Goal: Transaction & Acquisition: Purchase product/service

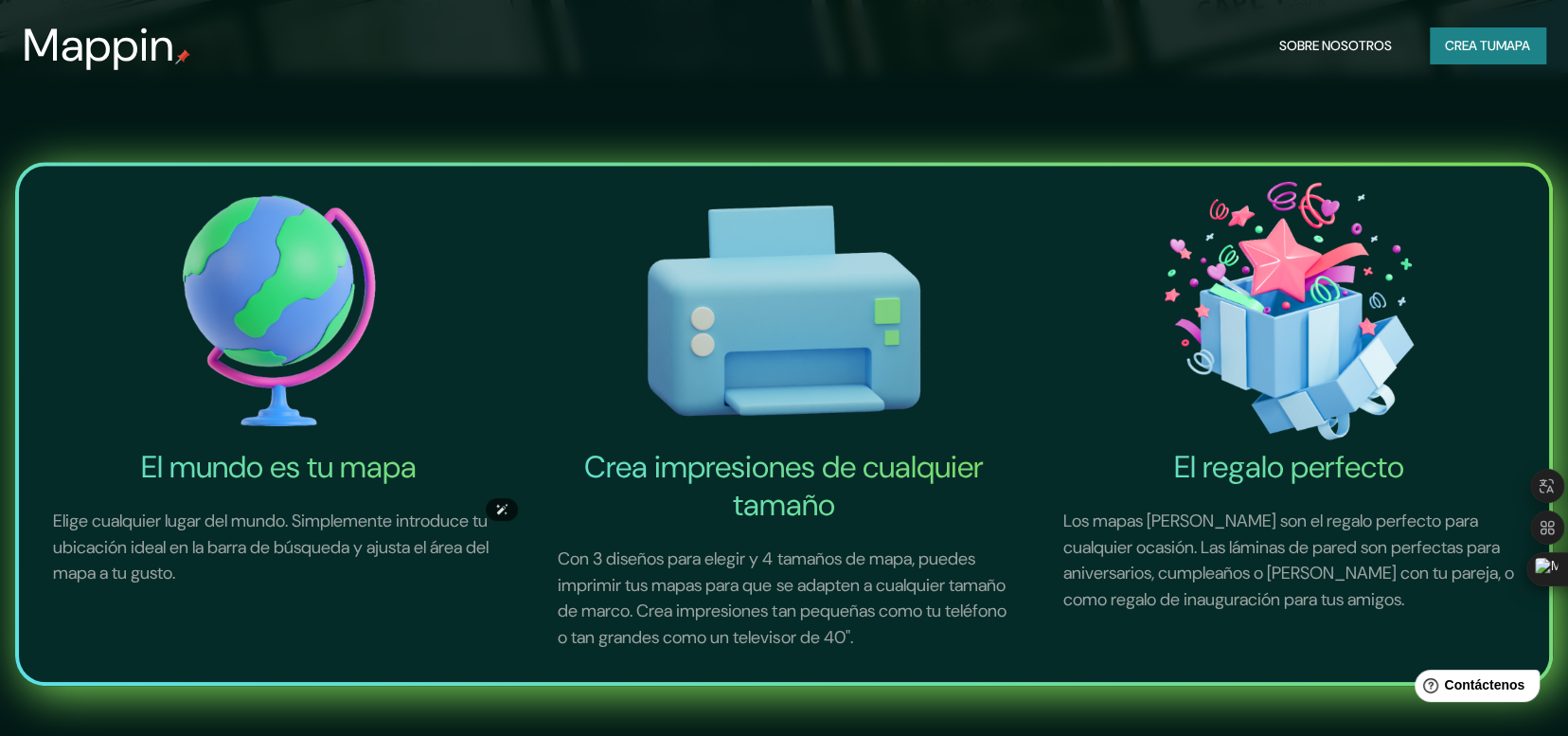
scroll to position [284, 0]
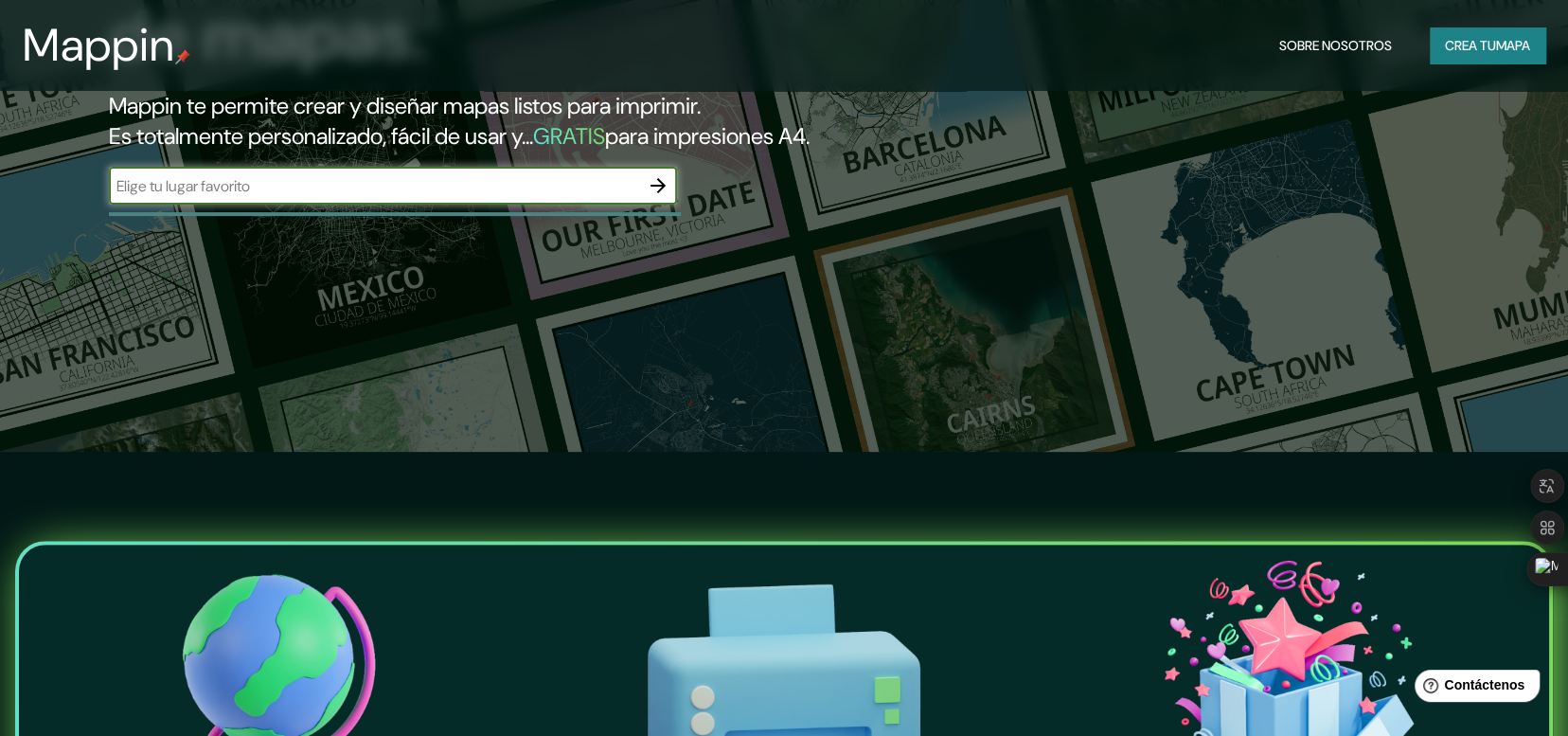
click at [206, 182] on input "text" at bounding box center [374, 185] width 530 height 22
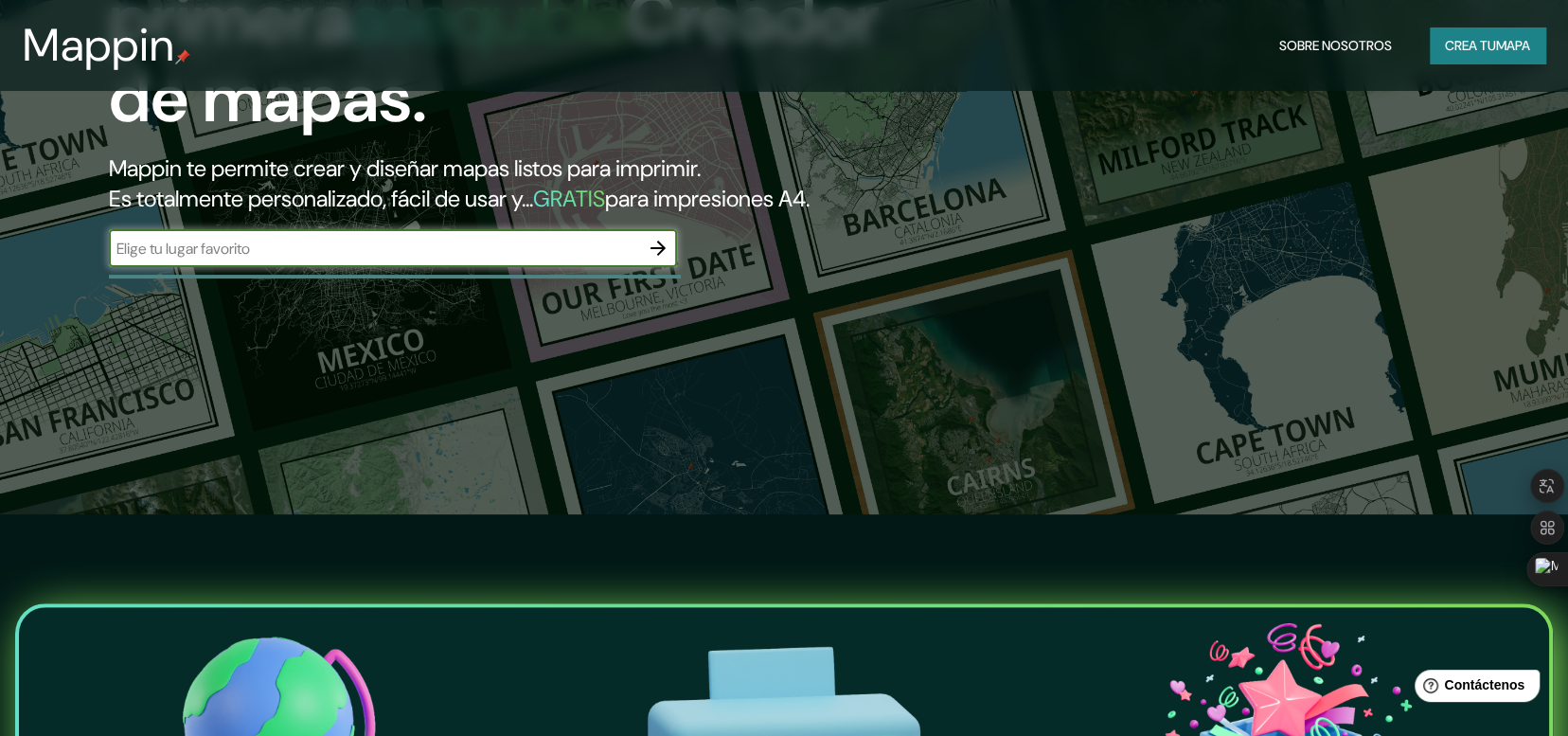
scroll to position [0, 0]
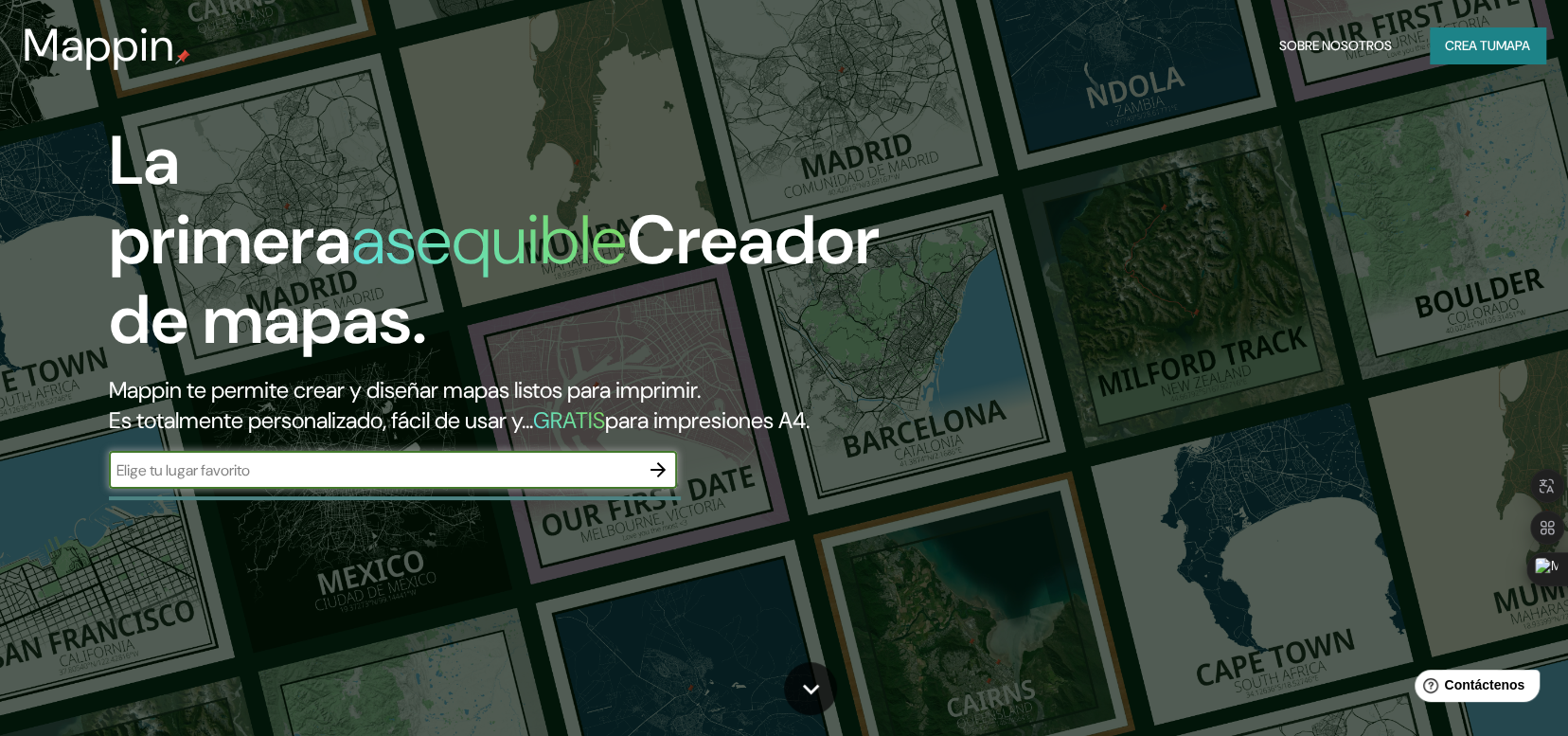
click at [603, 427] on font "GRATIS" at bounding box center [568, 420] width 72 height 30
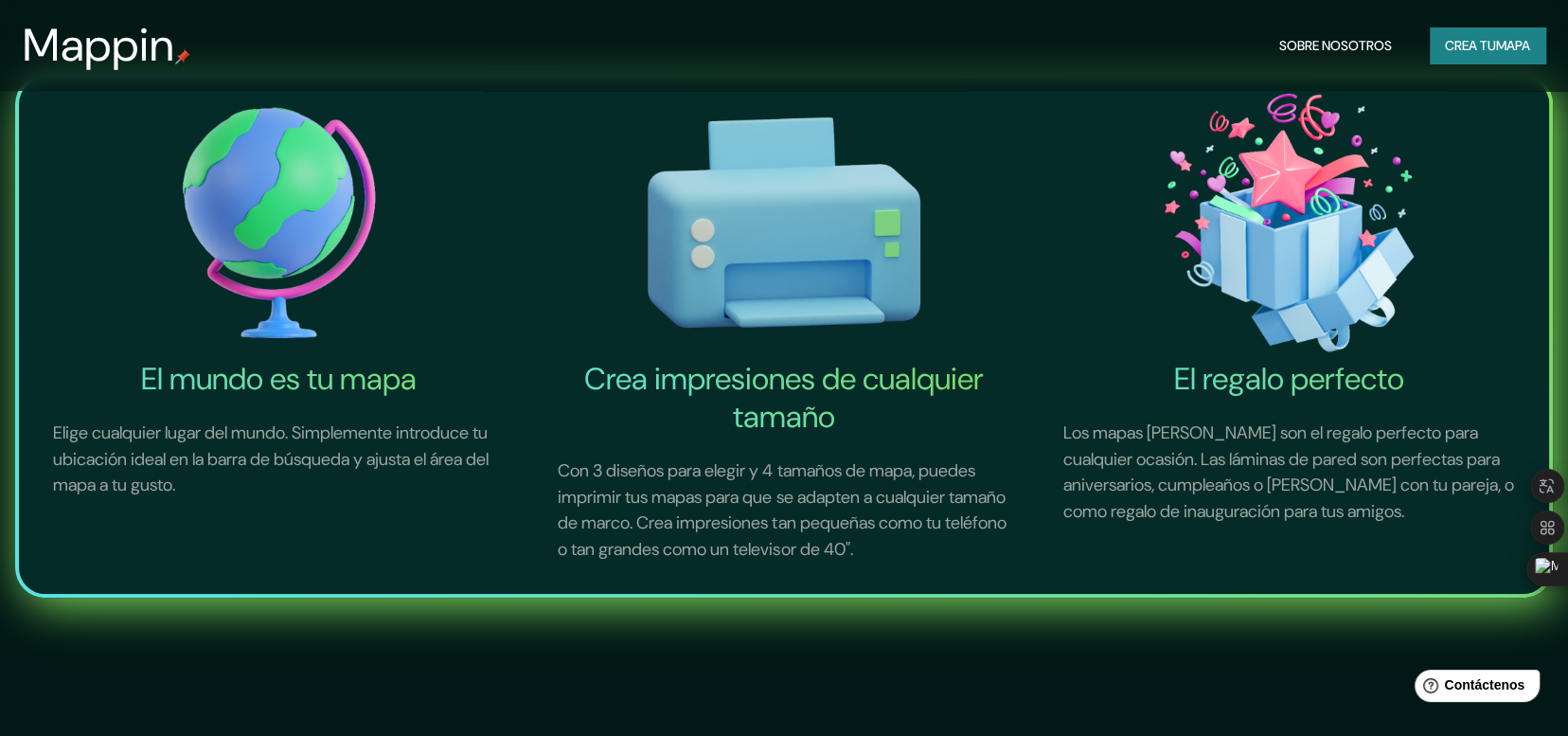
scroll to position [853, 0]
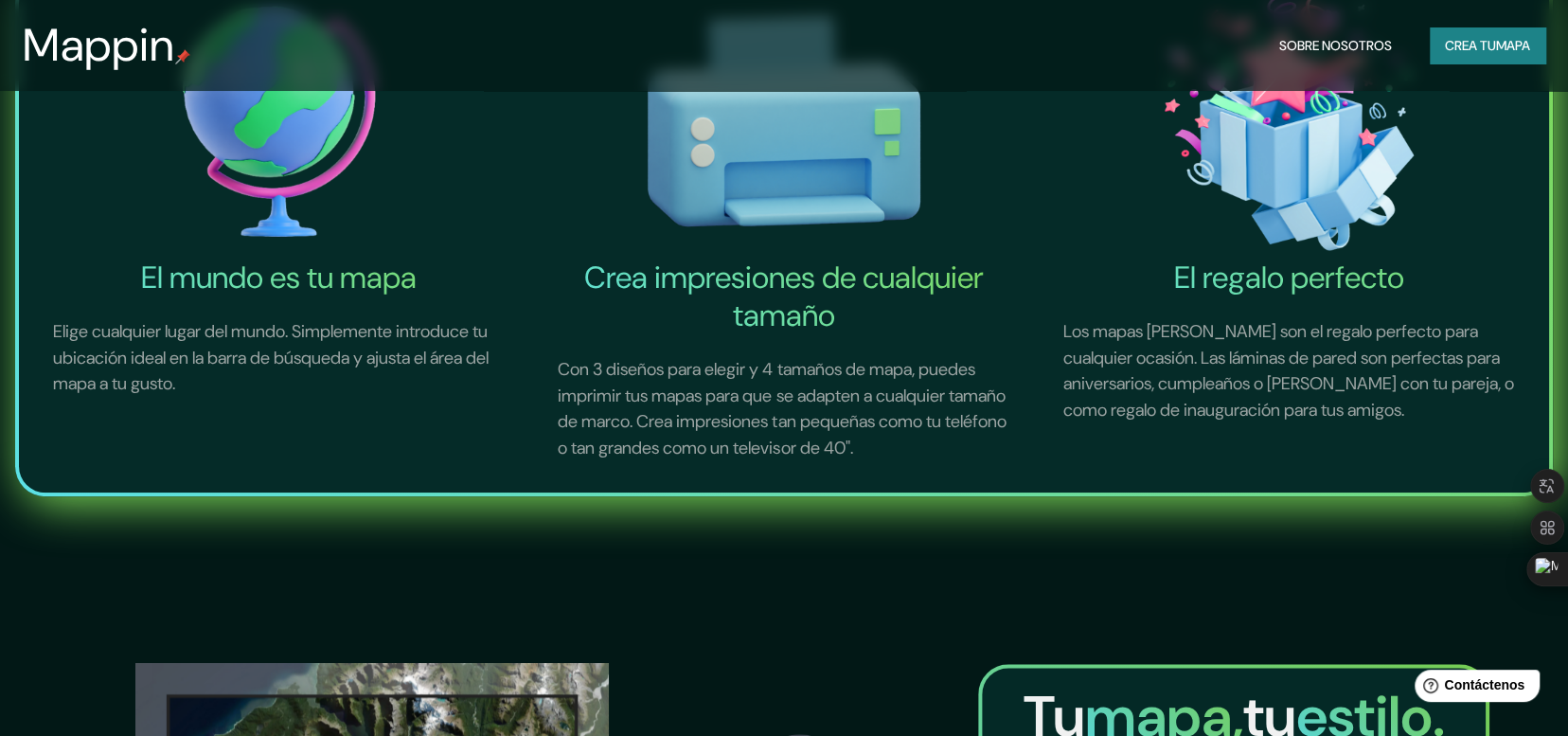
click at [277, 344] on p "Elige cualquier lugar del mundo. Simplemente introduce tu ubicación ideal en la…" at bounding box center [279, 358] width 497 height 124
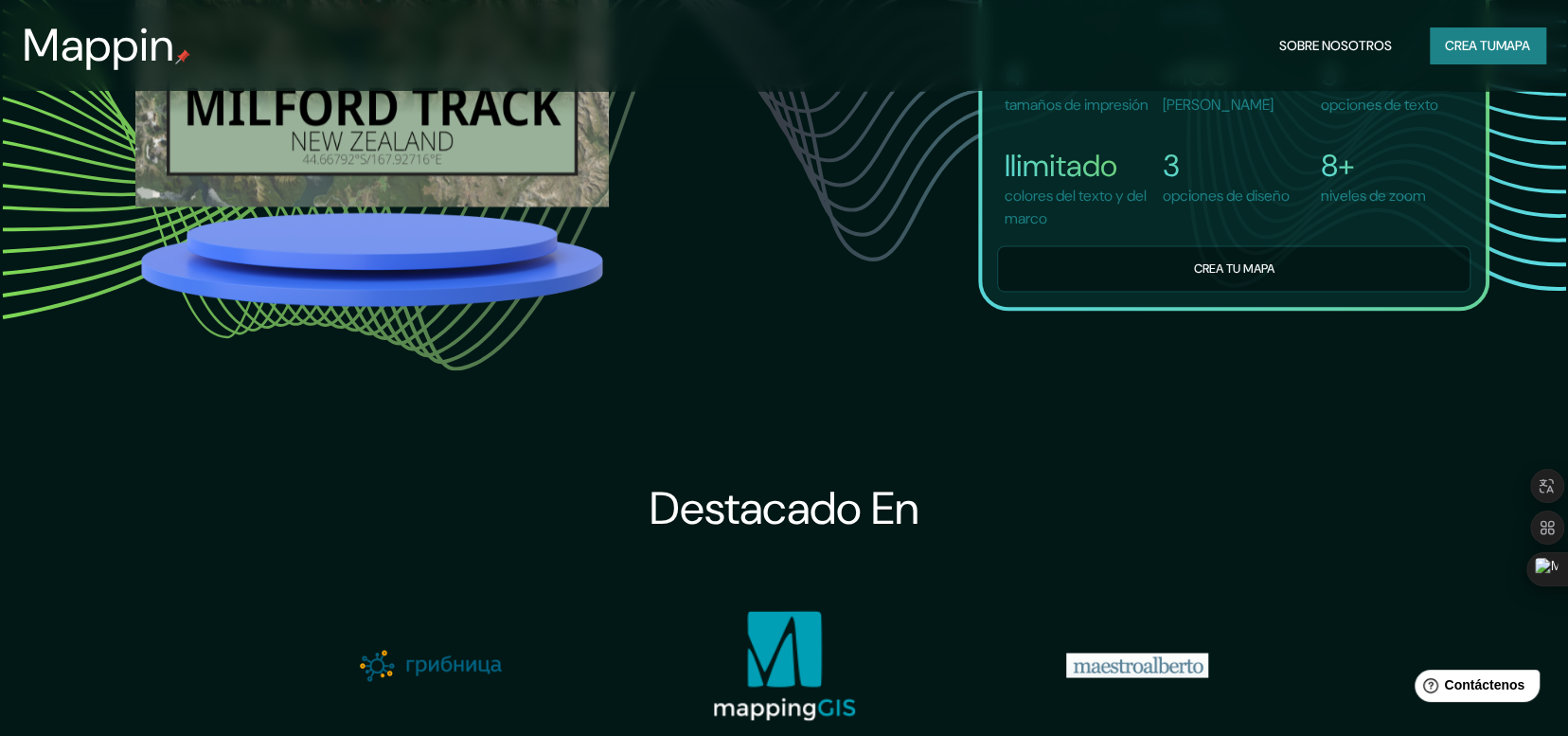
scroll to position [1801, 0]
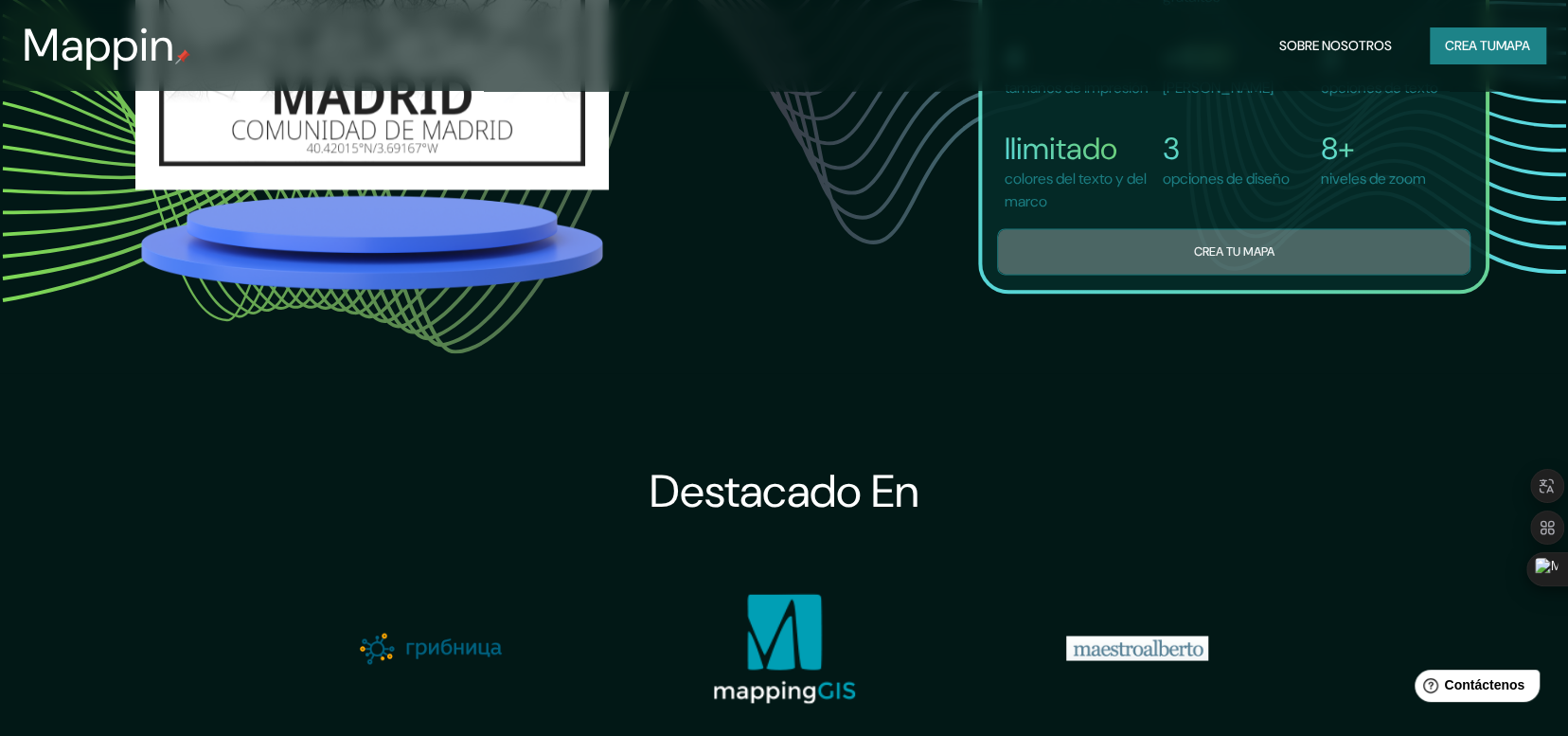
click at [1107, 275] on button "Crea tu mapa" at bounding box center [1234, 252] width 473 height 46
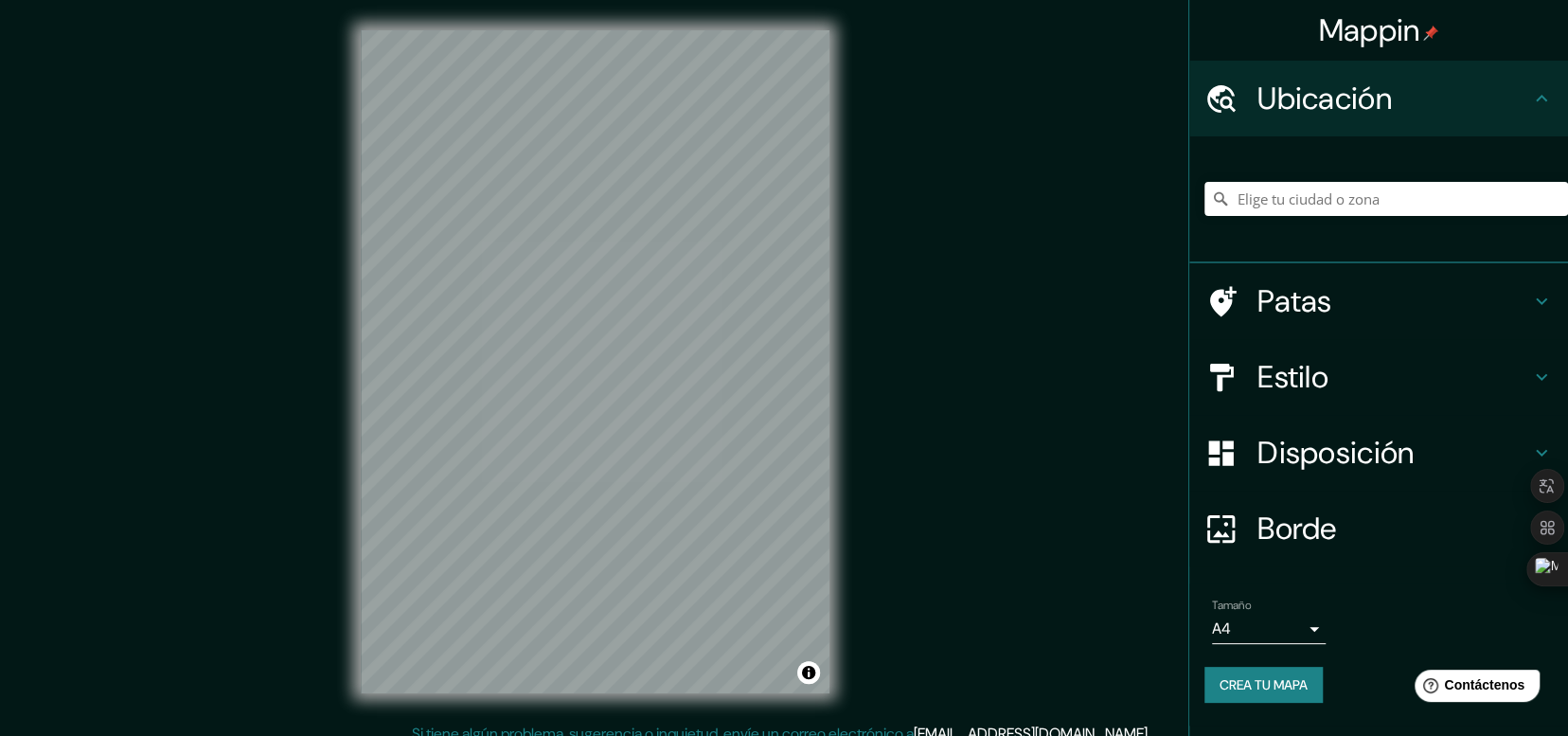
click at [918, 352] on div "Mappin Ubicación Patas Estilo Disposición Borde Elige un borde. Consejo : puede…" at bounding box center [784, 377] width 1568 height 753
click at [1298, 204] on input "Elige tu ciudad o zona" at bounding box center [1387, 199] width 364 height 35
click at [1534, 297] on icon at bounding box center [1542, 302] width 23 height 23
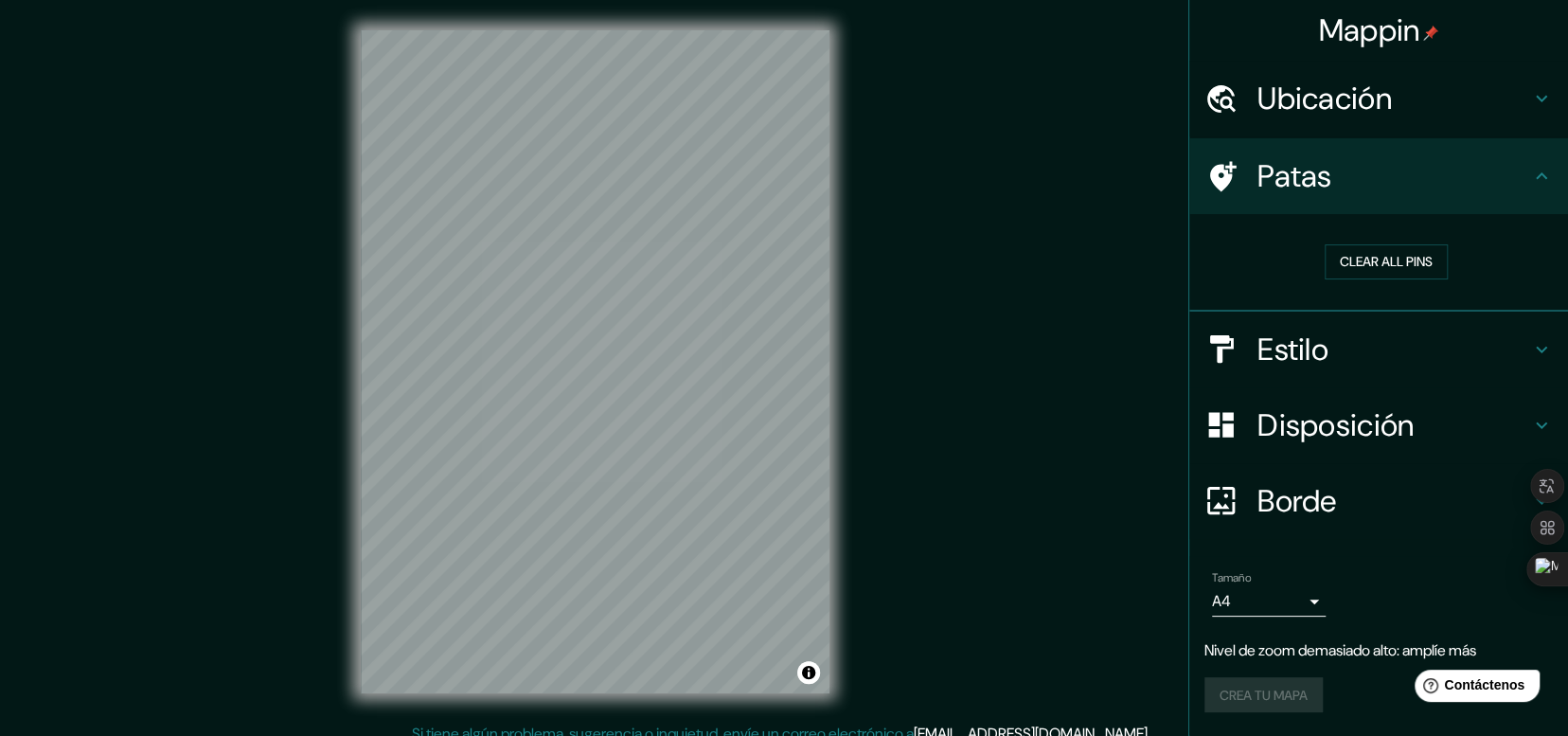
click at [1288, 348] on font "Estilo" at bounding box center [1293, 349] width 71 height 39
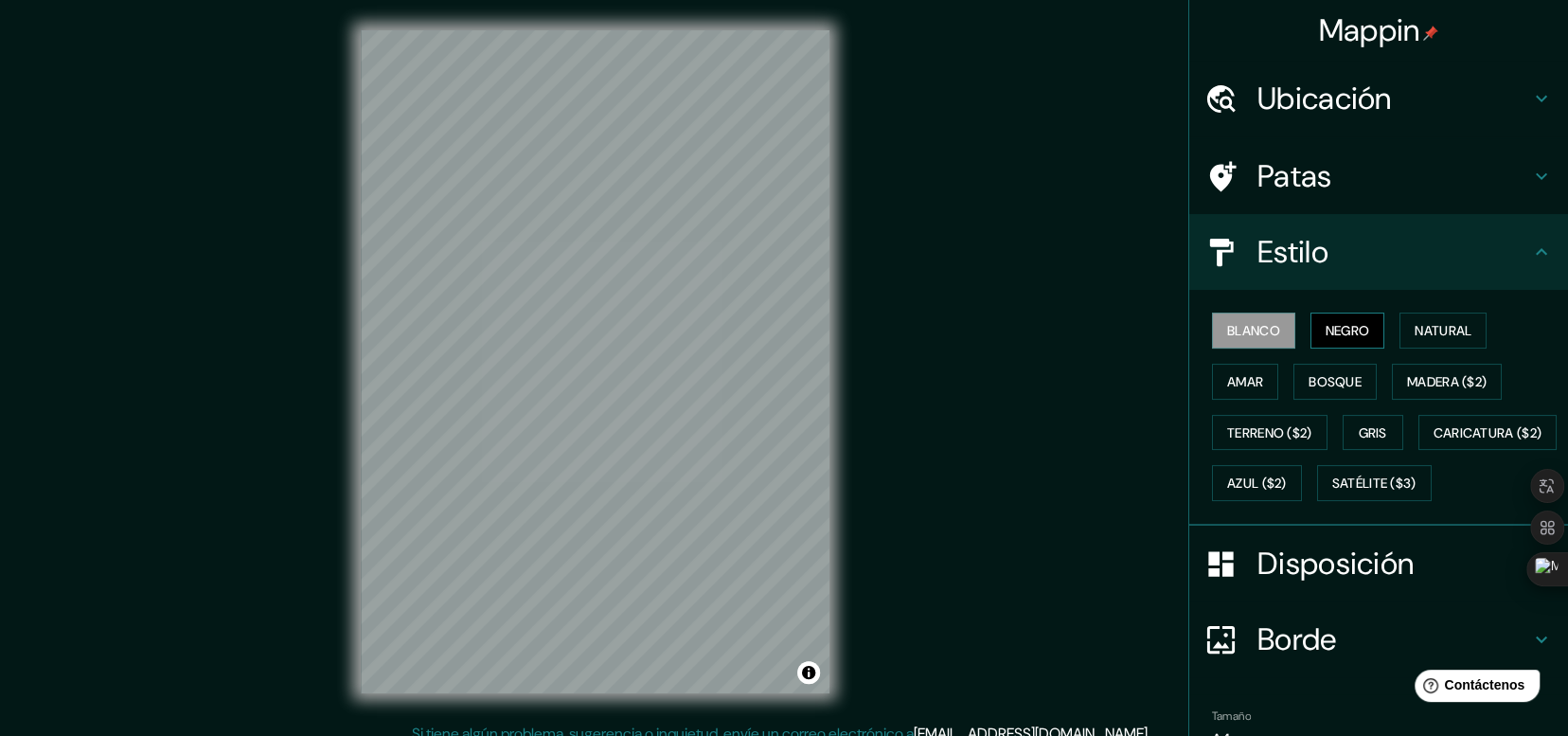
click at [1365, 327] on button "Negro" at bounding box center [1348, 330] width 75 height 36
click at [1420, 326] on font "Natural" at bounding box center [1443, 331] width 57 height 17
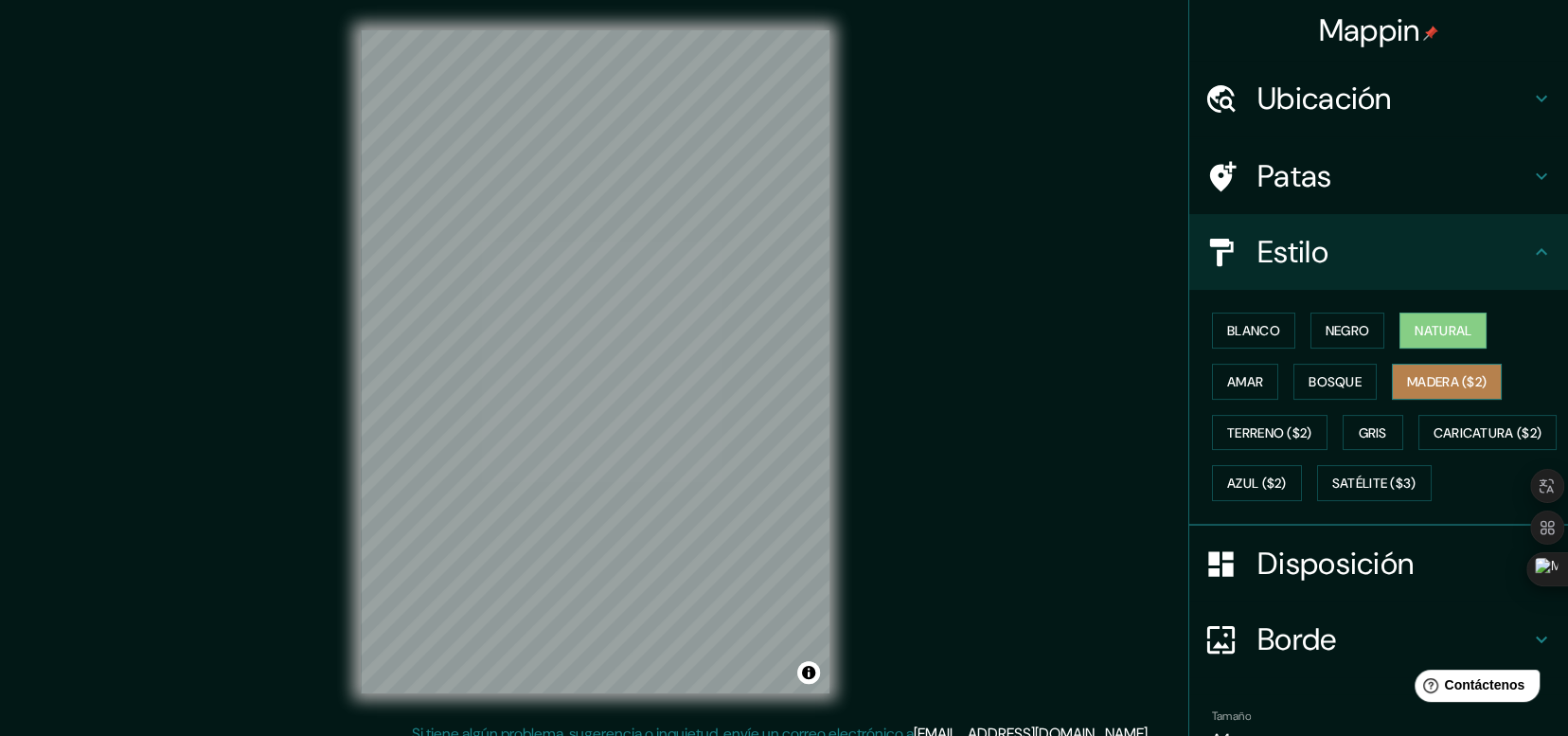
click at [1426, 384] on font "Madera ($2)" at bounding box center [1447, 382] width 80 height 17
click at [1338, 379] on font "Bosque" at bounding box center [1335, 382] width 53 height 17
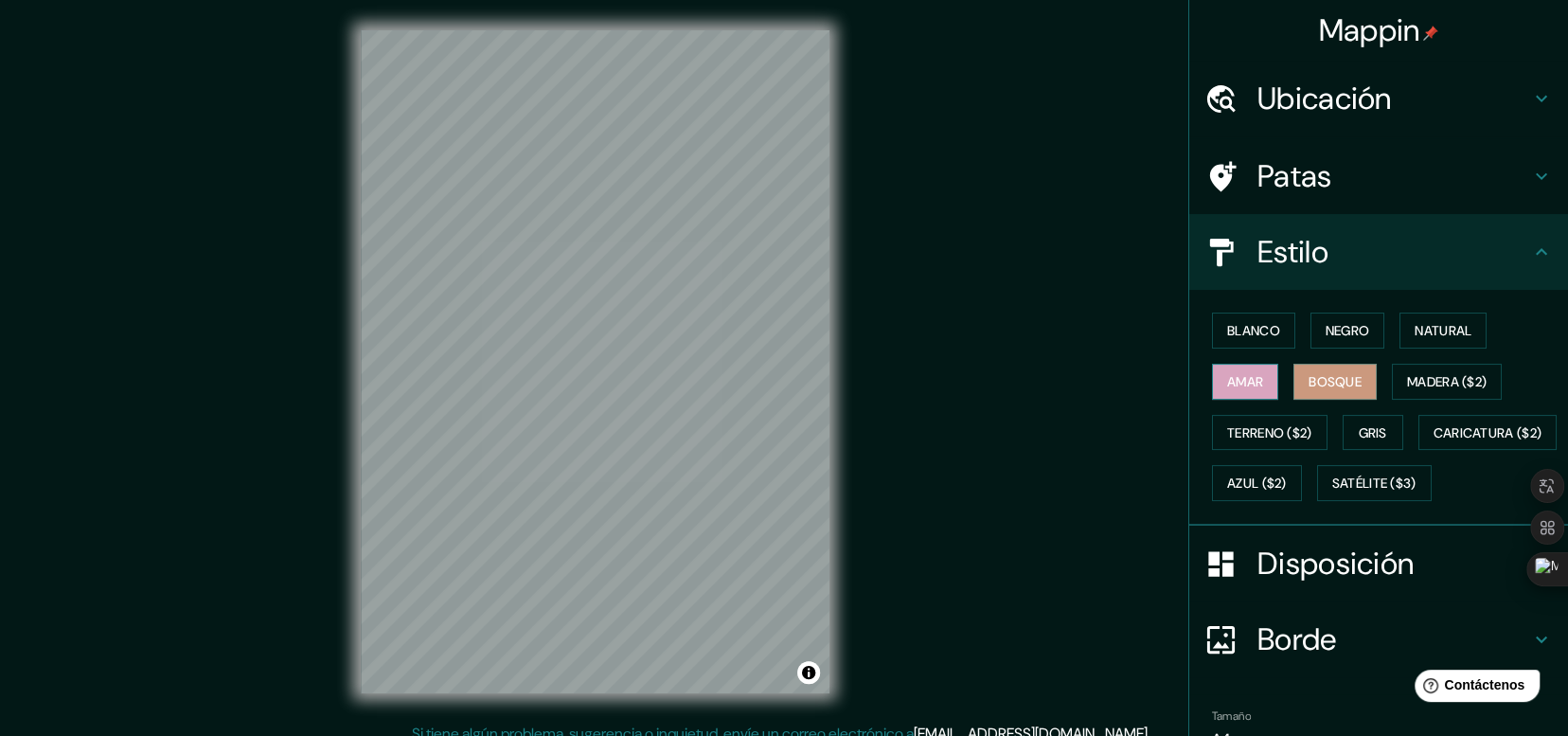
click at [1229, 380] on font "Amar" at bounding box center [1244, 382] width 36 height 17
click at [1254, 440] on font "Terreno ($2)" at bounding box center [1269, 433] width 85 height 25
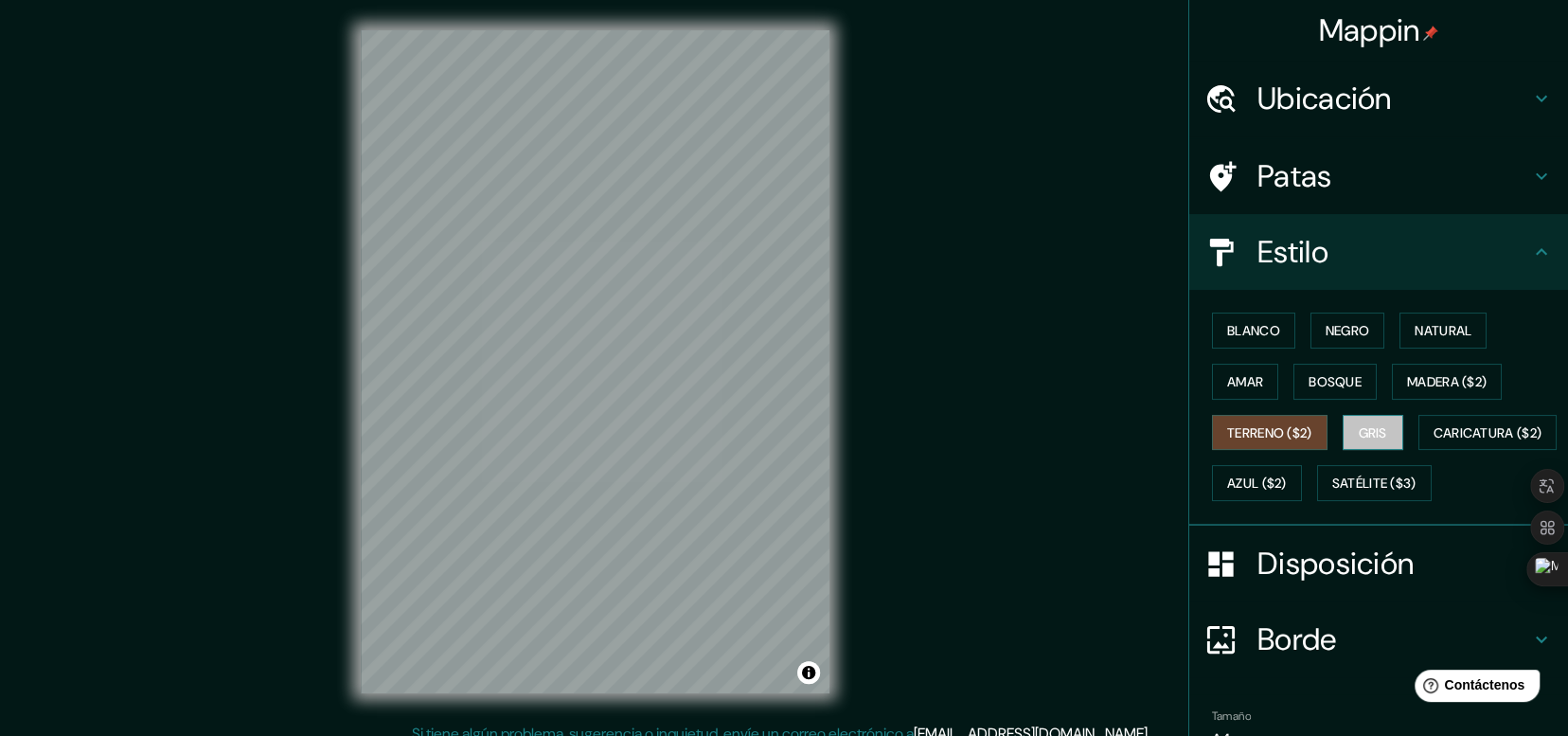
click at [1381, 429] on button "Gris" at bounding box center [1373, 432] width 60 height 36
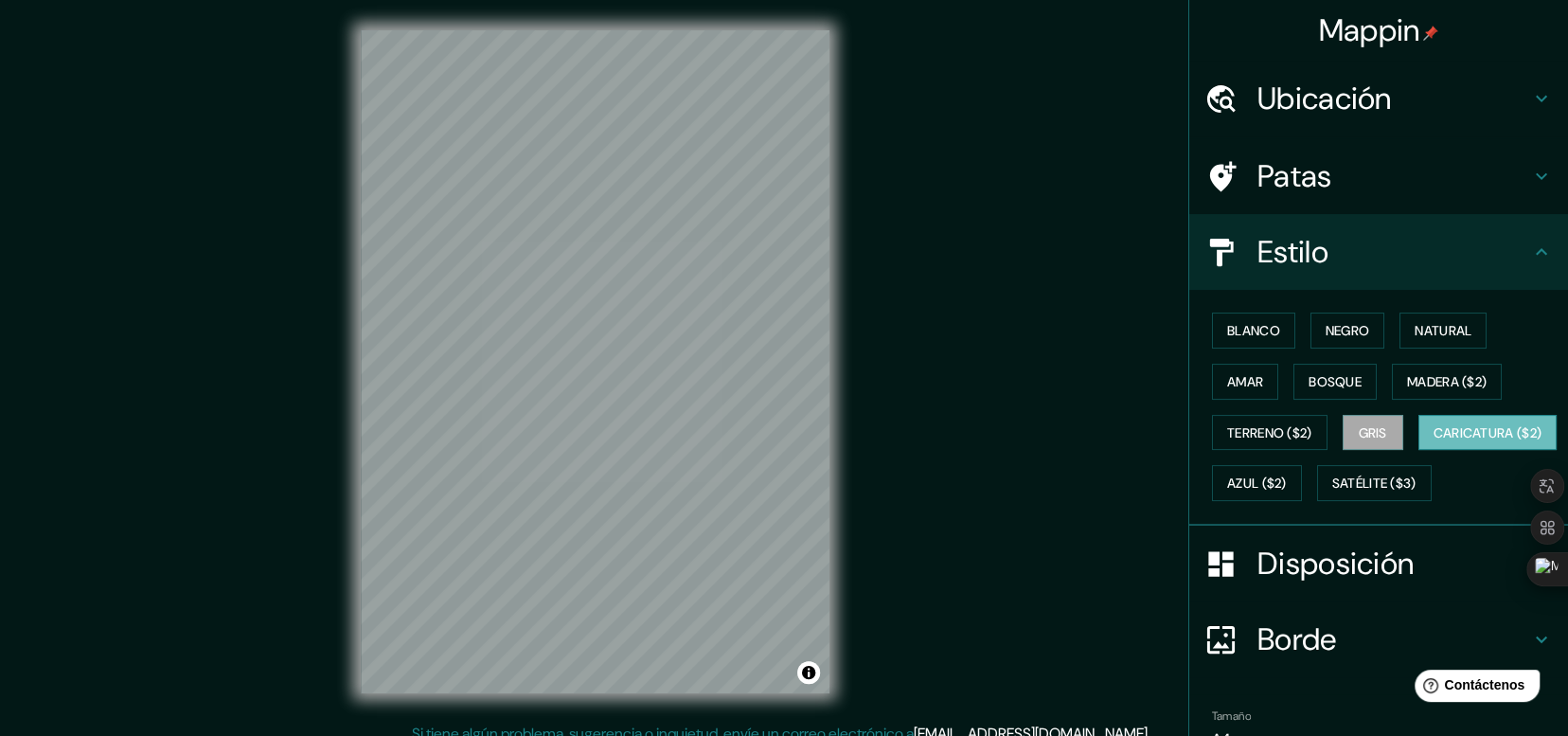
click at [1434, 442] on font "Caricatura ($2)" at bounding box center [1487, 433] width 109 height 17
click at [1287, 476] on font "Azul ($2)" at bounding box center [1257, 484] width 60 height 17
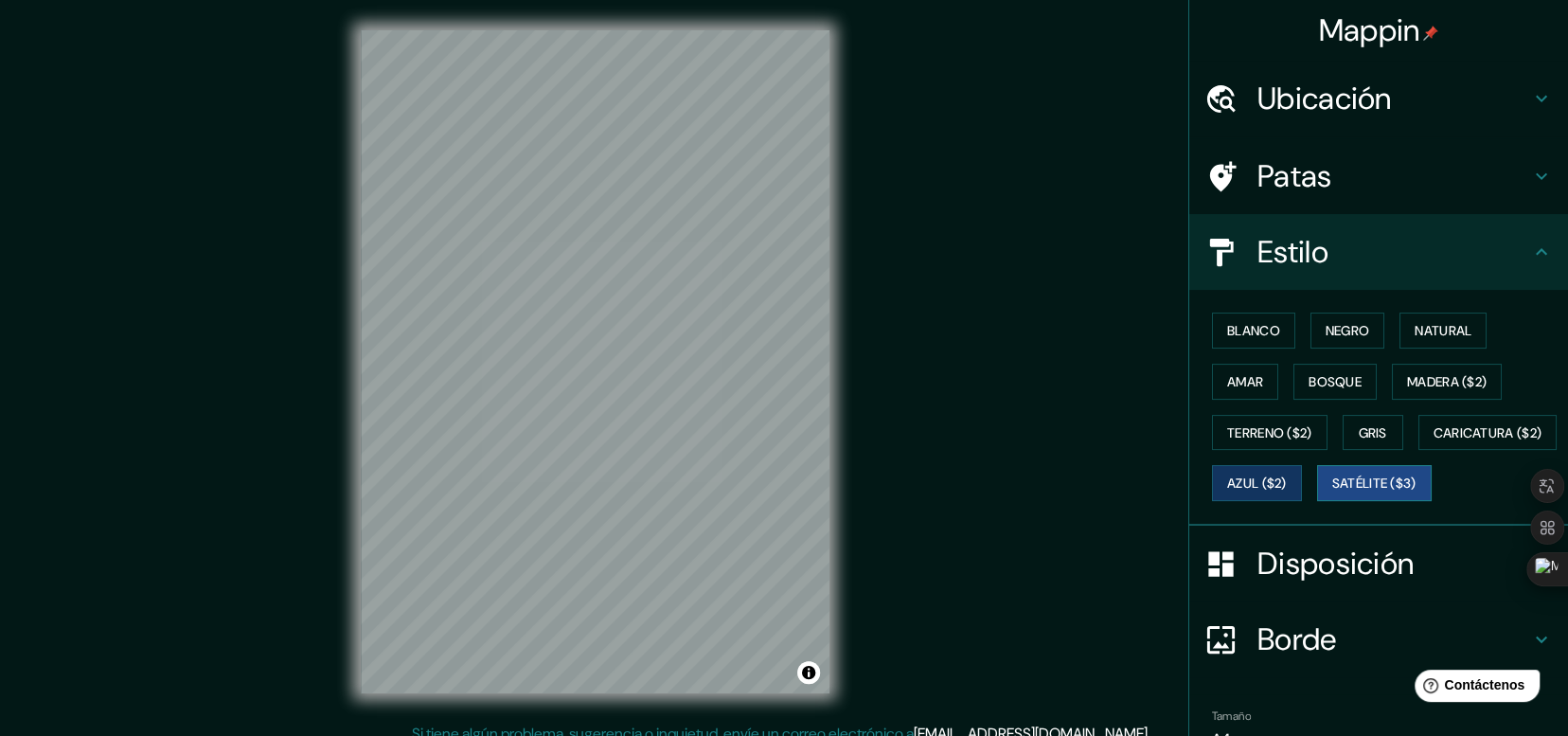
click at [1333, 493] on font "Satélite ($3)" at bounding box center [1375, 484] width 84 height 17
click at [1231, 429] on font "Terreno ($2)" at bounding box center [1269, 433] width 85 height 17
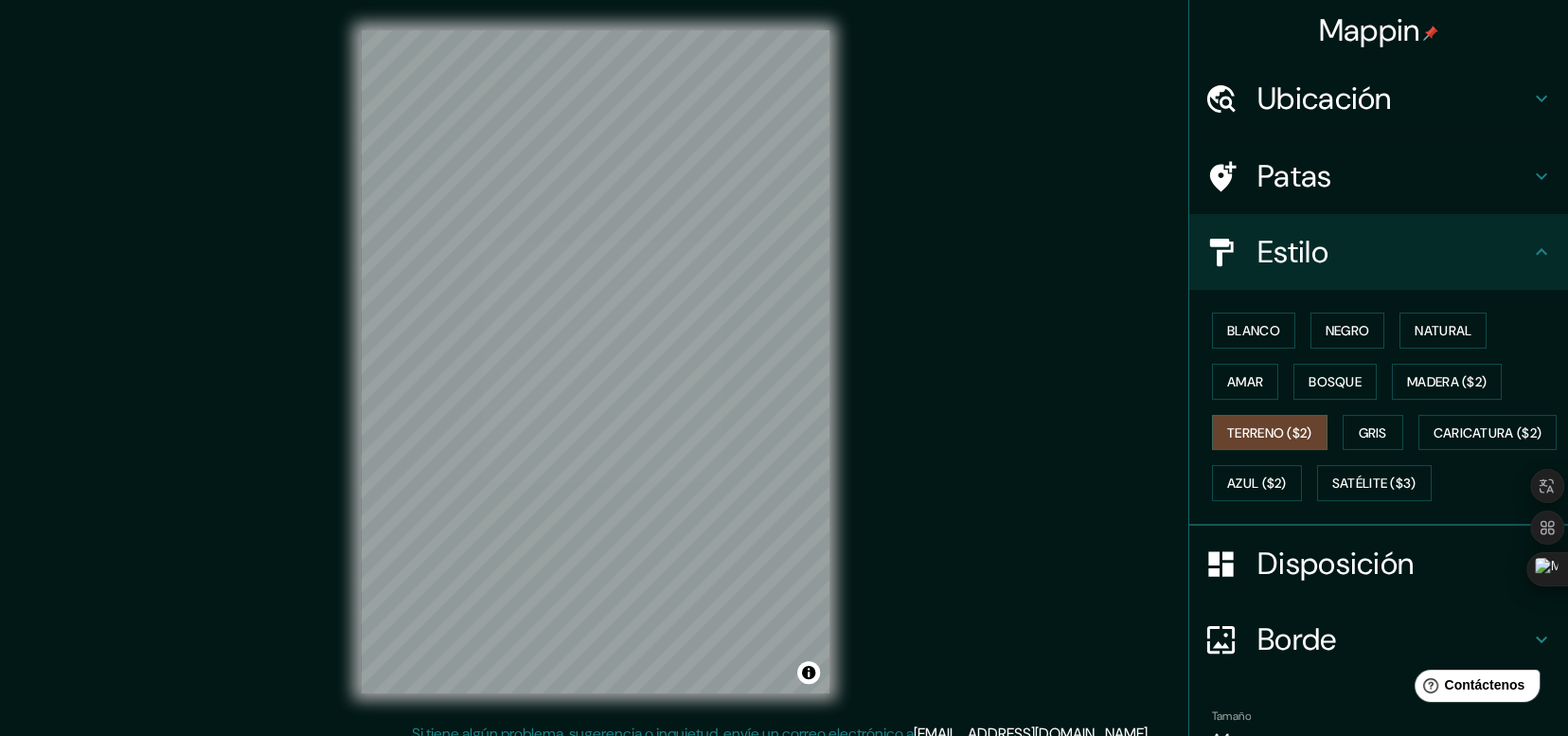
click at [1243, 359] on div "Blanco Negro Natural Amar Bosque Madera ($2) Terreno ($2) Gris Caricatura ($2) …" at bounding box center [1387, 407] width 364 height 204
click at [1244, 366] on button "Amar" at bounding box center [1244, 381] width 66 height 36
click at [1356, 380] on button "Bosque" at bounding box center [1335, 381] width 84 height 36
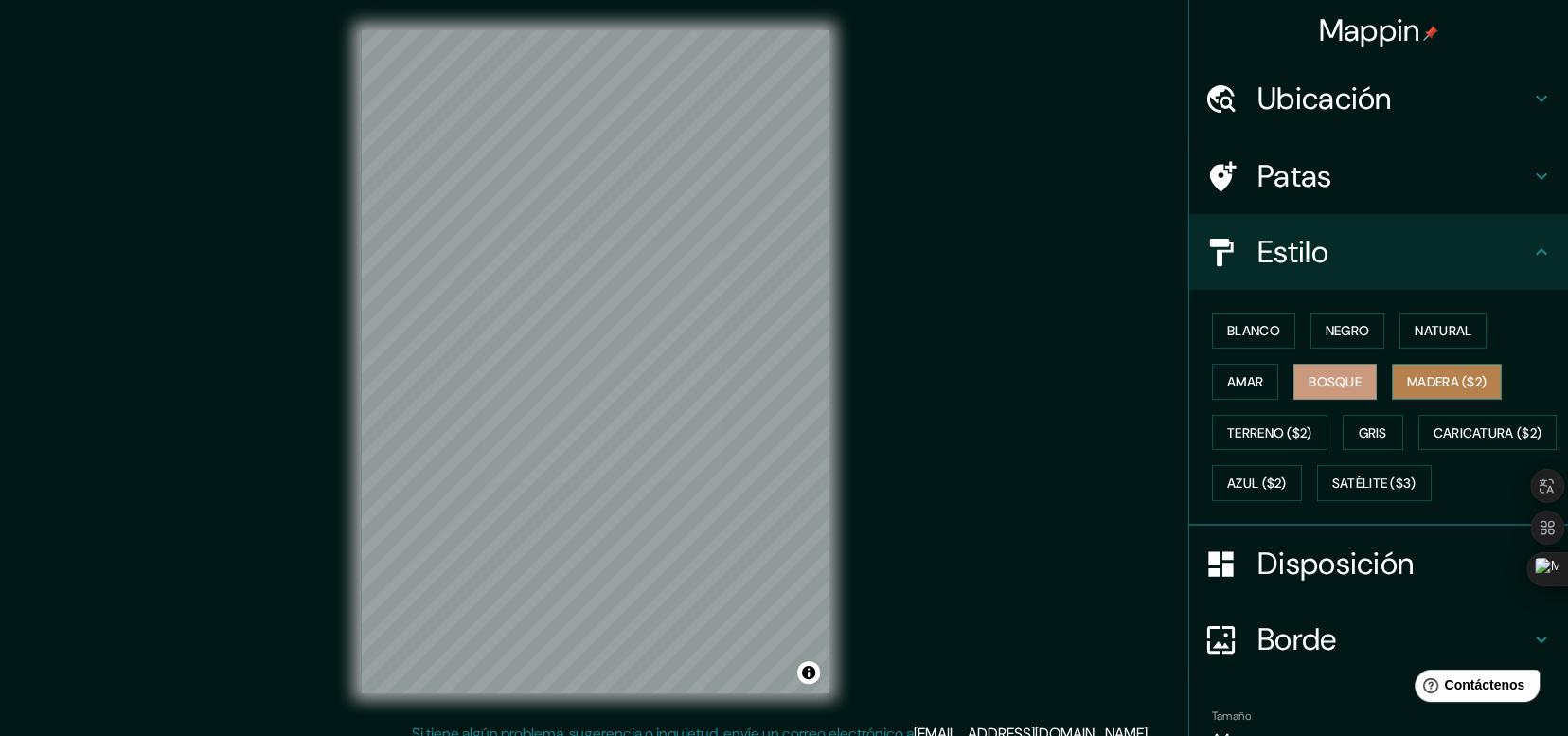
click at [1465, 381] on font "Madera ($2)" at bounding box center [1447, 382] width 80 height 17
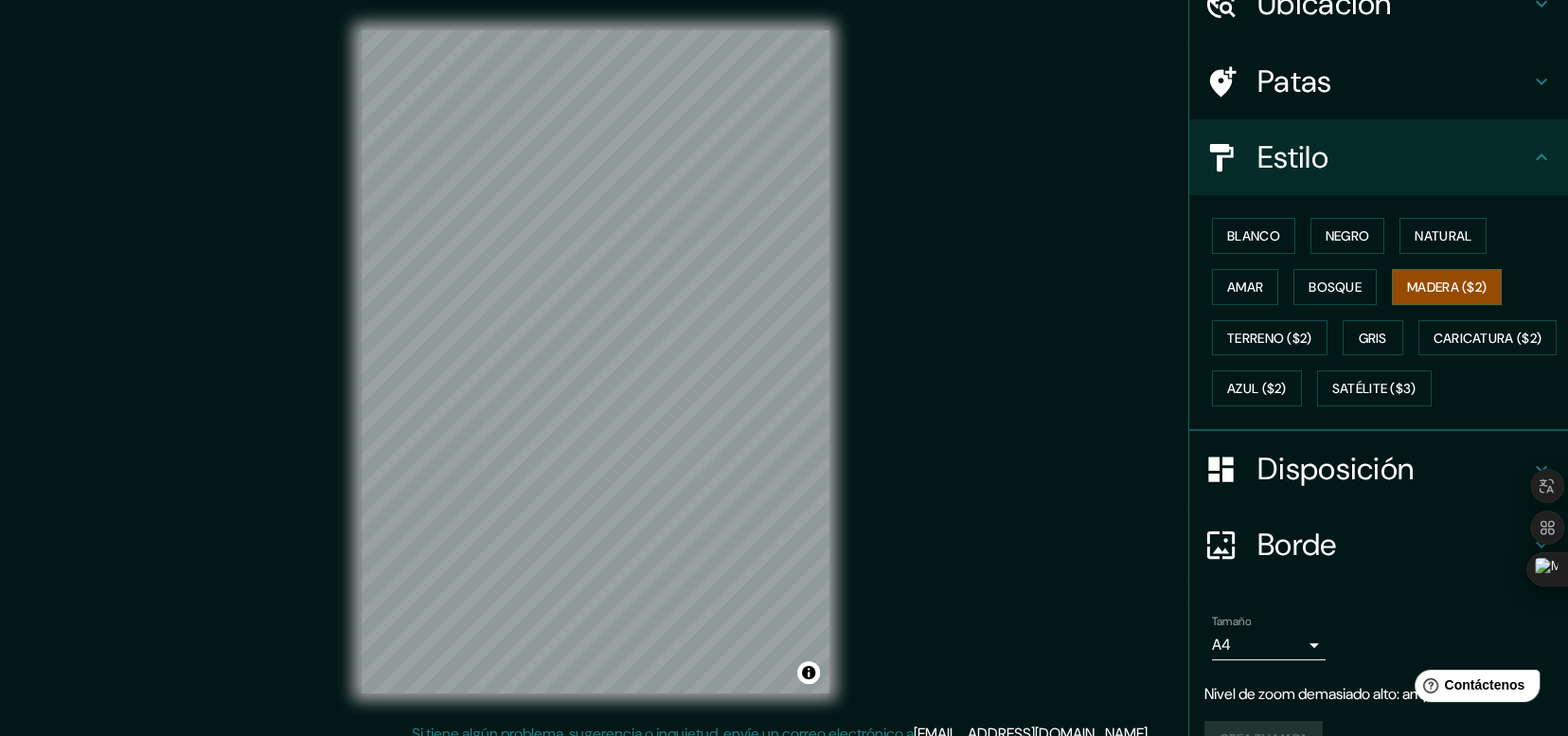
click at [1309, 489] on font "Disposición" at bounding box center [1336, 469] width 157 height 39
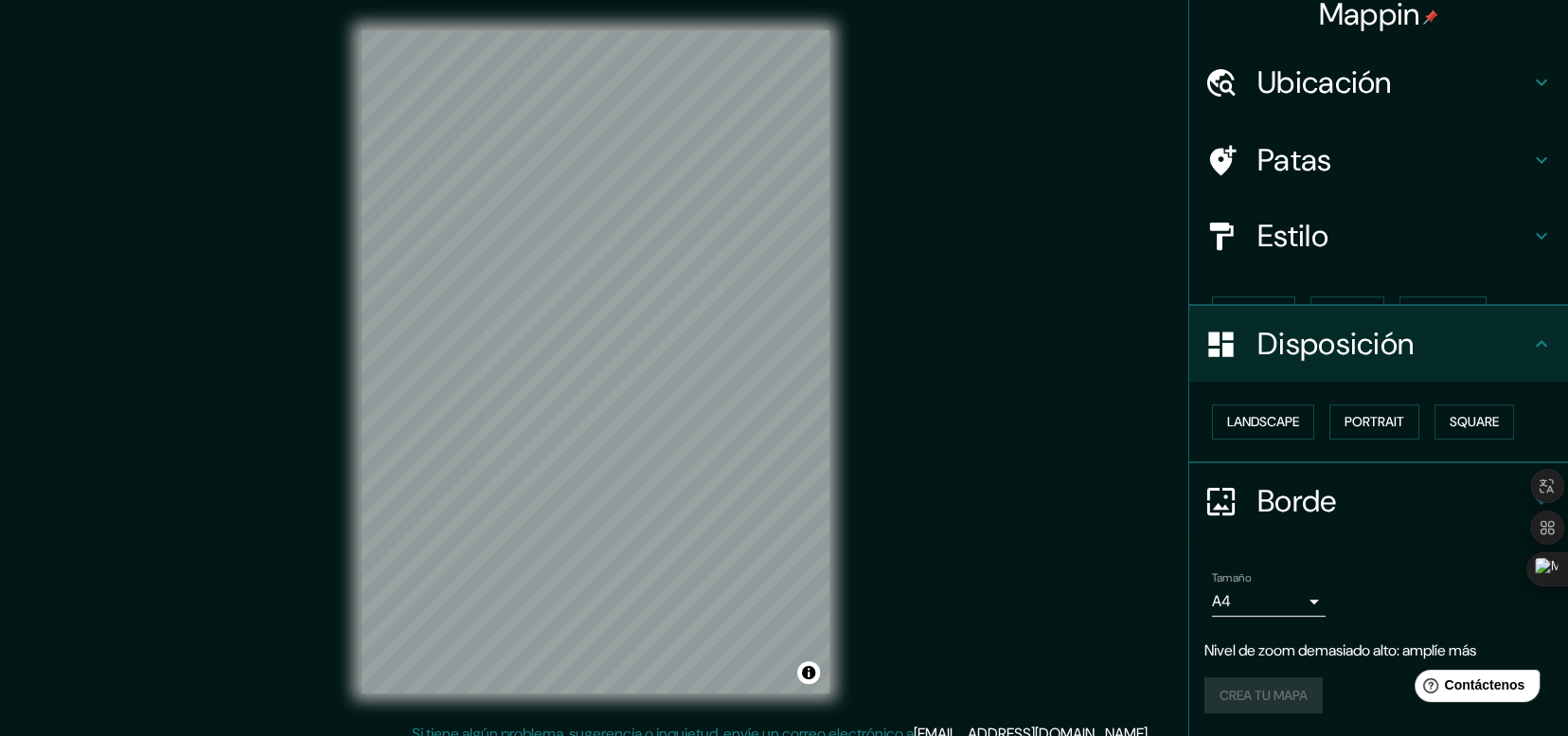
scroll to position [0, 0]
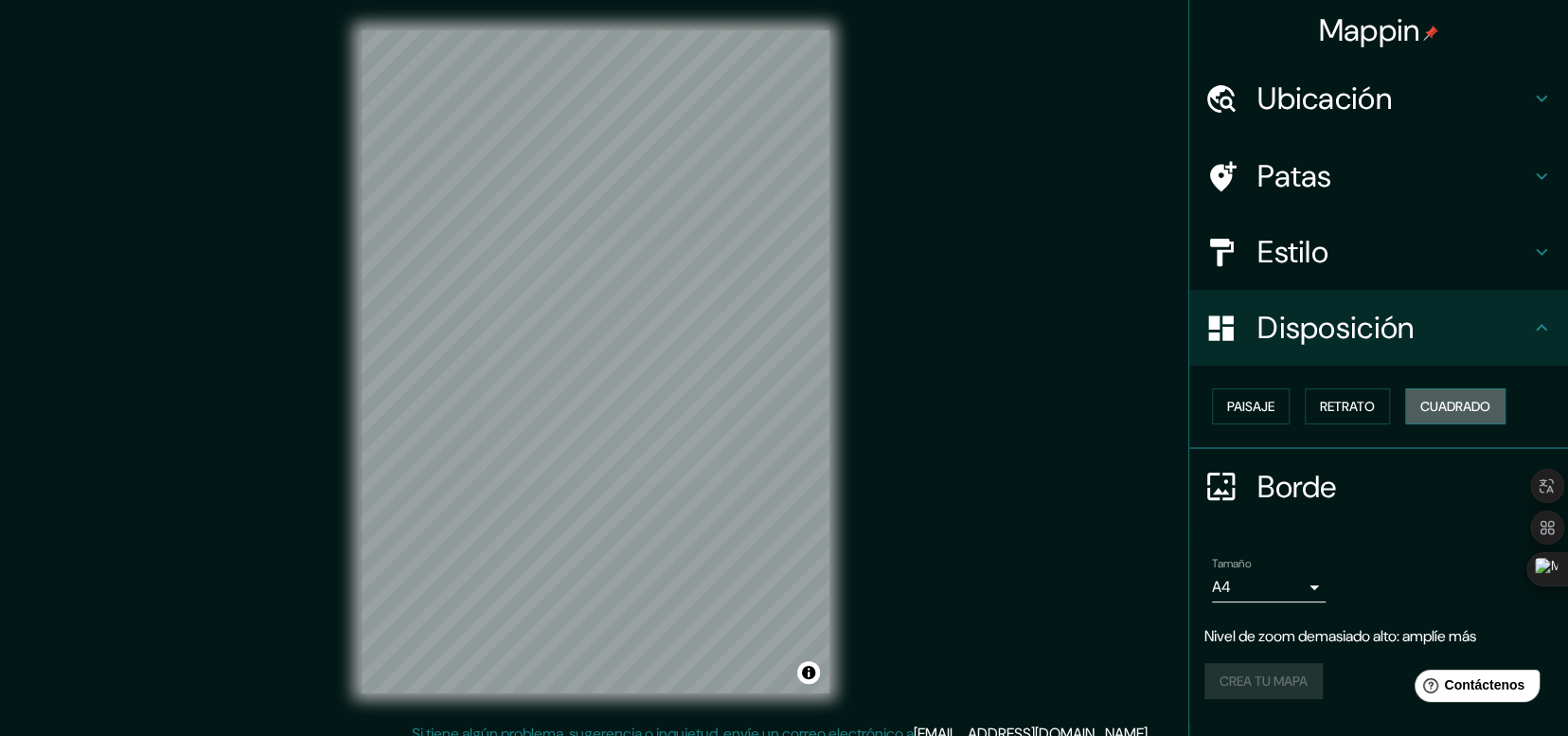
click at [1449, 398] on font "Cuadrado" at bounding box center [1455, 406] width 70 height 17
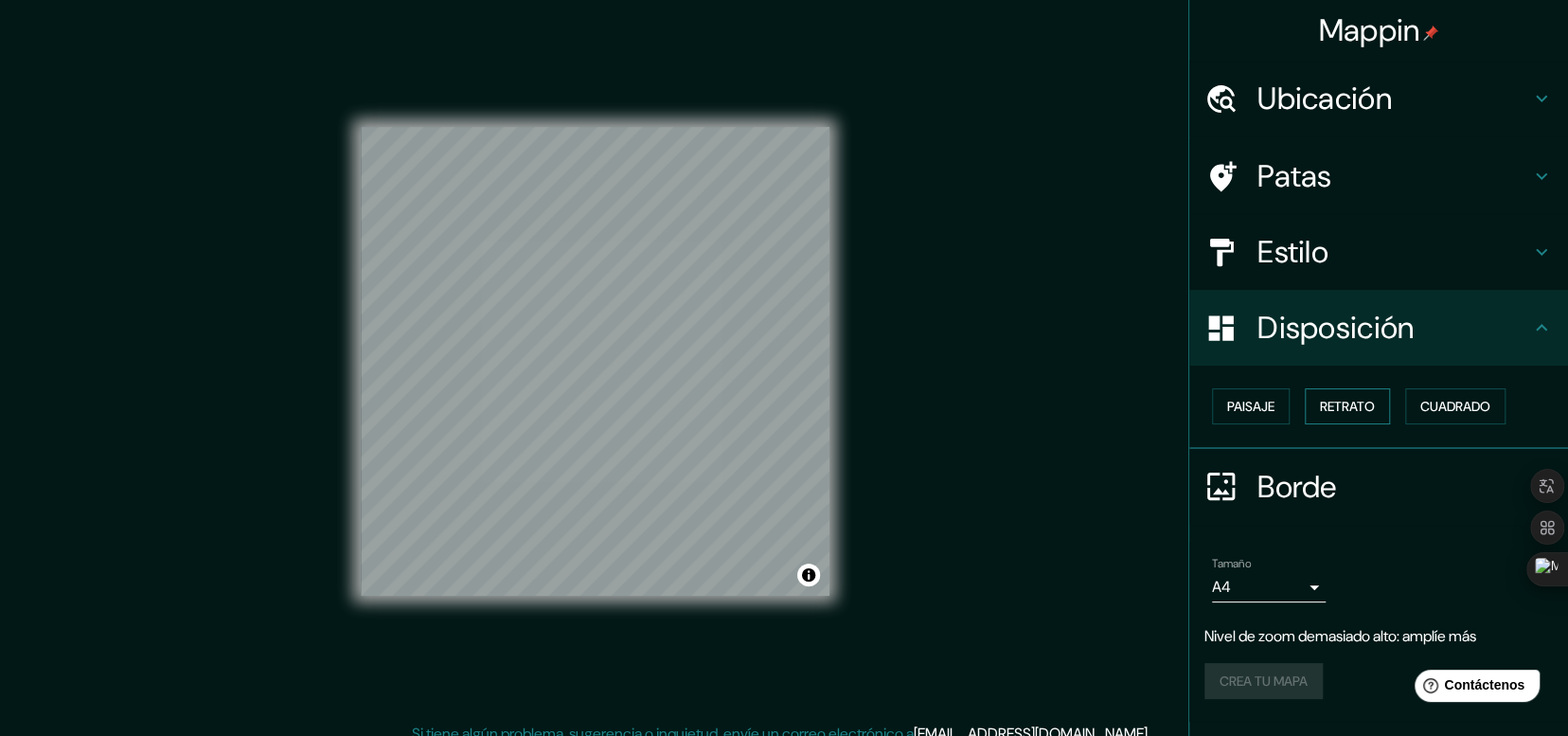
click at [1345, 398] on font "Retrato" at bounding box center [1347, 406] width 55 height 17
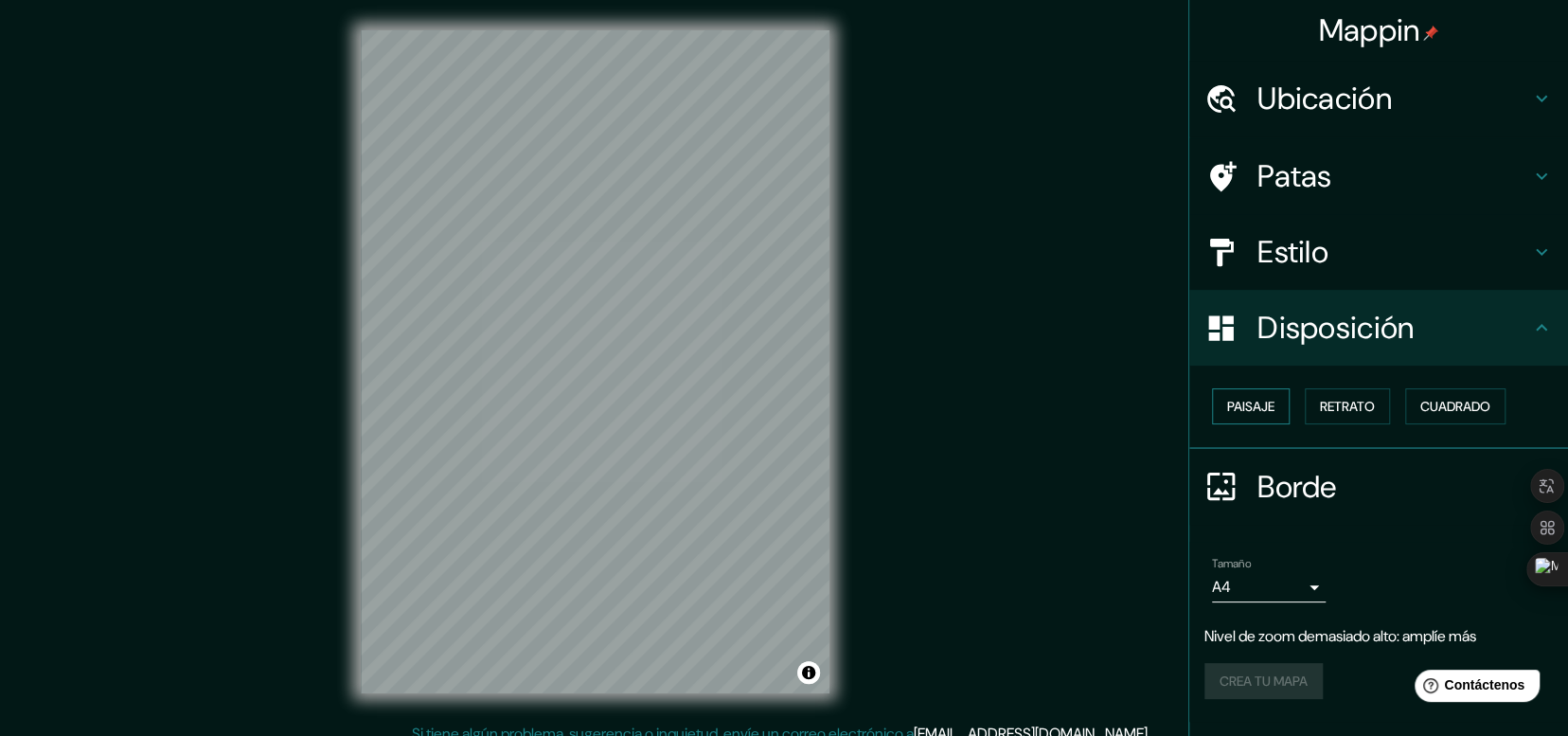
click at [1224, 404] on button "Paisaje" at bounding box center [1250, 405] width 78 height 36
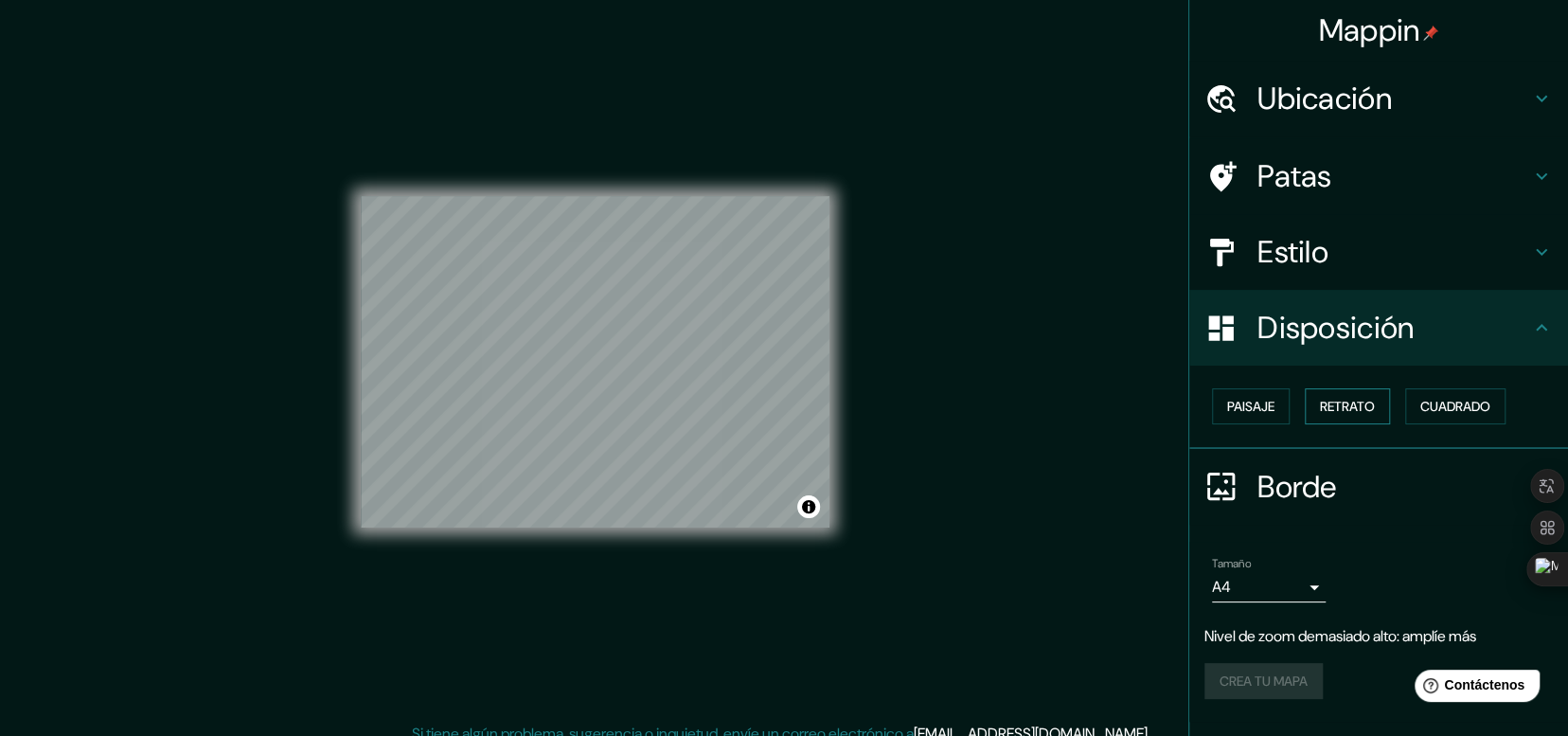
click at [1356, 411] on font "Retrato" at bounding box center [1347, 406] width 55 height 17
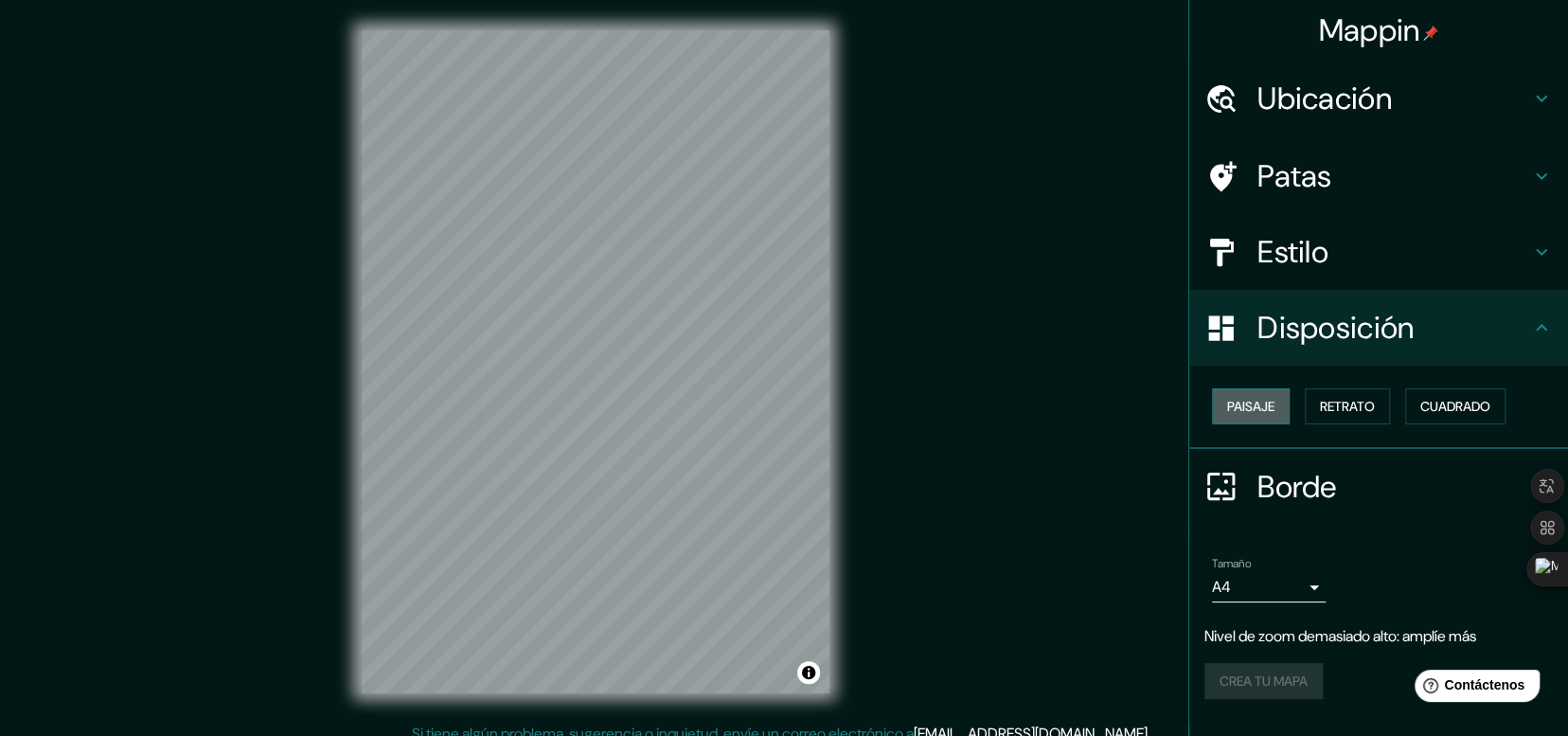
click at [1250, 407] on font "Paisaje" at bounding box center [1250, 406] width 47 height 17
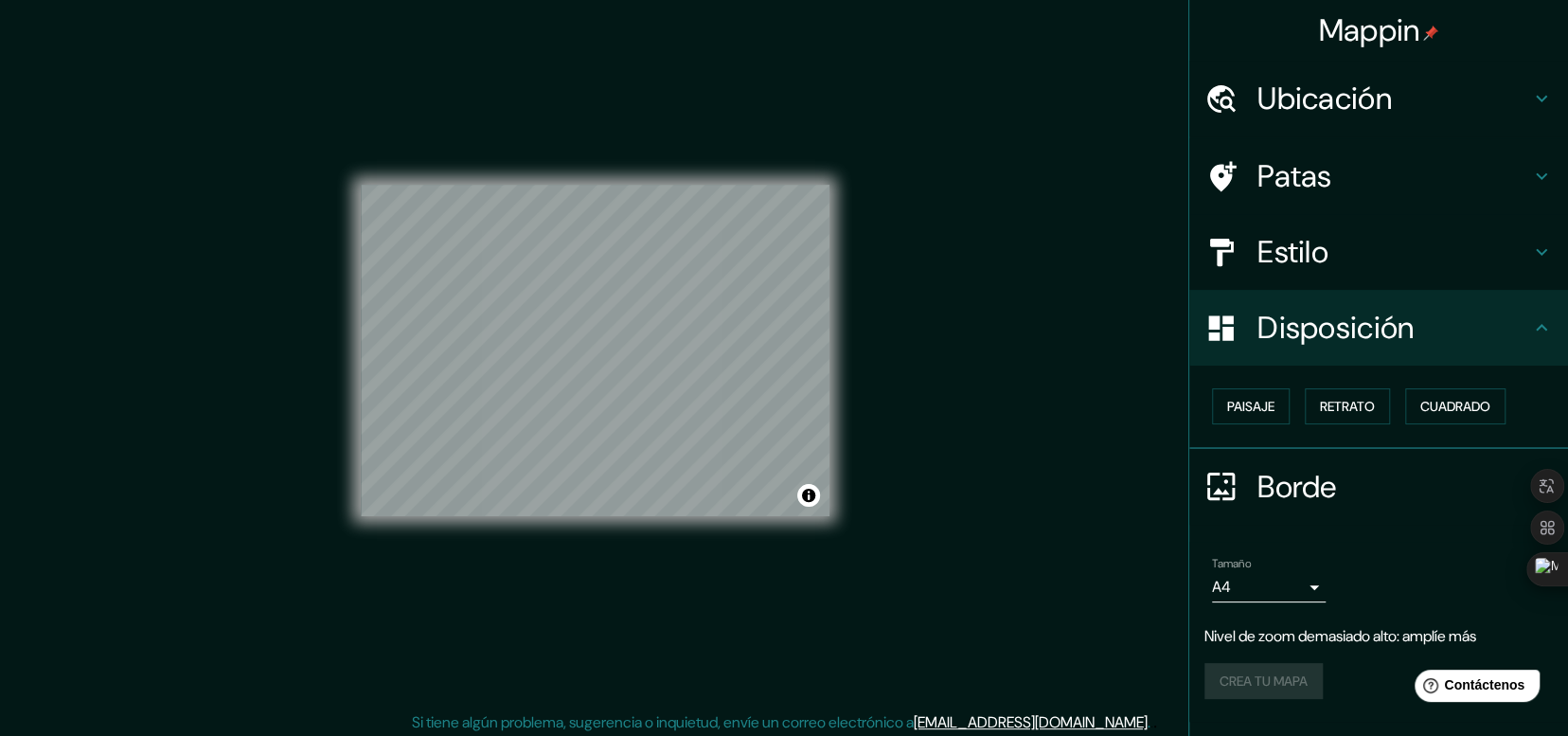
scroll to position [17, 0]
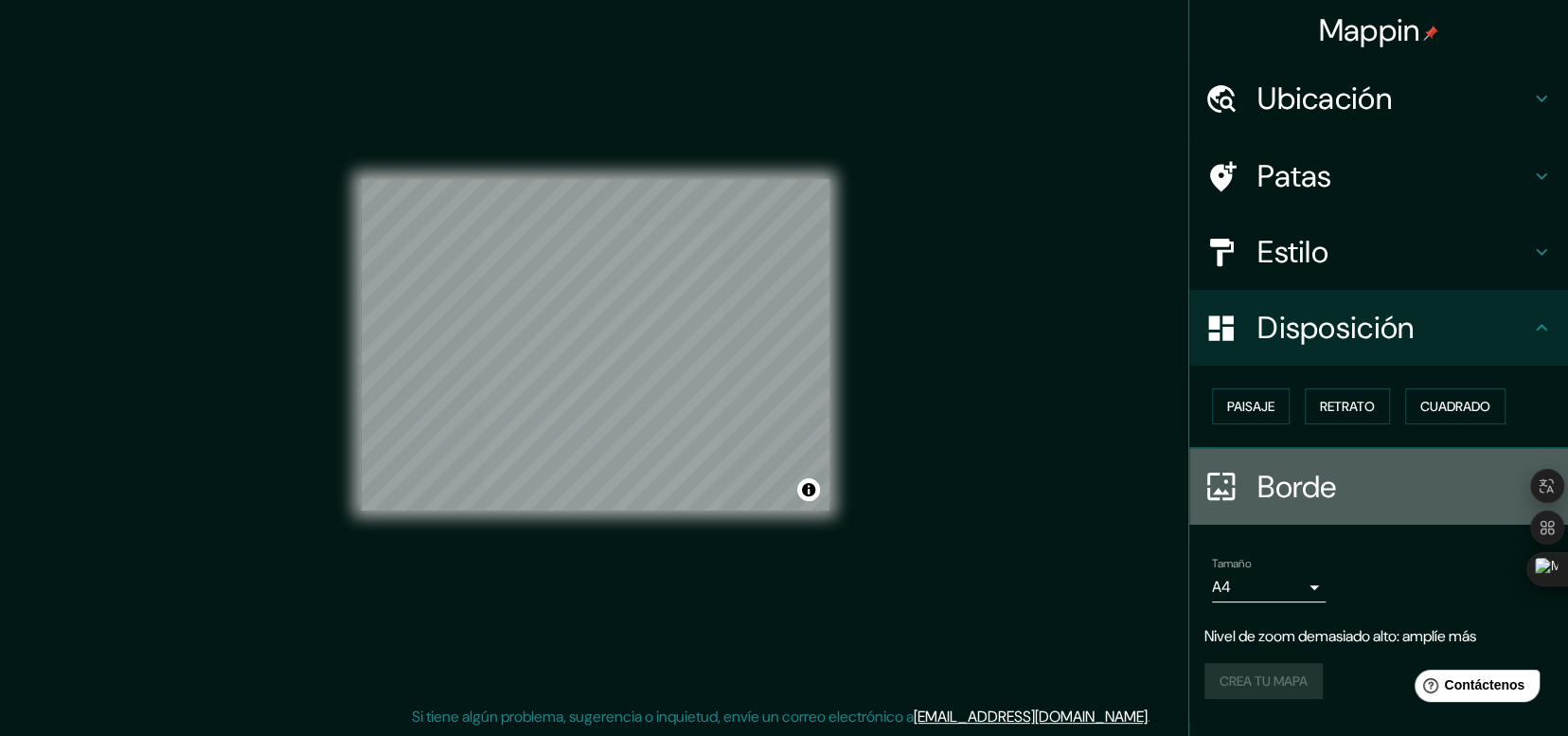
click at [1358, 474] on h4 "Borde" at bounding box center [1394, 486] width 273 height 37
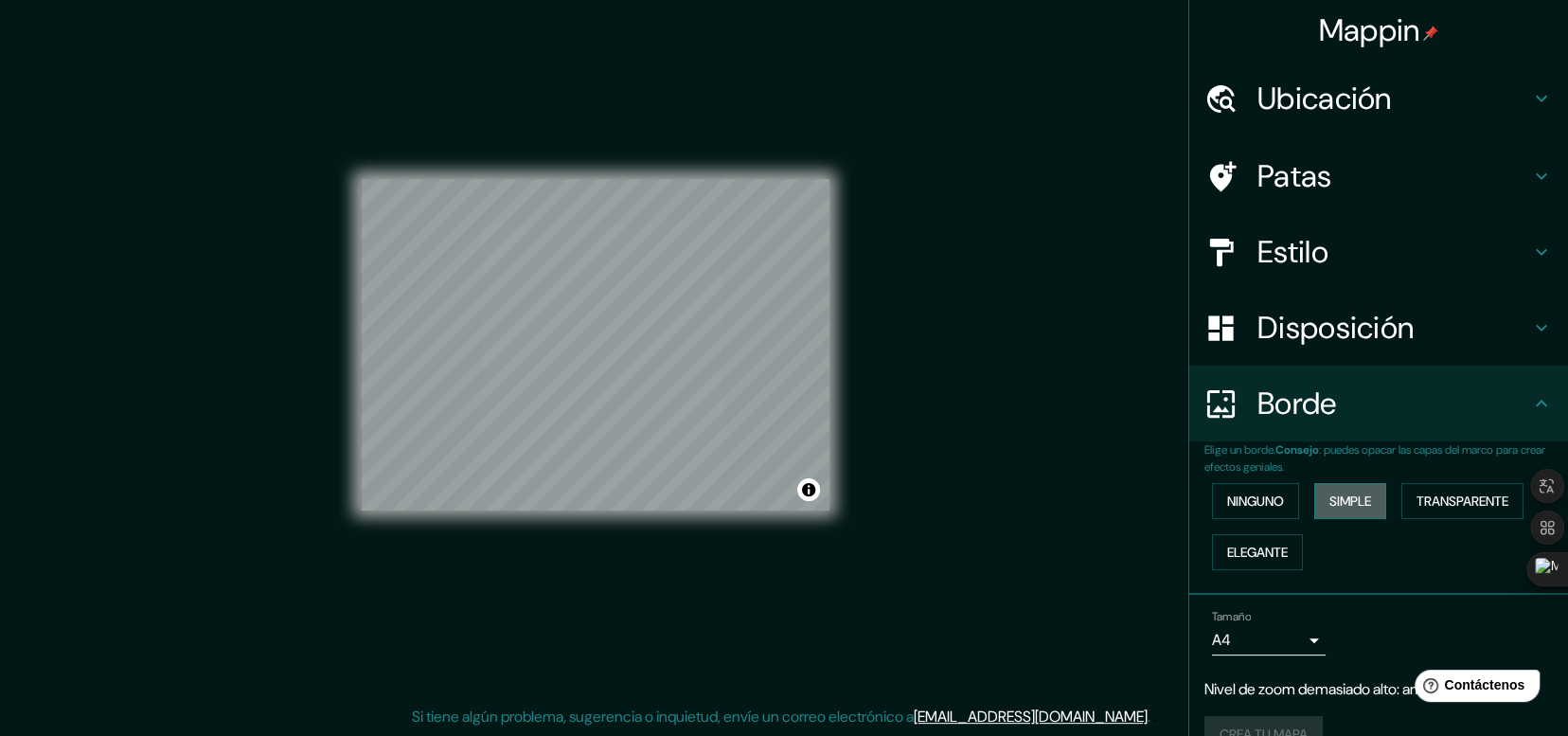
click at [1359, 493] on font "Simple" at bounding box center [1350, 502] width 41 height 17
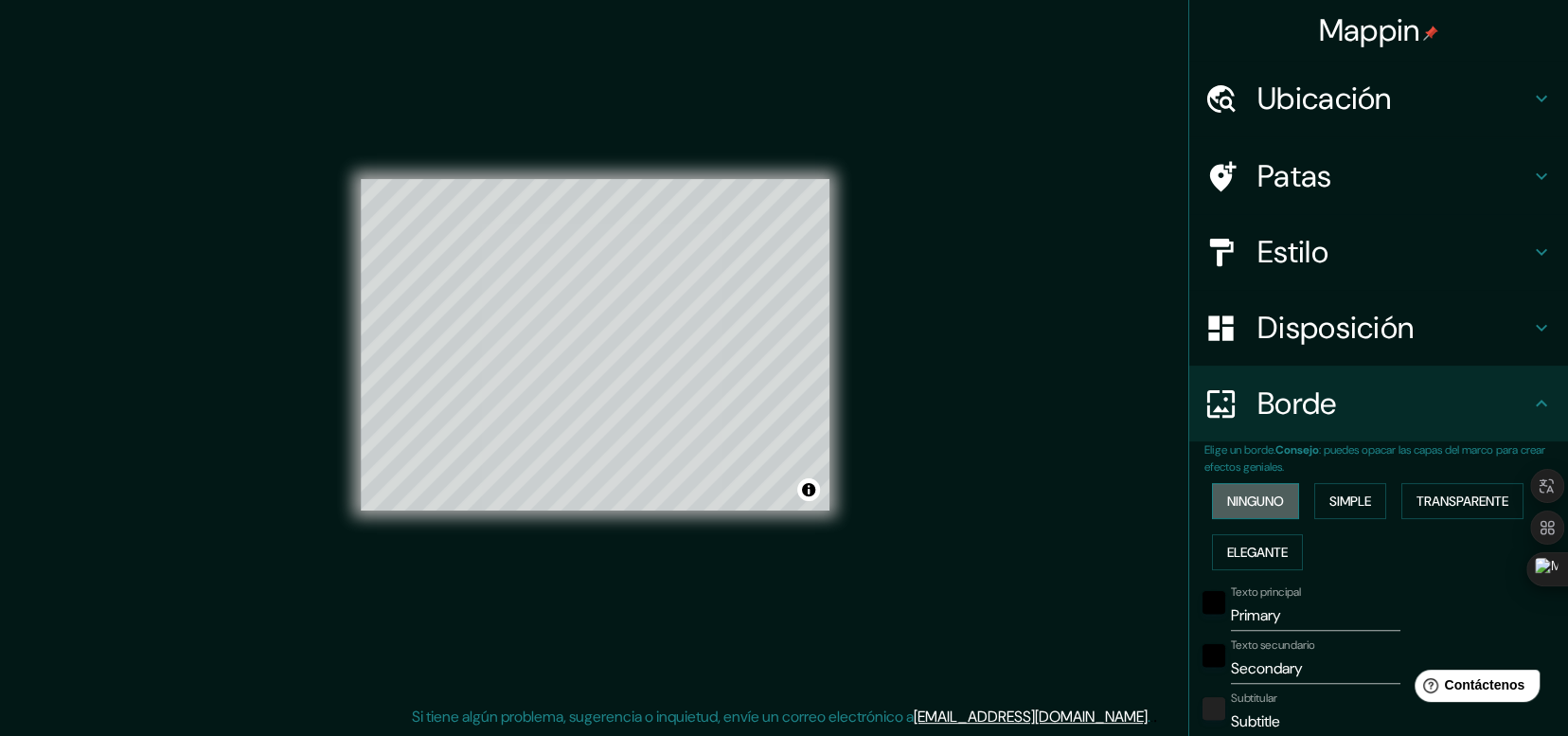
click at [1251, 497] on font "Ninguno" at bounding box center [1255, 502] width 57 height 17
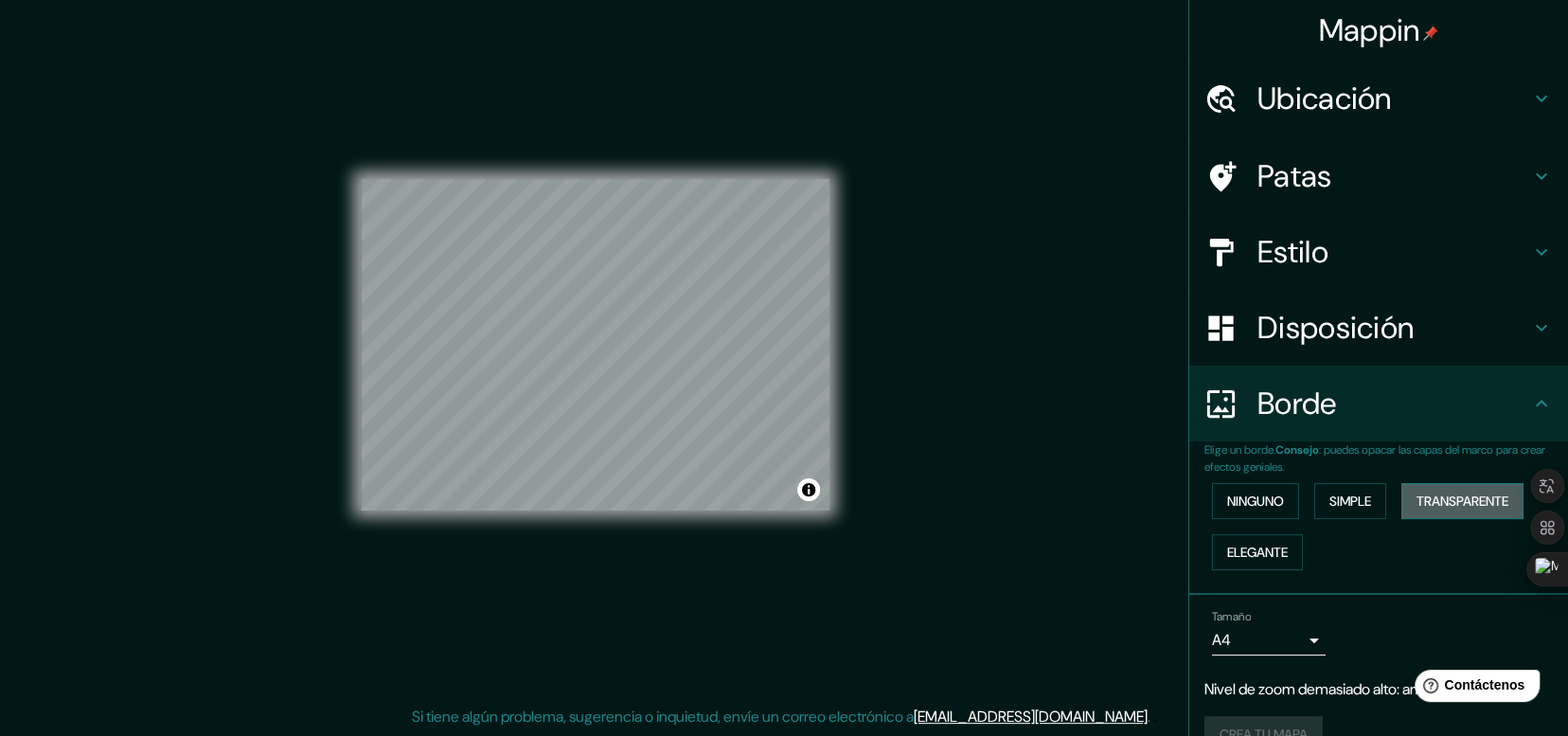
click at [1486, 498] on font "Transparente" at bounding box center [1463, 502] width 92 height 17
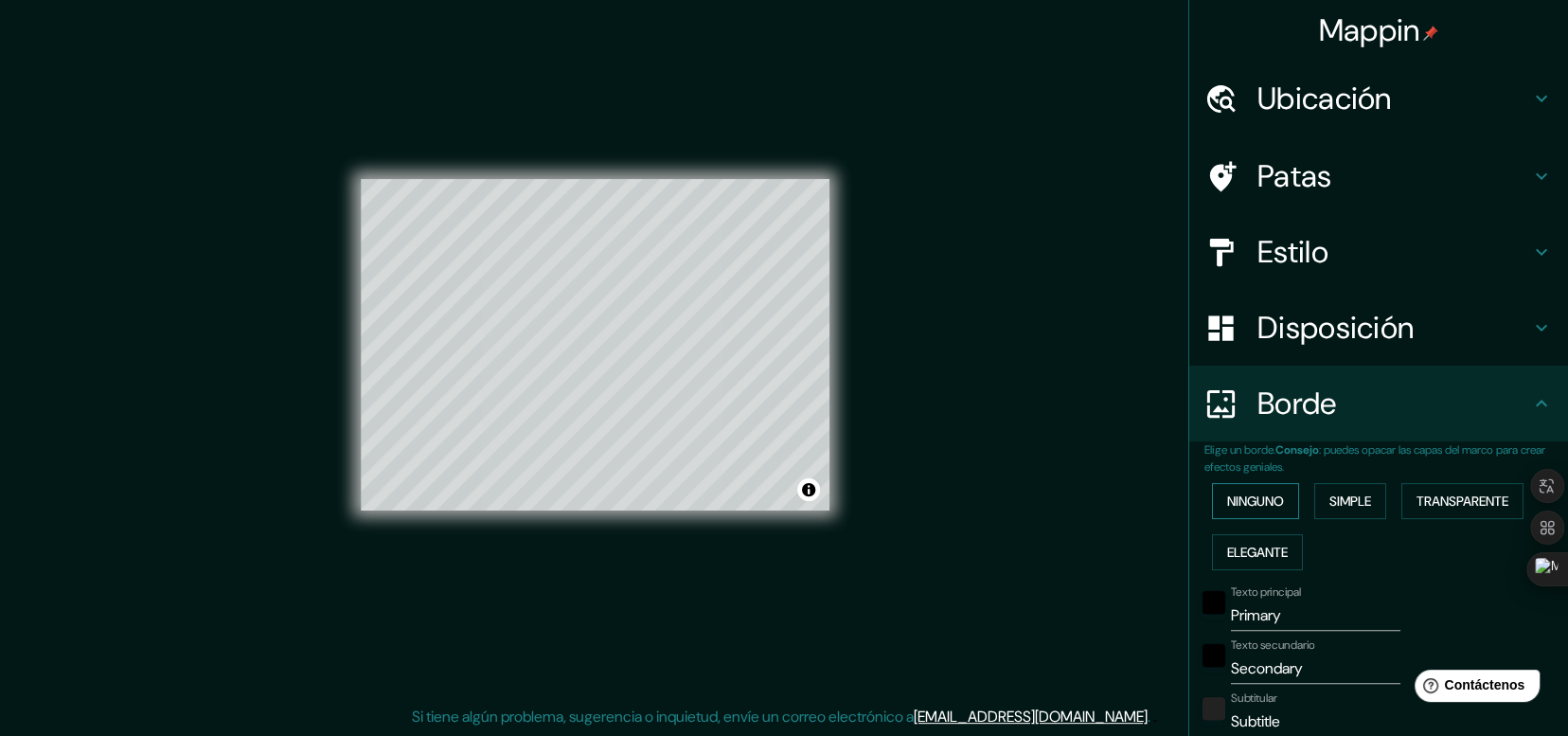
click at [1230, 503] on font "Ninguno" at bounding box center [1255, 502] width 57 height 17
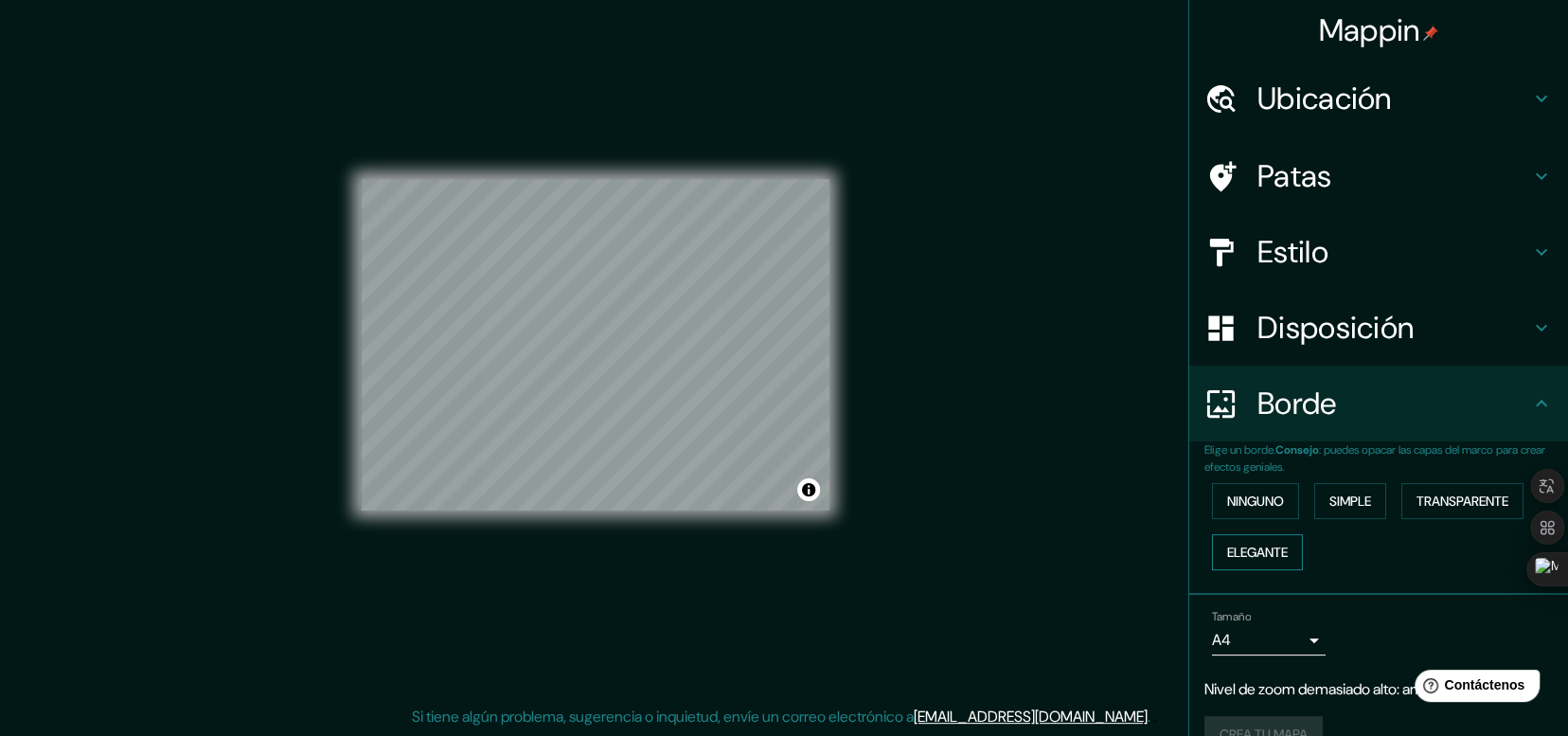
click at [1242, 537] on button "Elegante" at bounding box center [1257, 552] width 91 height 36
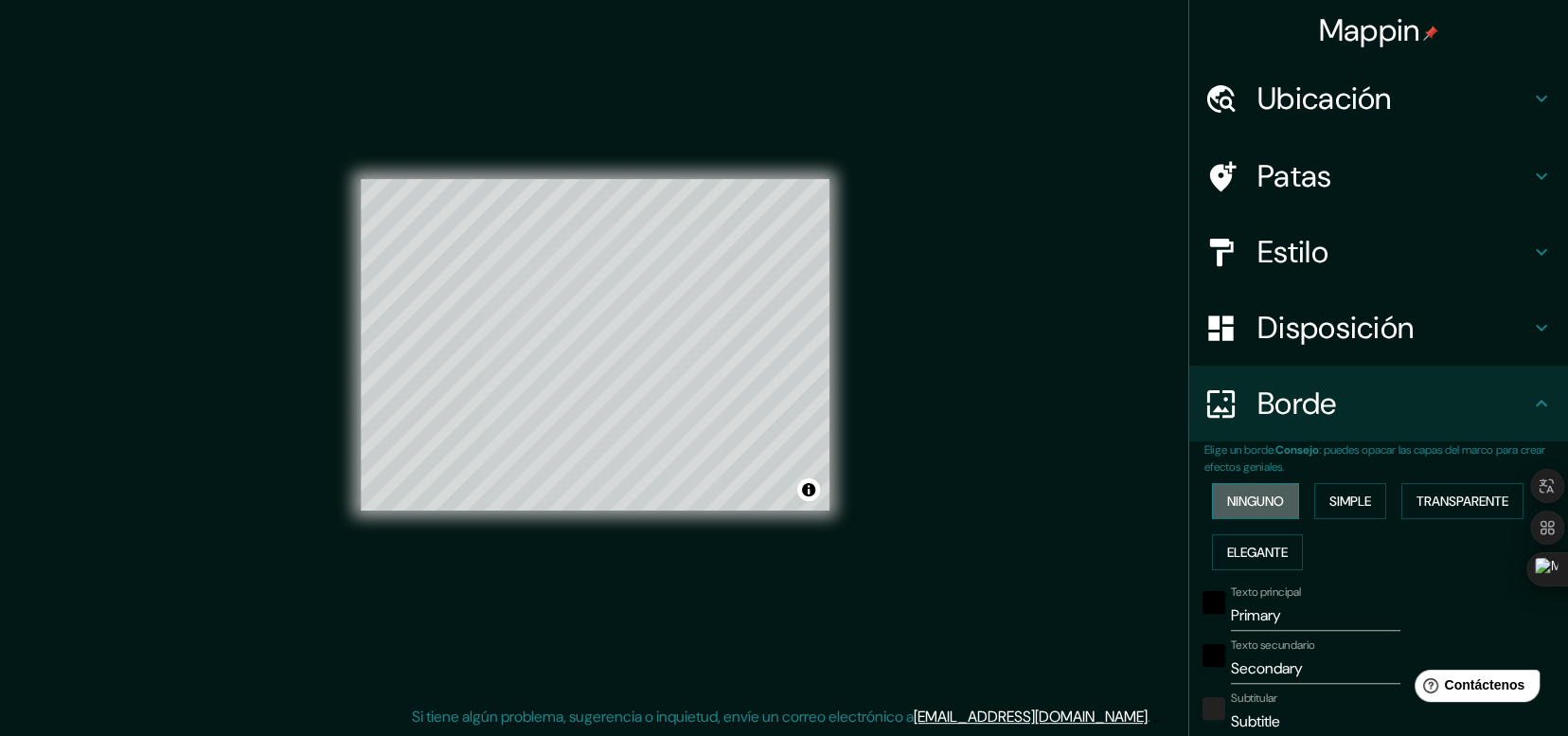
click at [1242, 498] on font "Ninguno" at bounding box center [1255, 502] width 57 height 17
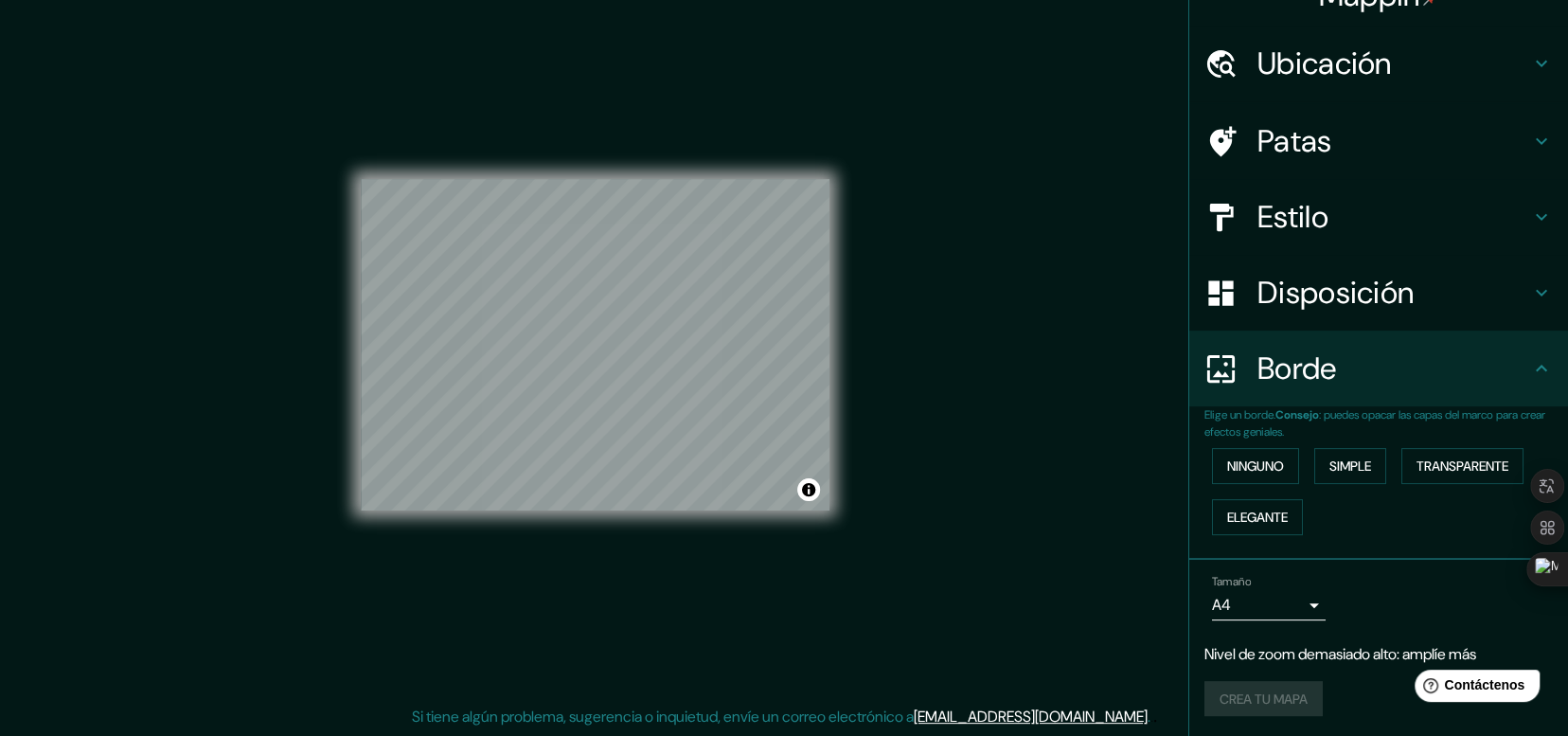
scroll to position [0, 0]
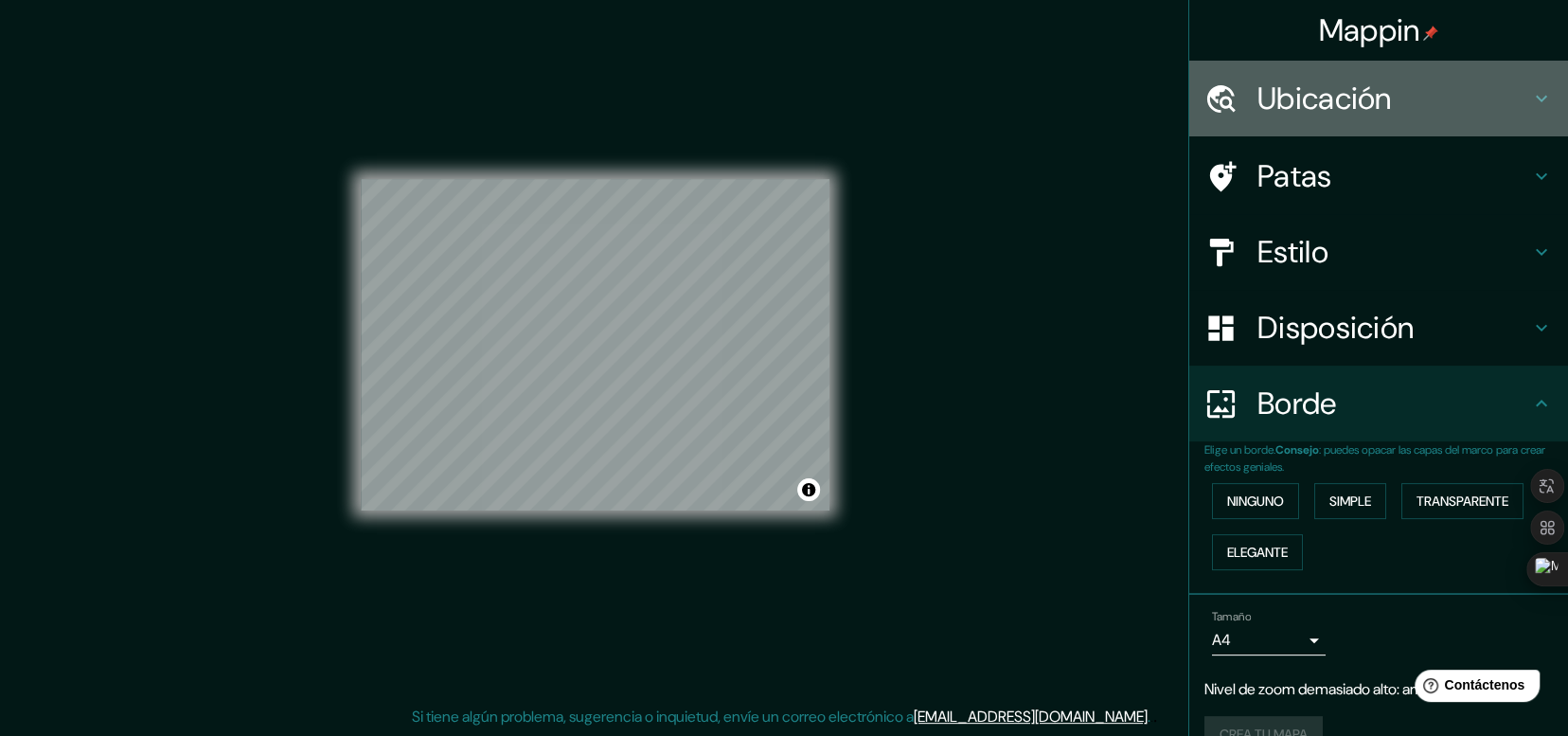
click at [1538, 97] on icon at bounding box center [1542, 99] width 23 height 23
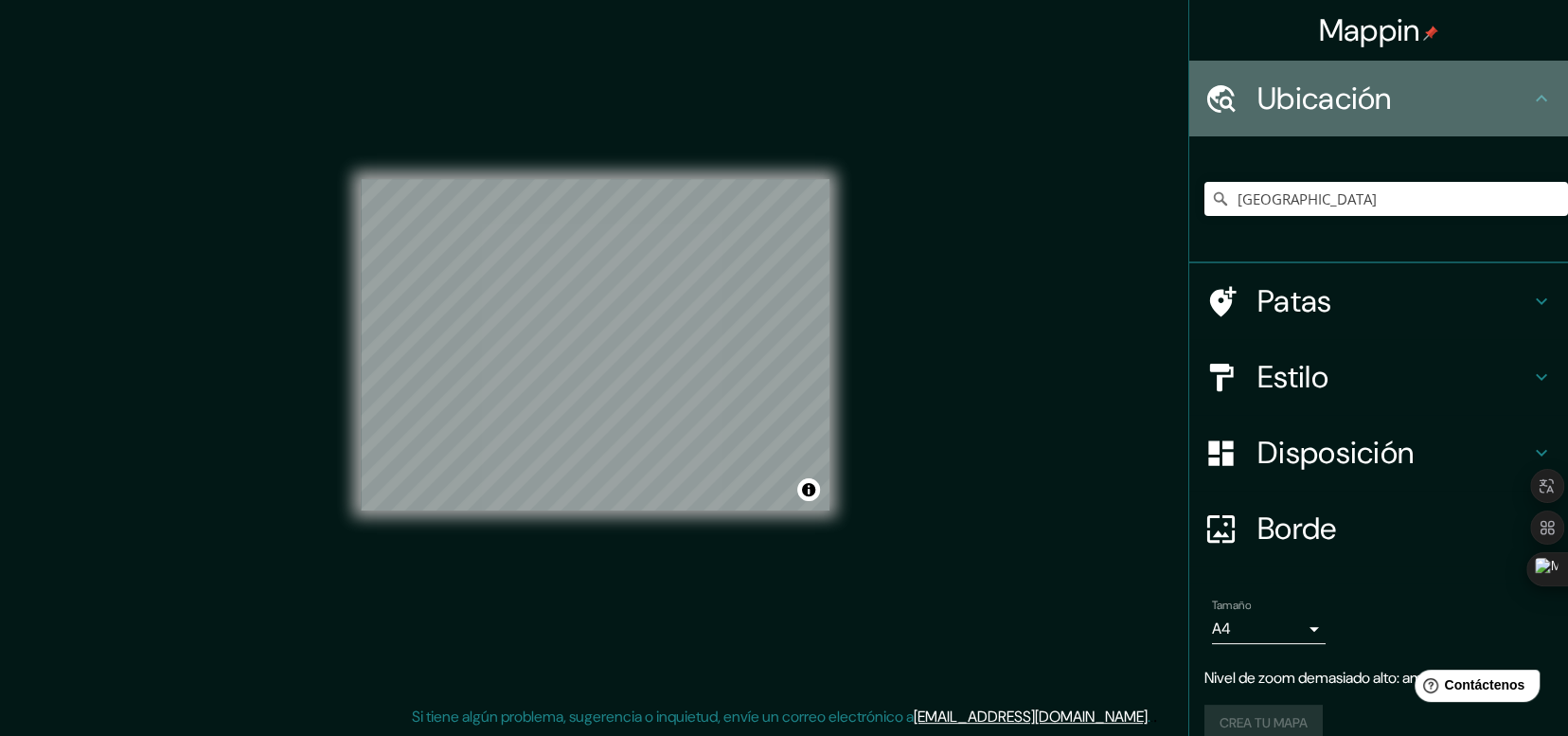
click at [1531, 100] on icon at bounding box center [1542, 99] width 23 height 23
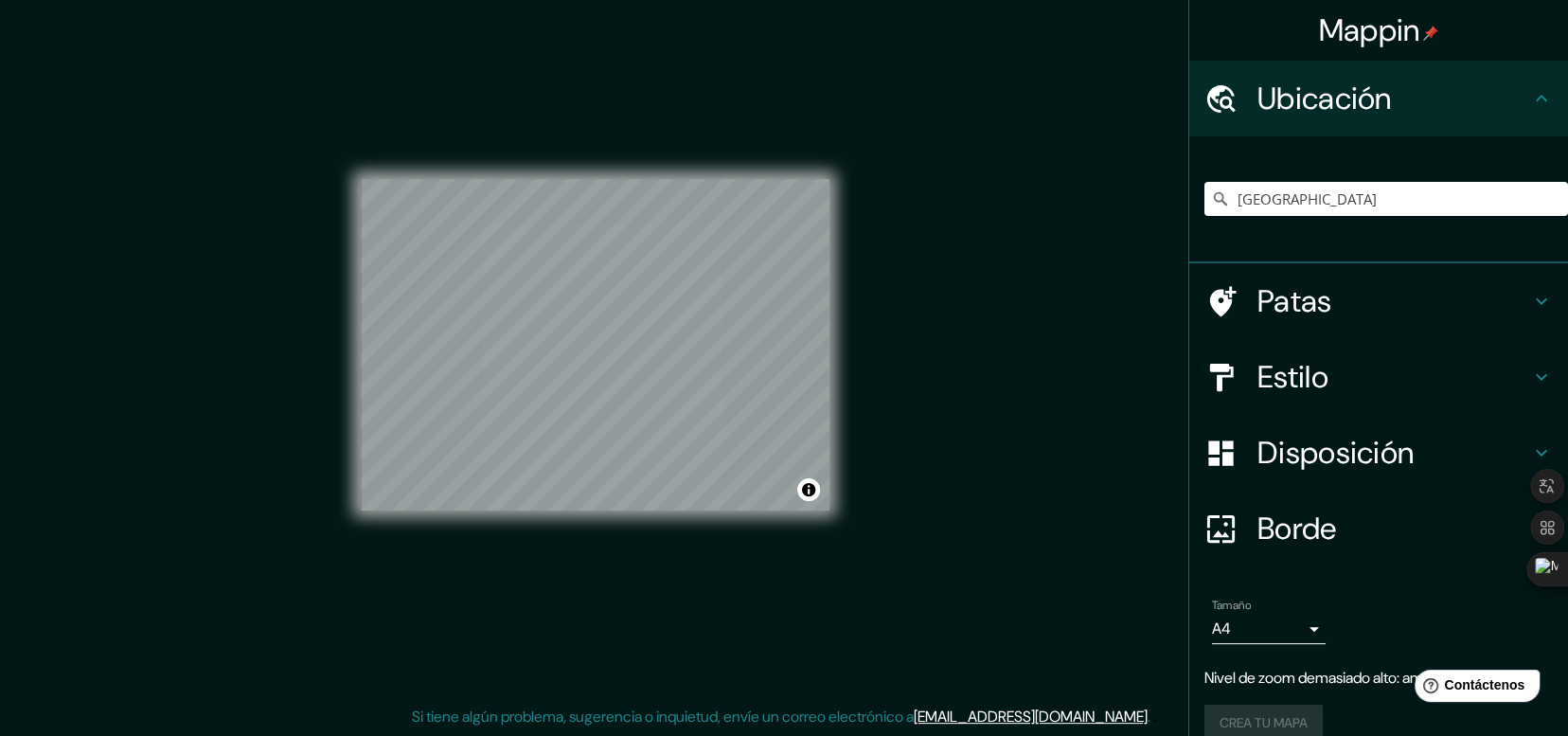
click at [1325, 83] on font "Ubicación" at bounding box center [1325, 98] width 134 height 39
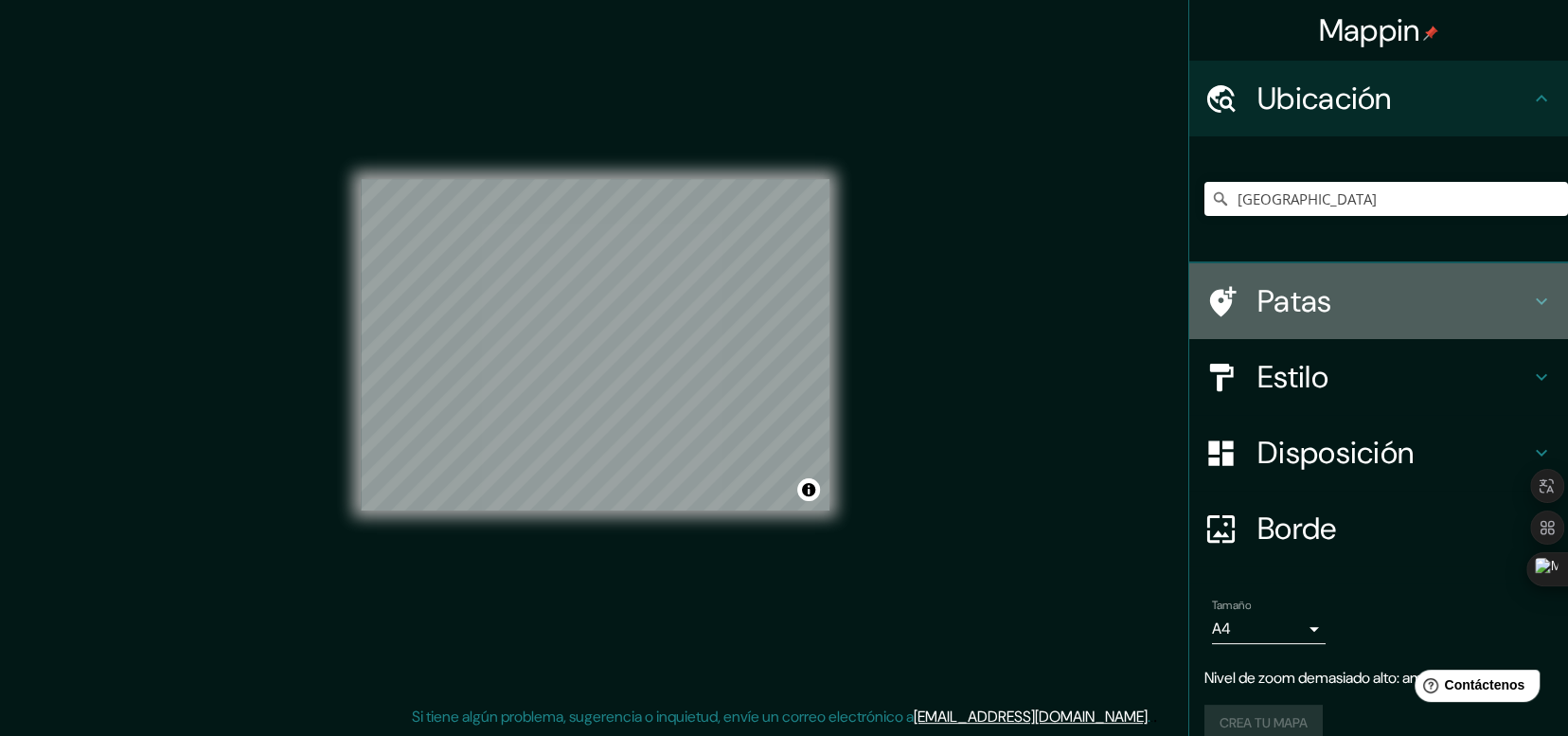
click at [1540, 296] on div "Patas" at bounding box center [1379, 301] width 379 height 76
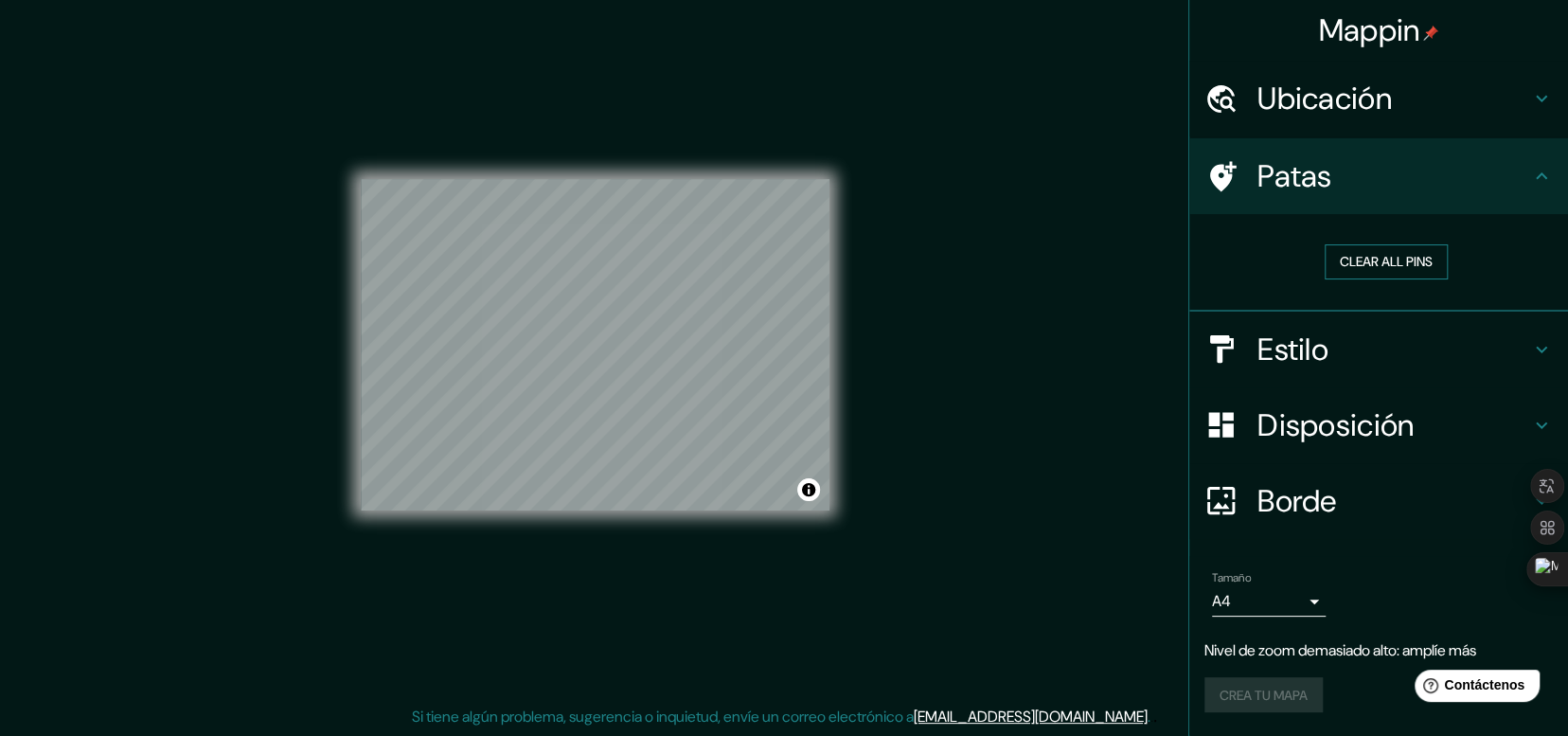
click at [1406, 251] on button "Clear all pins" at bounding box center [1387, 261] width 123 height 35
click at [1386, 263] on button "Clear all pins" at bounding box center [1387, 261] width 123 height 35
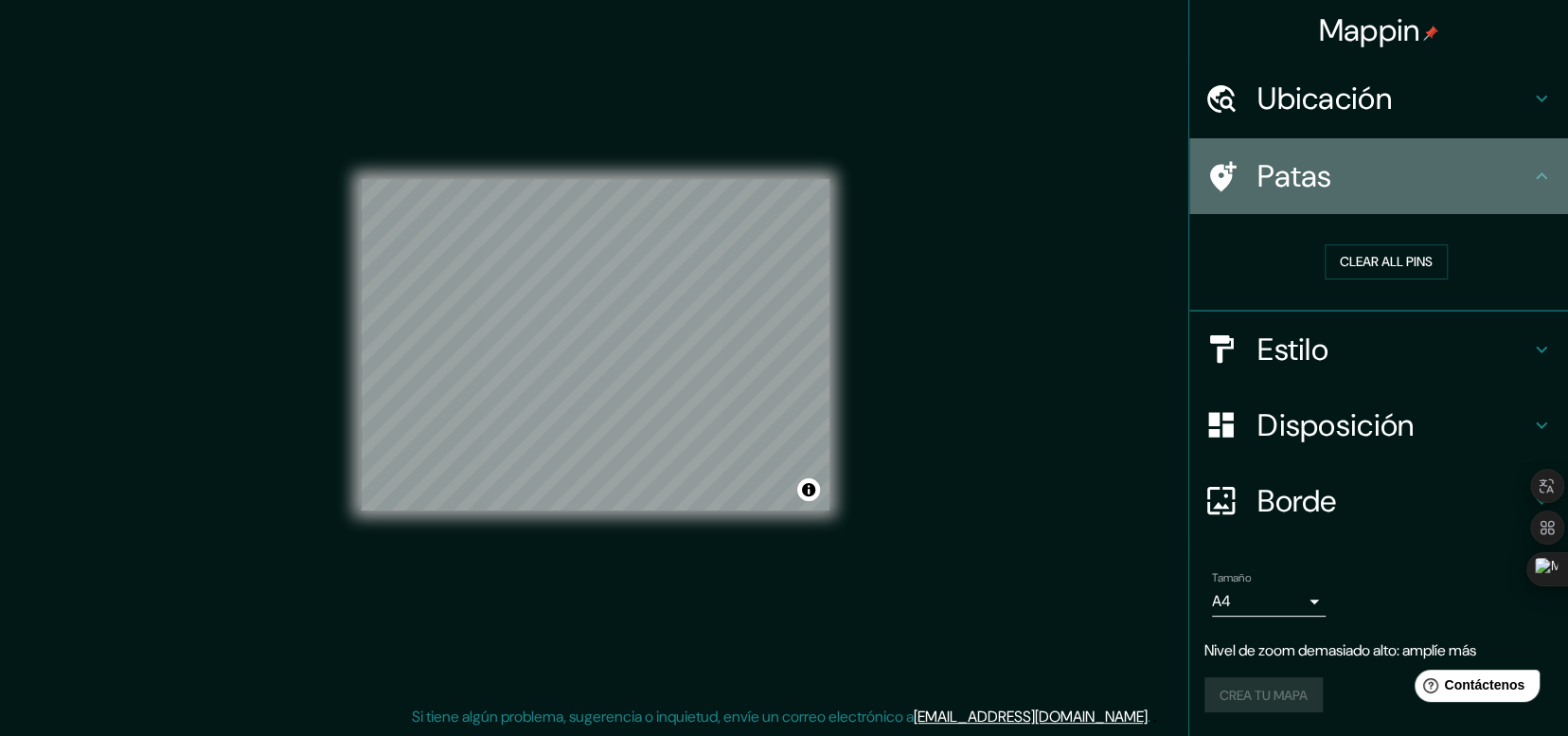
click at [1330, 183] on font "Patas" at bounding box center [1295, 176] width 75 height 39
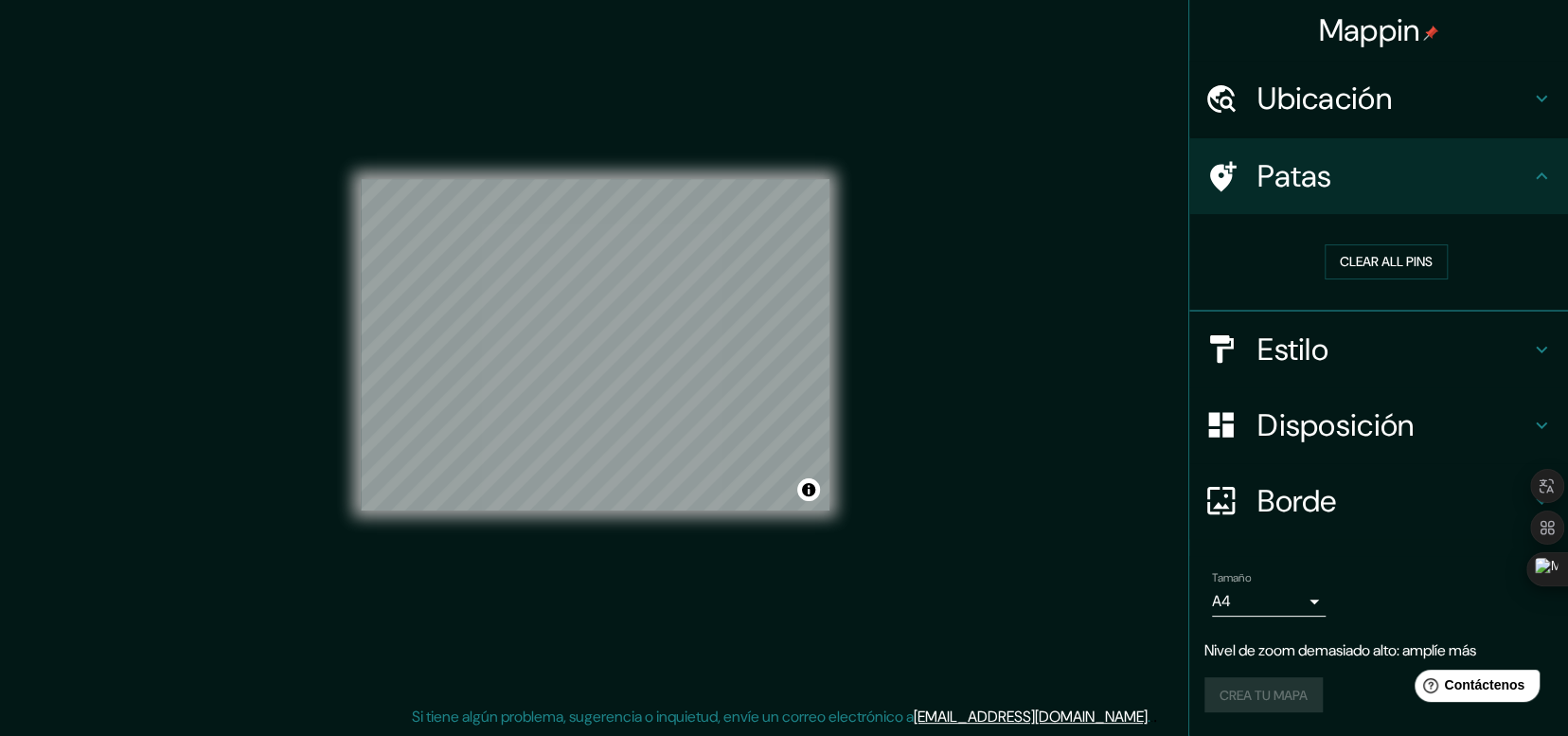
click at [1330, 183] on font "Patas" at bounding box center [1295, 176] width 75 height 39
click at [1304, 370] on div "Estilo" at bounding box center [1379, 349] width 379 height 76
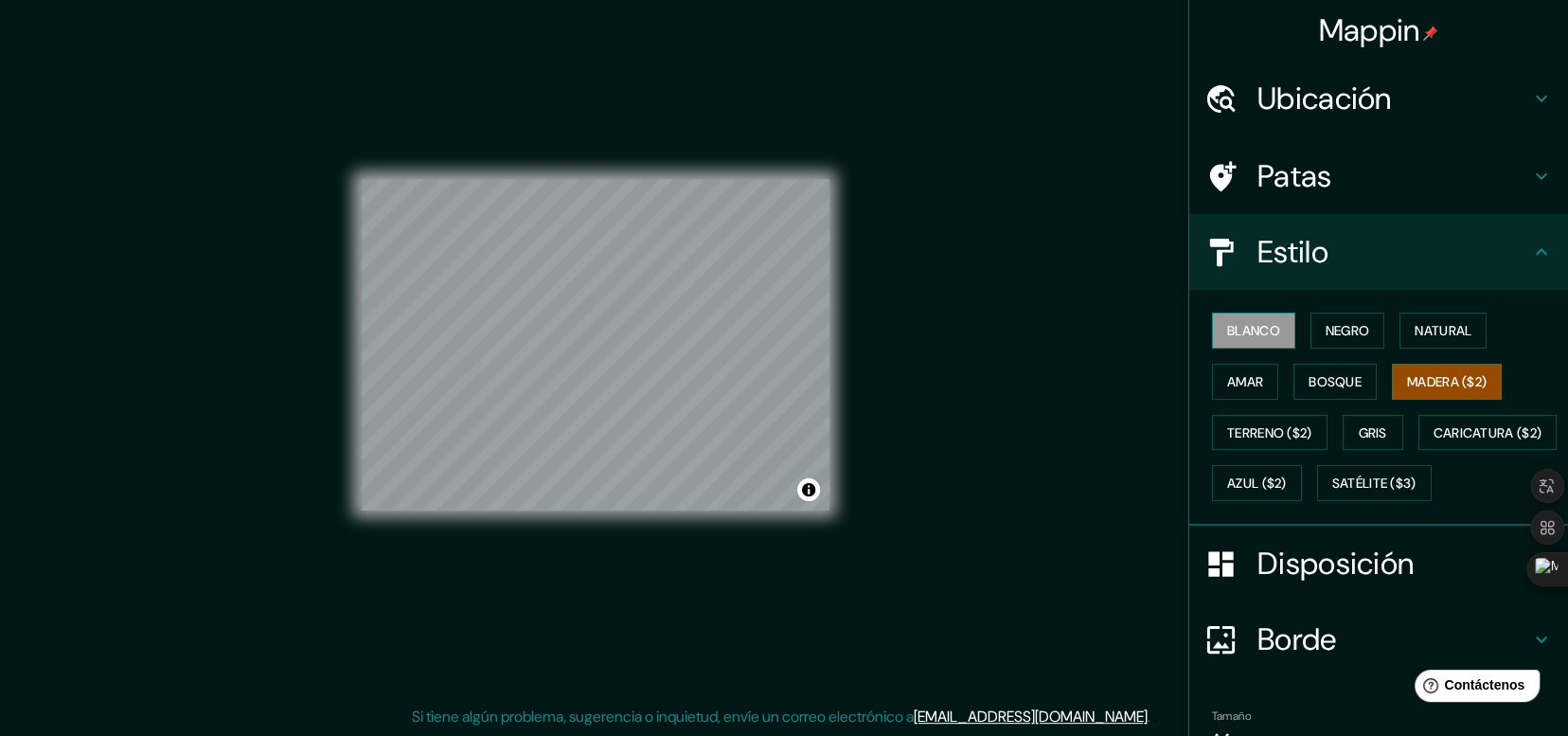
click at [1251, 332] on font "Blanco" at bounding box center [1253, 331] width 53 height 17
click at [1311, 326] on button "Negro" at bounding box center [1348, 330] width 75 height 36
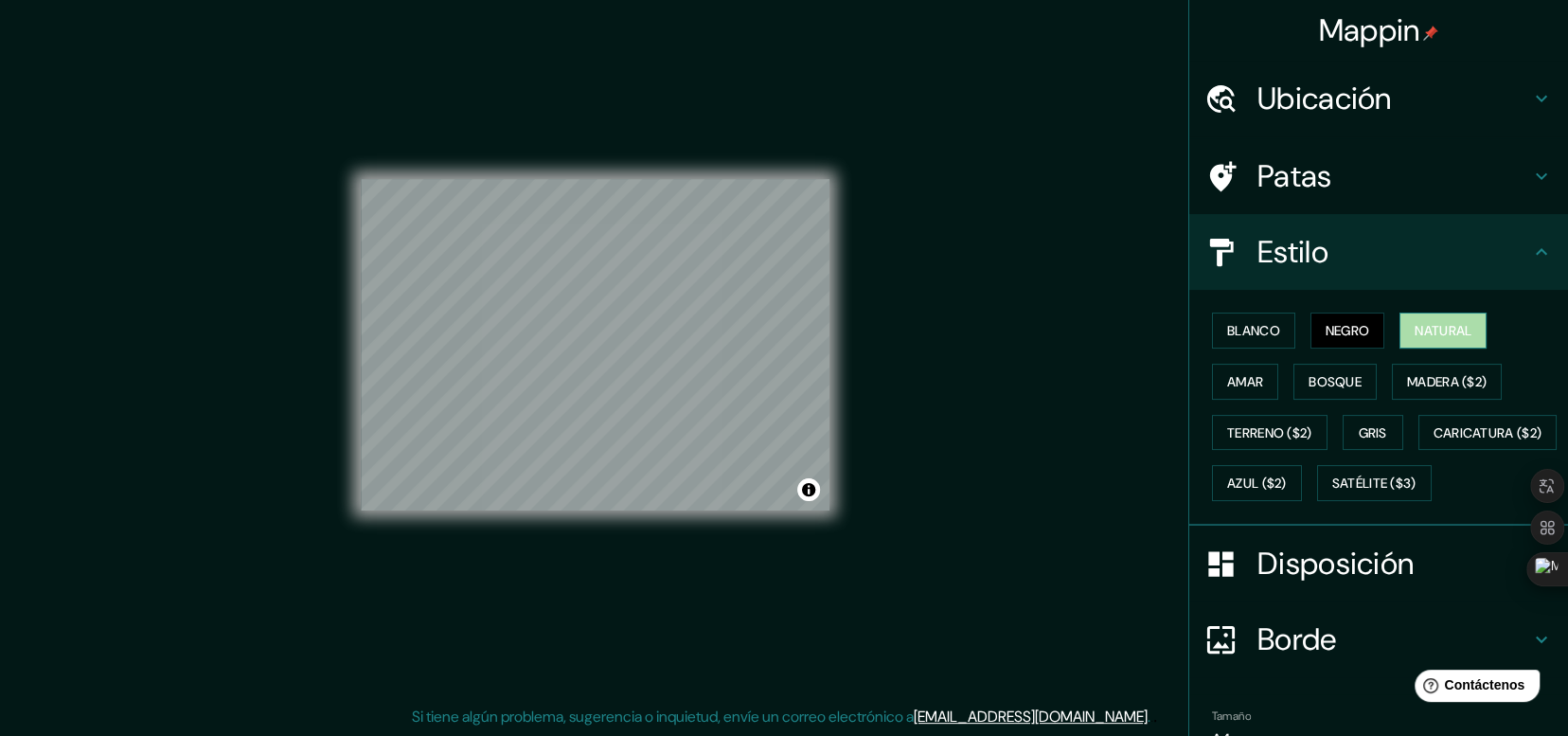
click at [1438, 338] on font "Natural" at bounding box center [1443, 331] width 57 height 17
click at [1242, 374] on font "Amar" at bounding box center [1244, 382] width 36 height 17
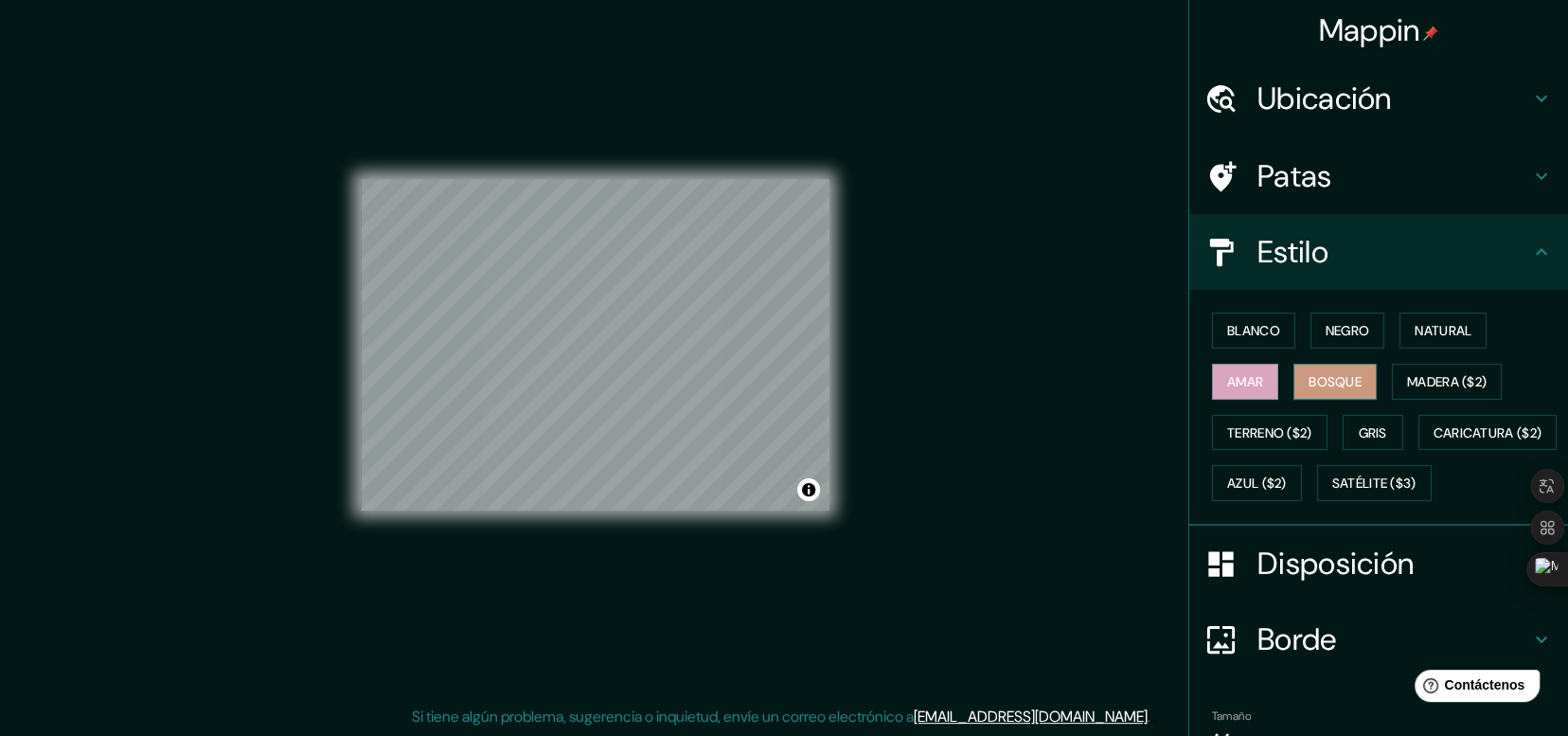
click at [1332, 375] on font "Bosque" at bounding box center [1335, 382] width 53 height 17
click at [1245, 425] on font "Terreno ($2)" at bounding box center [1269, 433] width 85 height 17
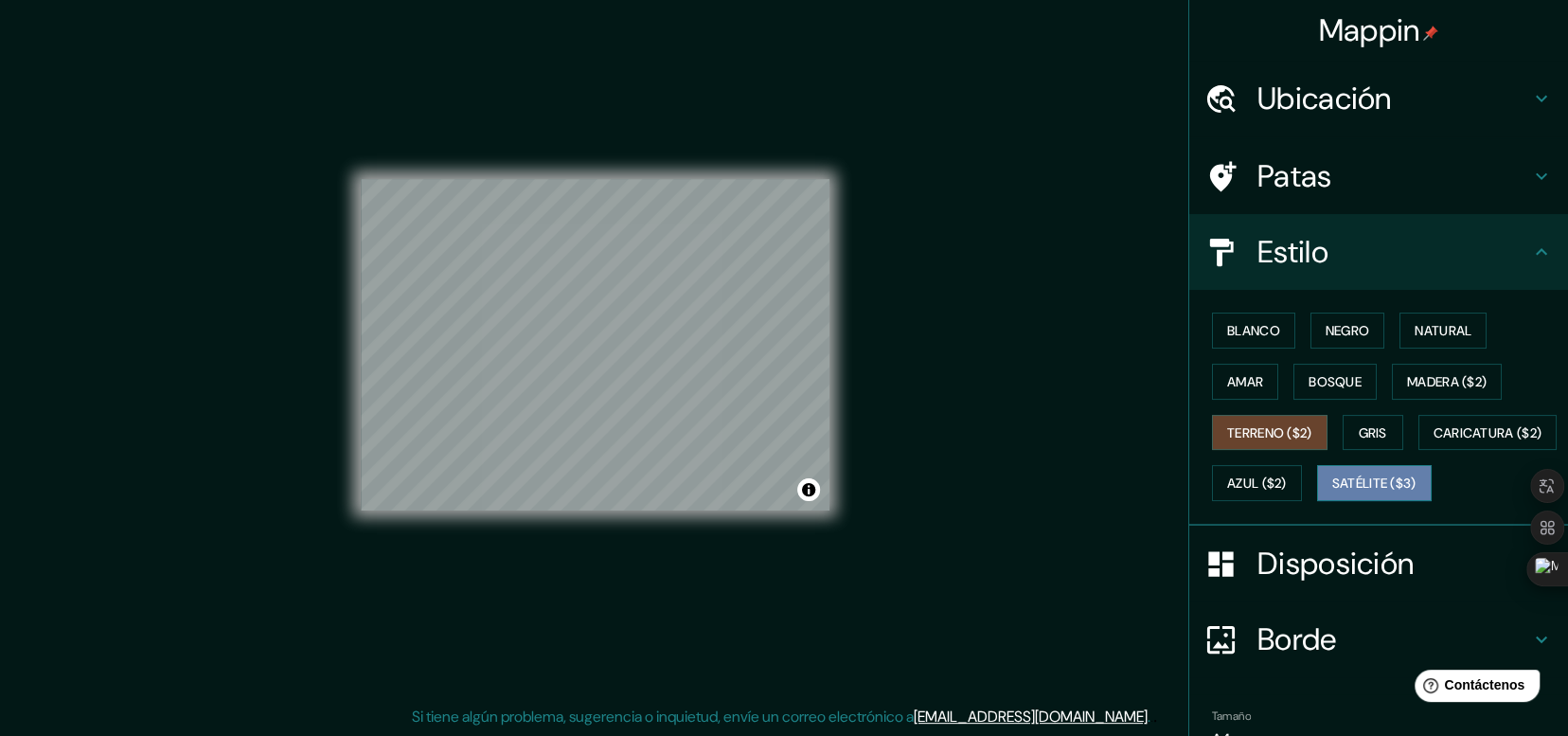
click at [1333, 493] on font "Satélite ($3)" at bounding box center [1375, 484] width 84 height 17
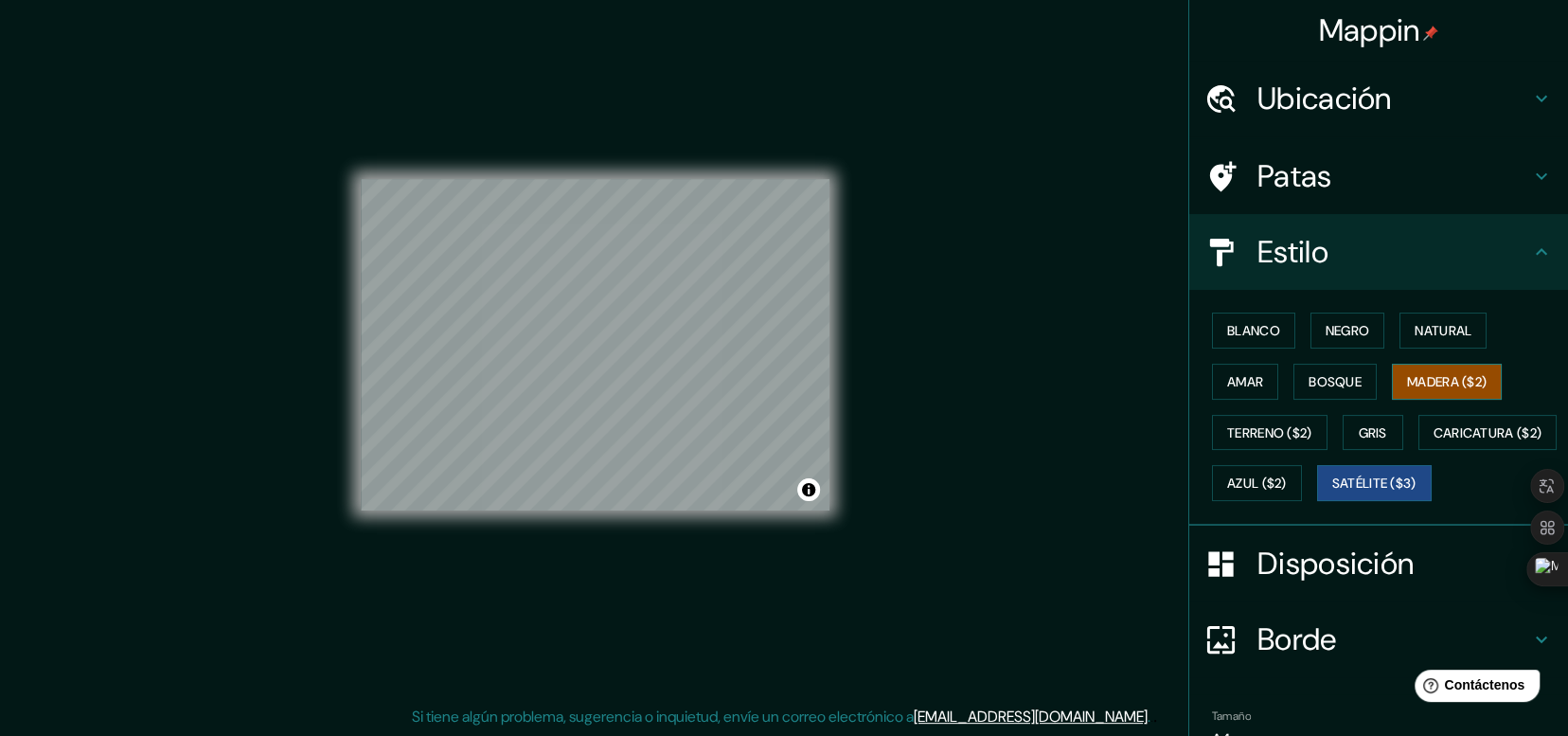
click at [1449, 380] on font "Madera ($2)" at bounding box center [1447, 382] width 80 height 17
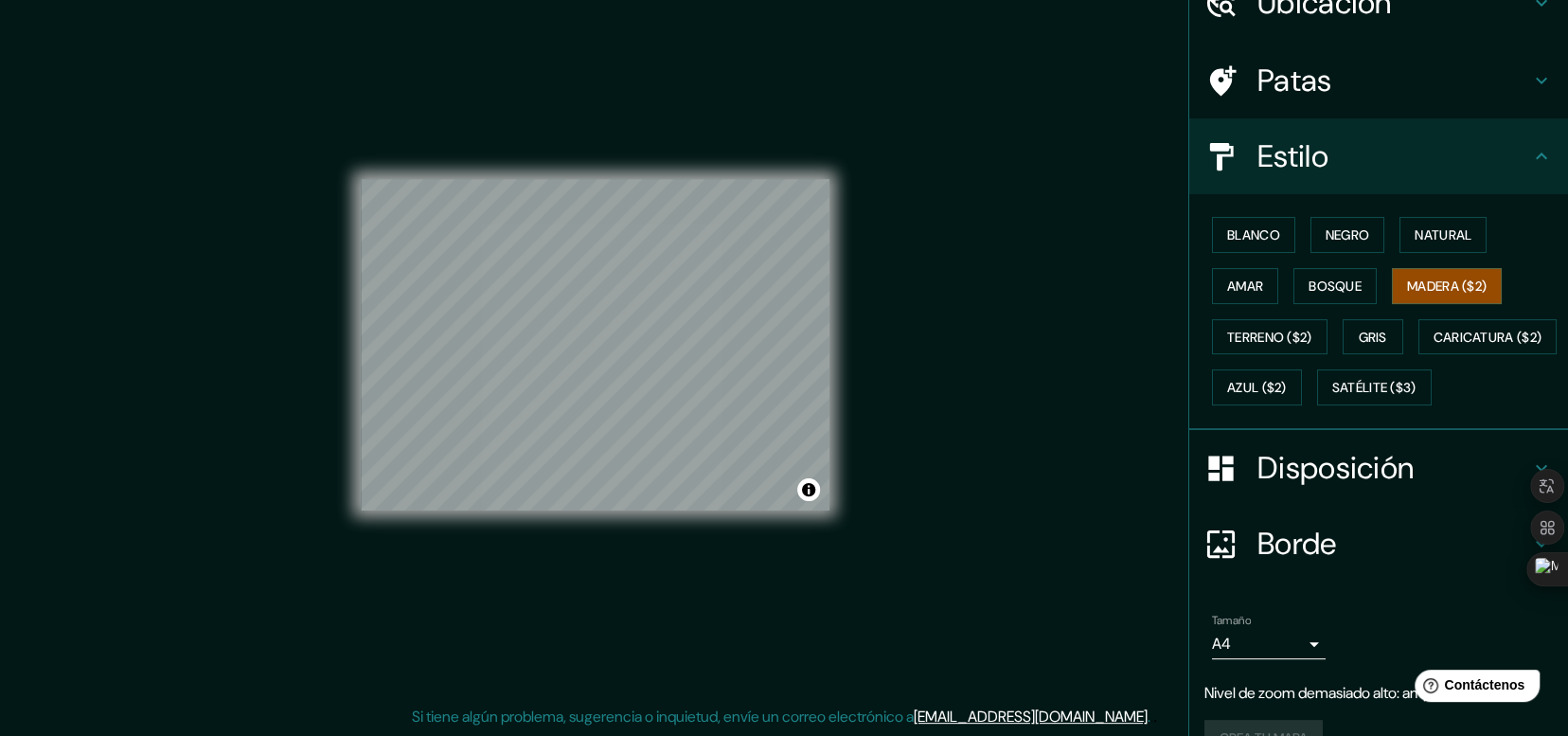
scroll to position [183, 0]
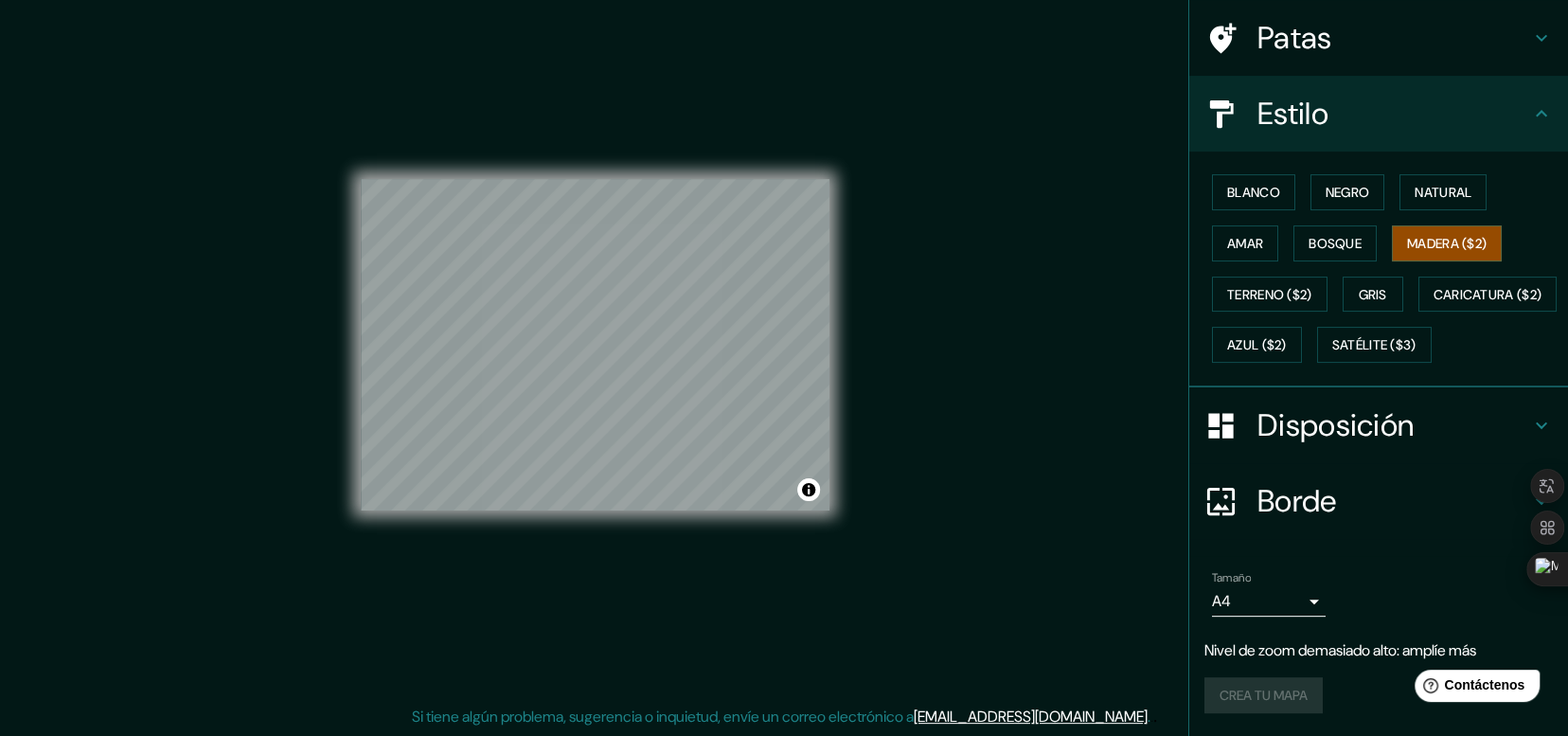
click at [1491, 411] on h4 "Disposición" at bounding box center [1394, 425] width 273 height 37
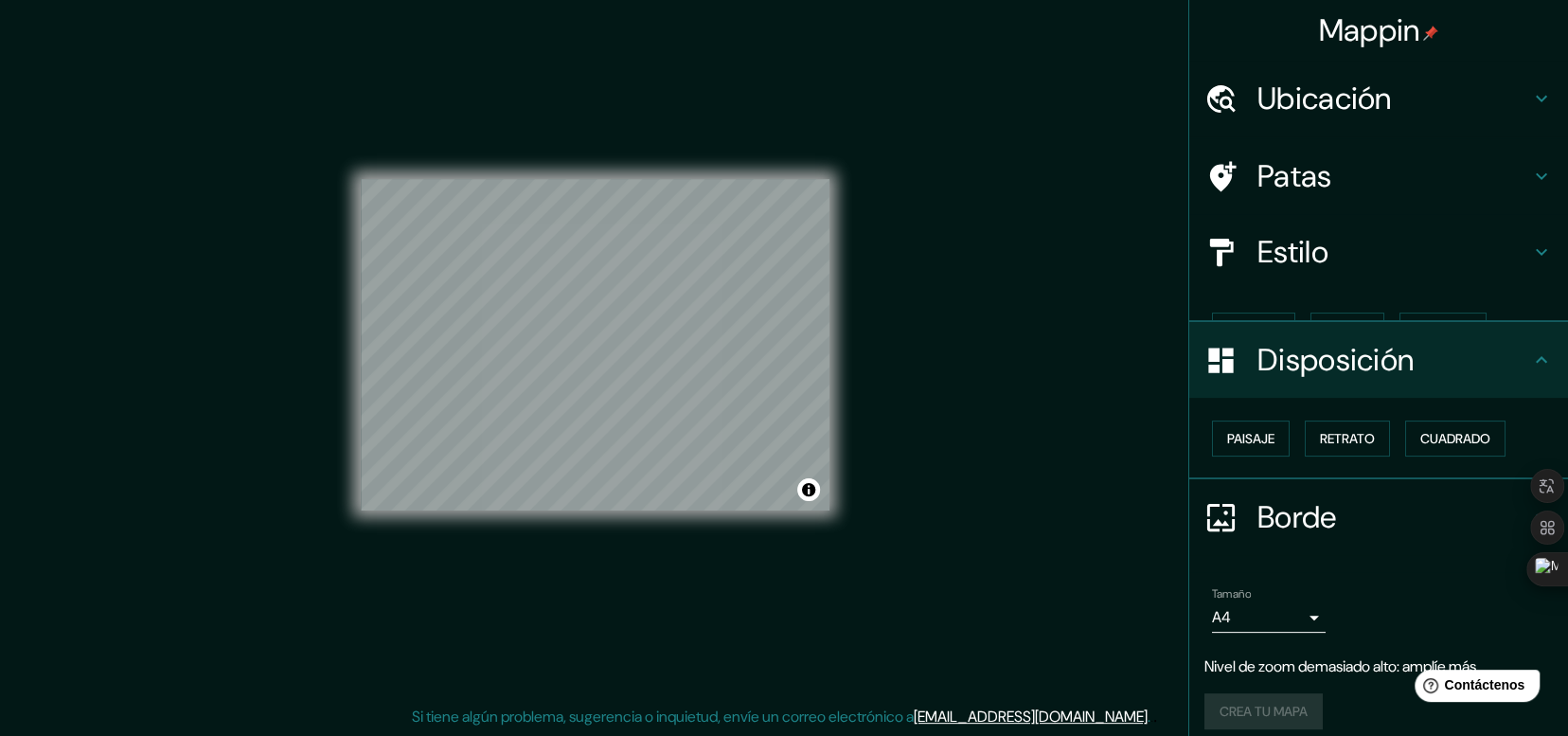
scroll to position [0, 0]
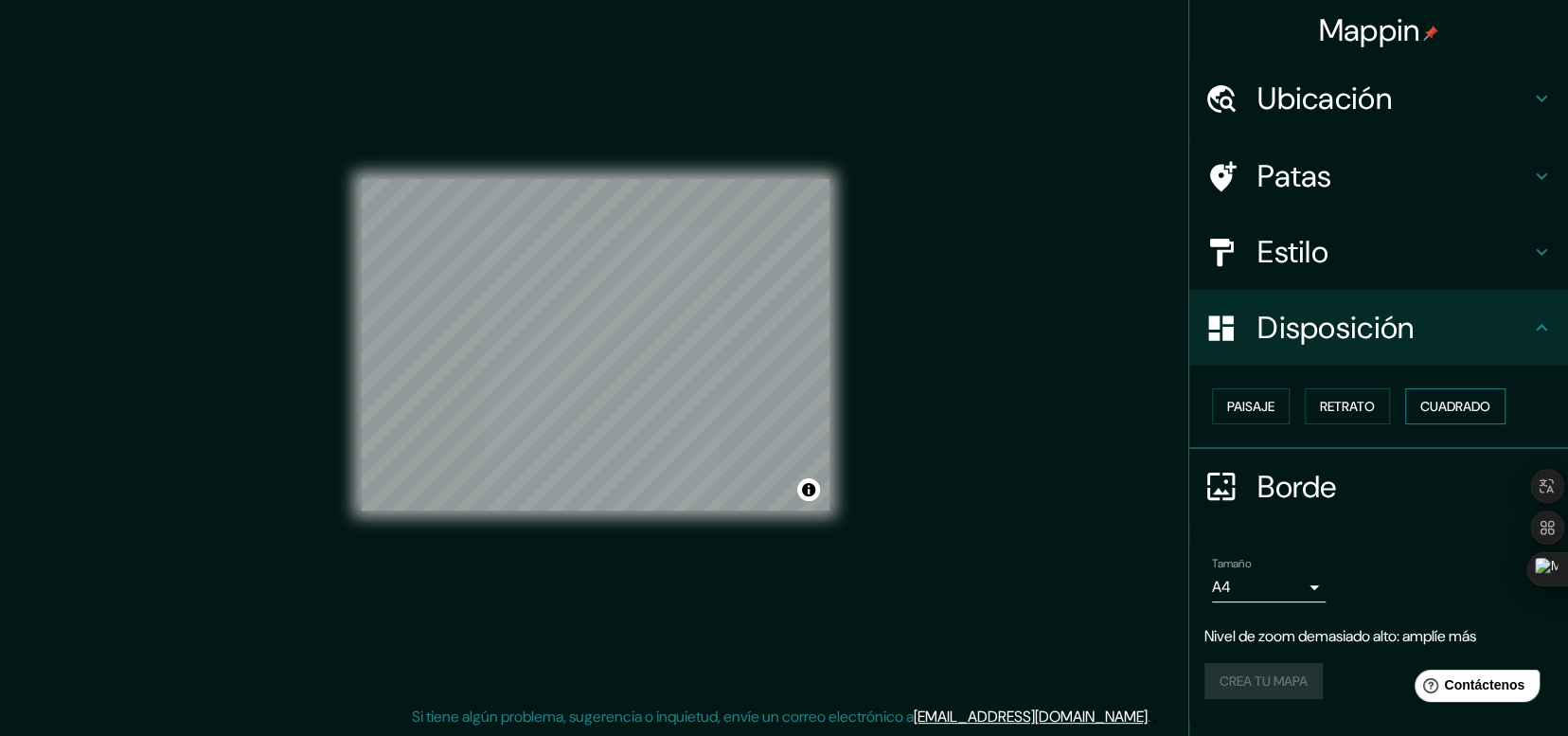
click at [1467, 413] on font "Cuadrado" at bounding box center [1455, 406] width 70 height 17
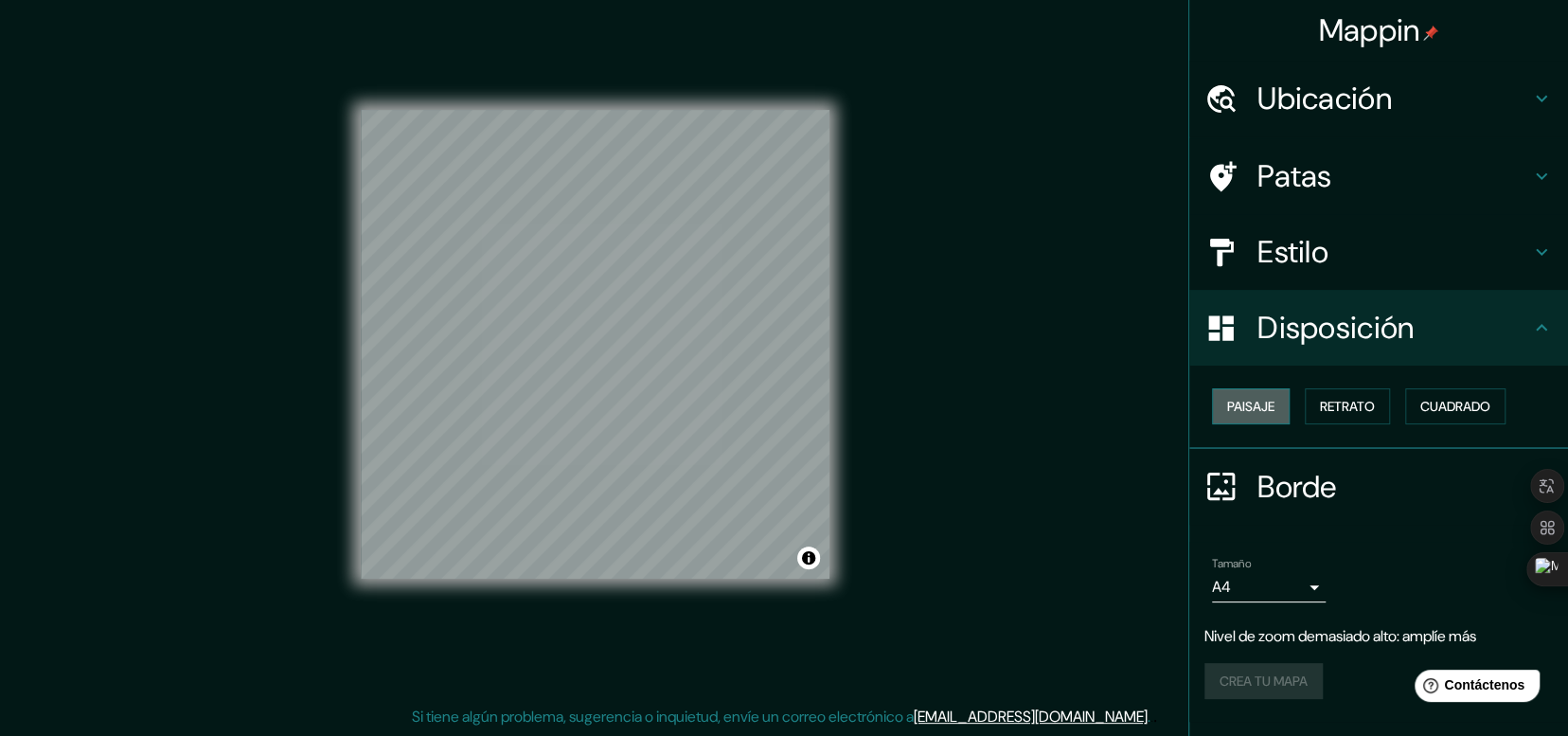
click at [1241, 407] on font "Paisaje" at bounding box center [1250, 406] width 47 height 17
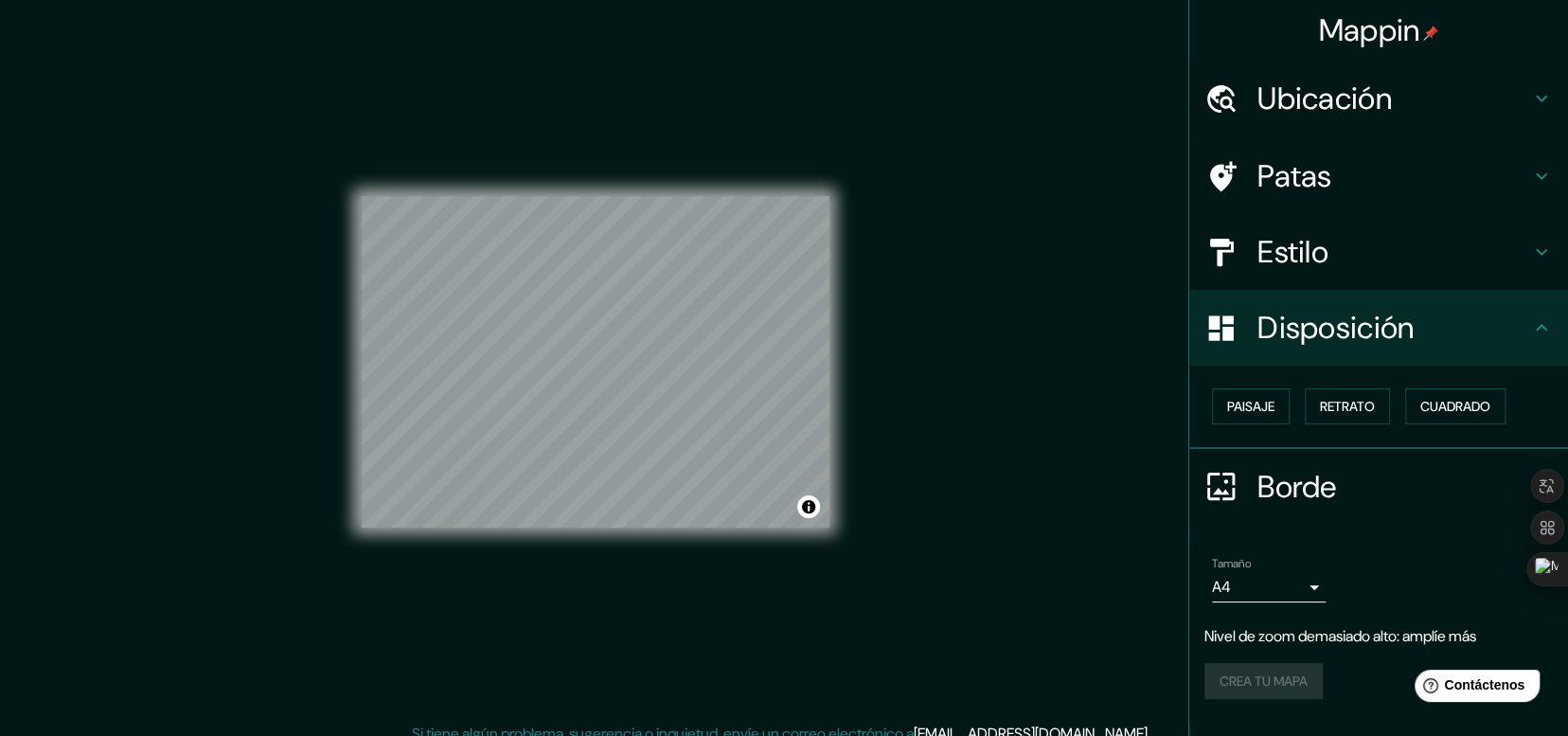
click at [1301, 95] on font "Ubicación" at bounding box center [1325, 98] width 134 height 39
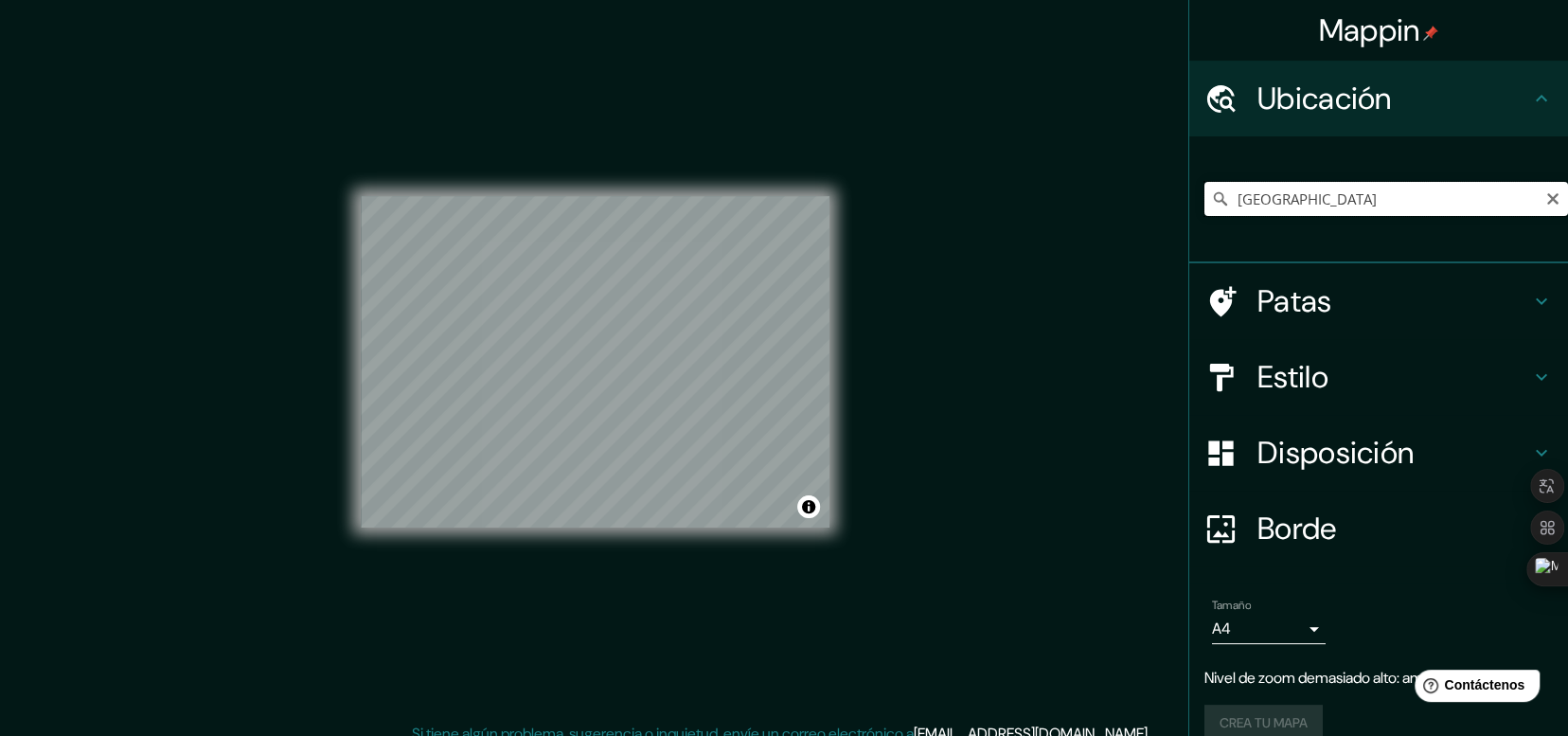
click at [1301, 205] on input "[GEOGRAPHIC_DATA]" at bounding box center [1387, 199] width 364 height 35
click at [1300, 198] on input "[GEOGRAPHIC_DATA]" at bounding box center [1387, 199] width 364 height 35
drag, startPoint x: 1300, startPoint y: 198, endPoint x: 1092, endPoint y: 184, distance: 208.5
click at [1092, 184] on div "Mappin Ubicación [GEOGRAPHIC_DATA] Patas Estilo Disposición Borde Elige un bord…" at bounding box center [784, 377] width 1568 height 753
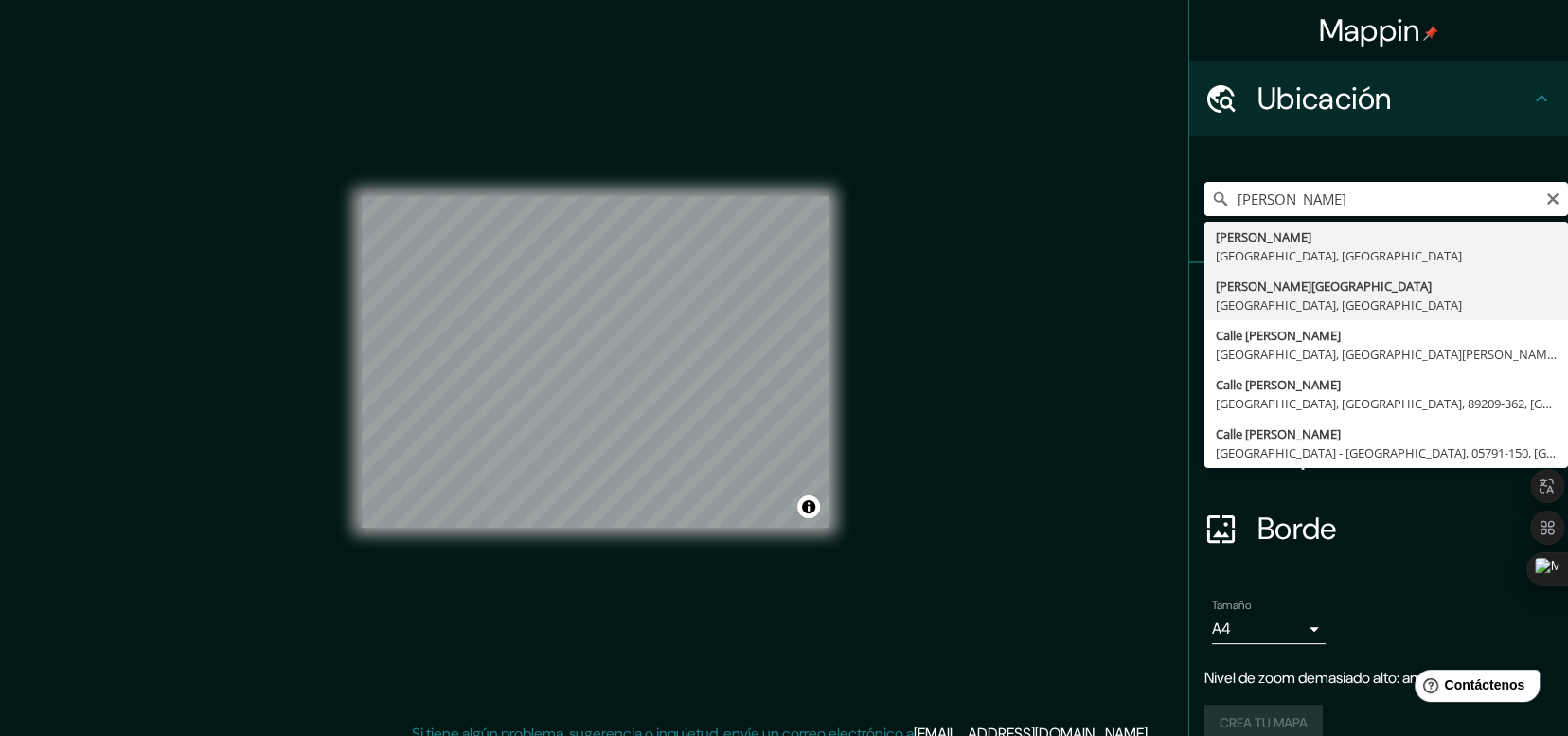
type input "[PERSON_NAME][GEOGRAPHIC_DATA], [GEOGRAPHIC_DATA], [GEOGRAPHIC_DATA]"
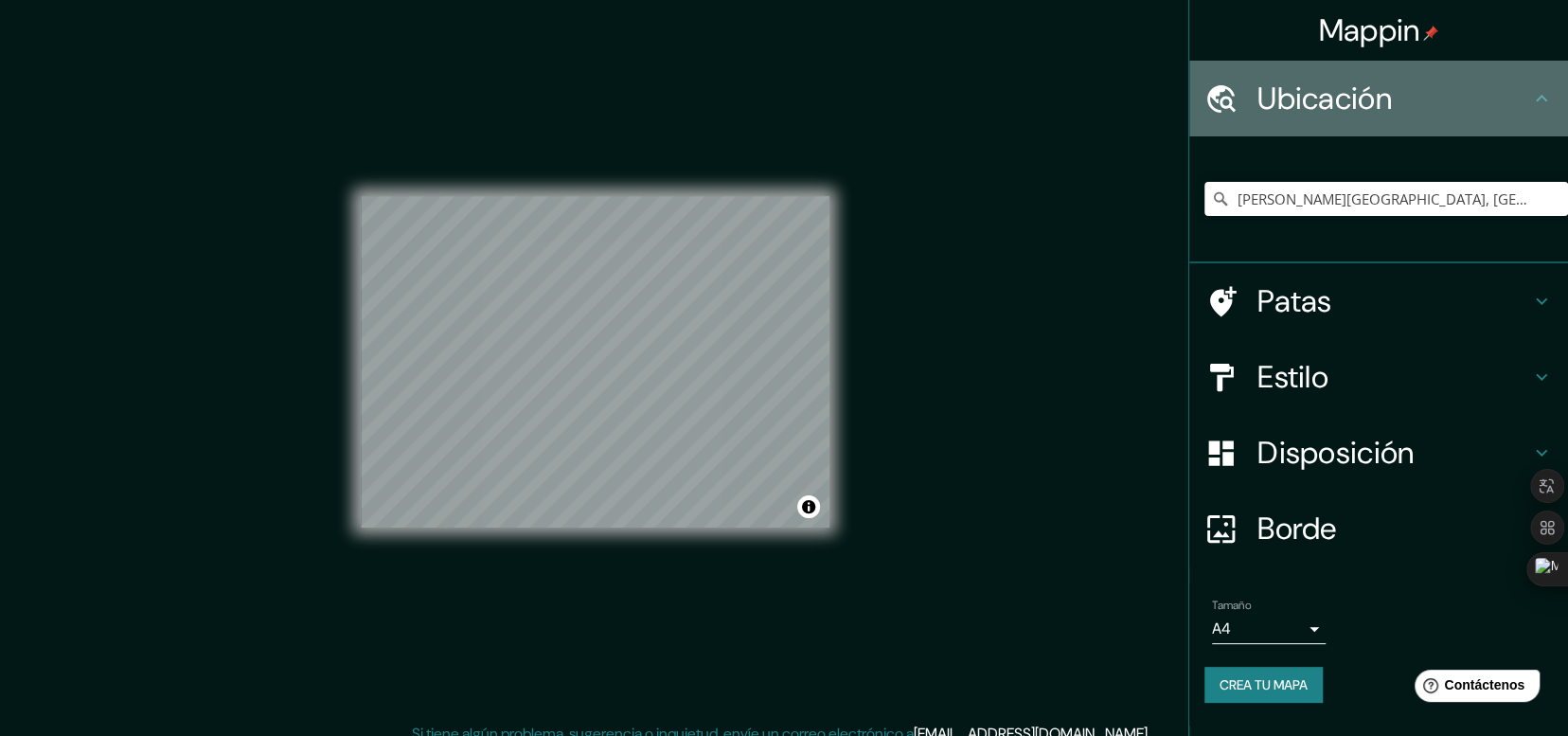
click at [1347, 93] on font "Ubicación" at bounding box center [1325, 98] width 134 height 39
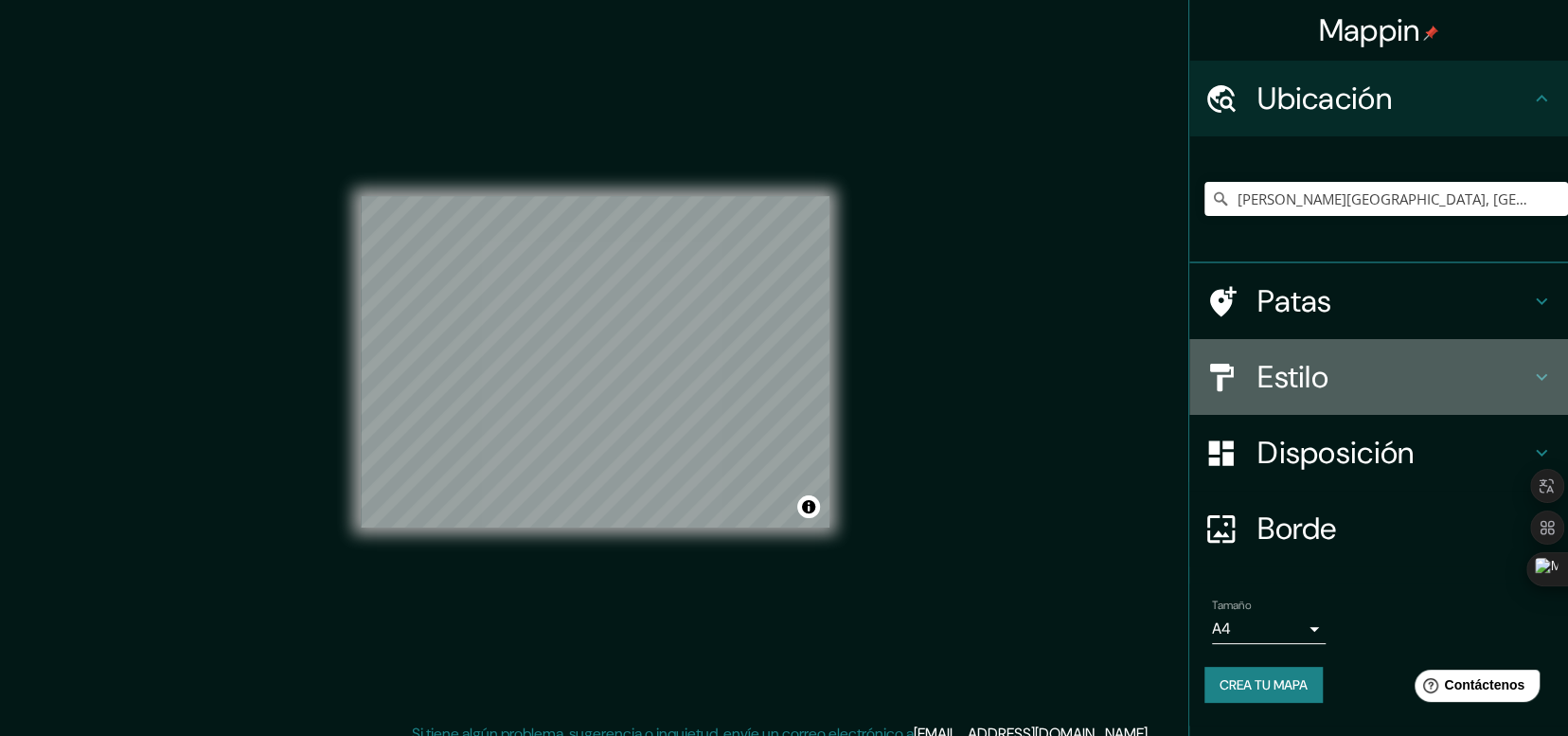
click at [1300, 371] on font "Estilo" at bounding box center [1293, 377] width 71 height 39
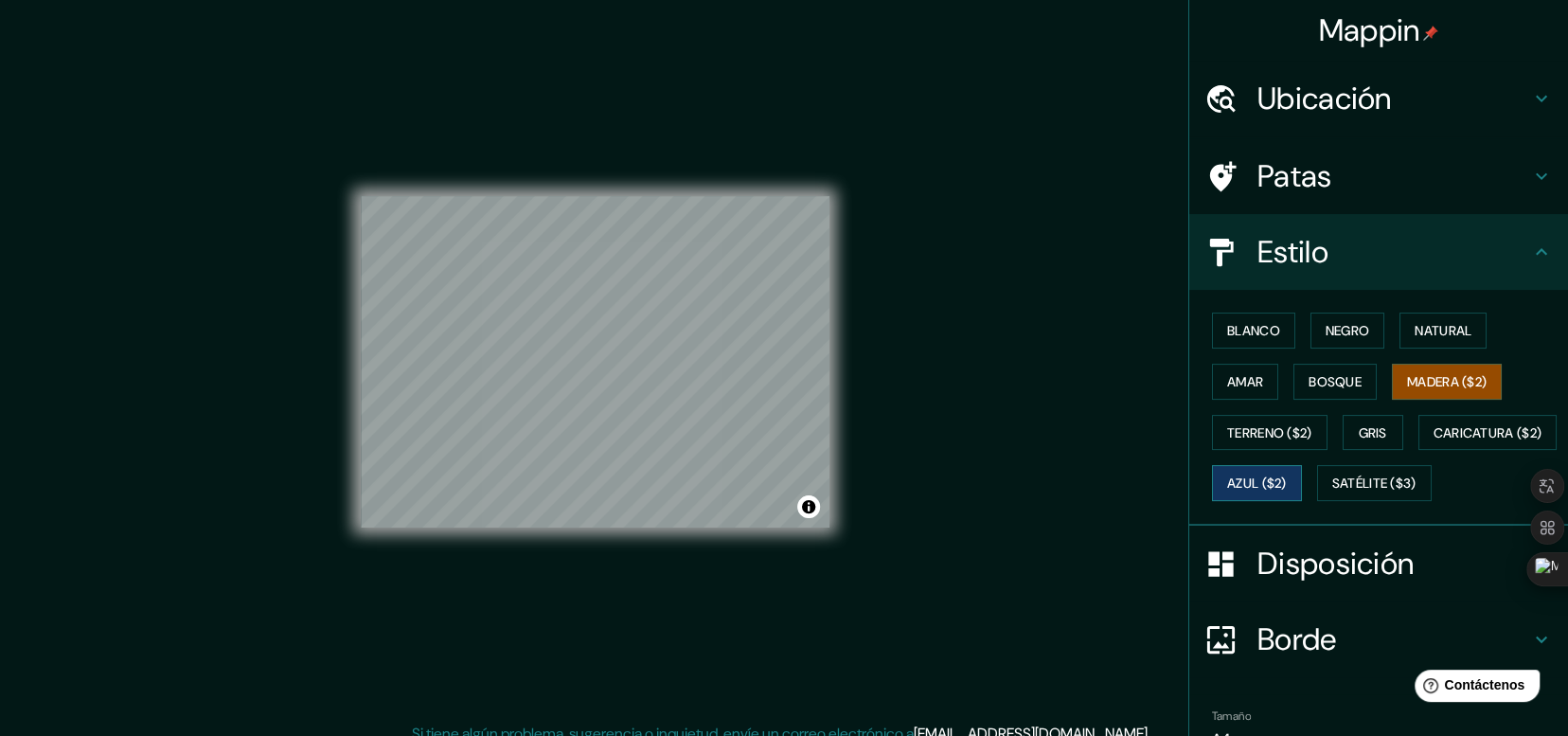
click at [1287, 477] on font "Azul ($2)" at bounding box center [1257, 484] width 60 height 17
click at [1333, 493] on font "Satélite ($3)" at bounding box center [1375, 484] width 84 height 17
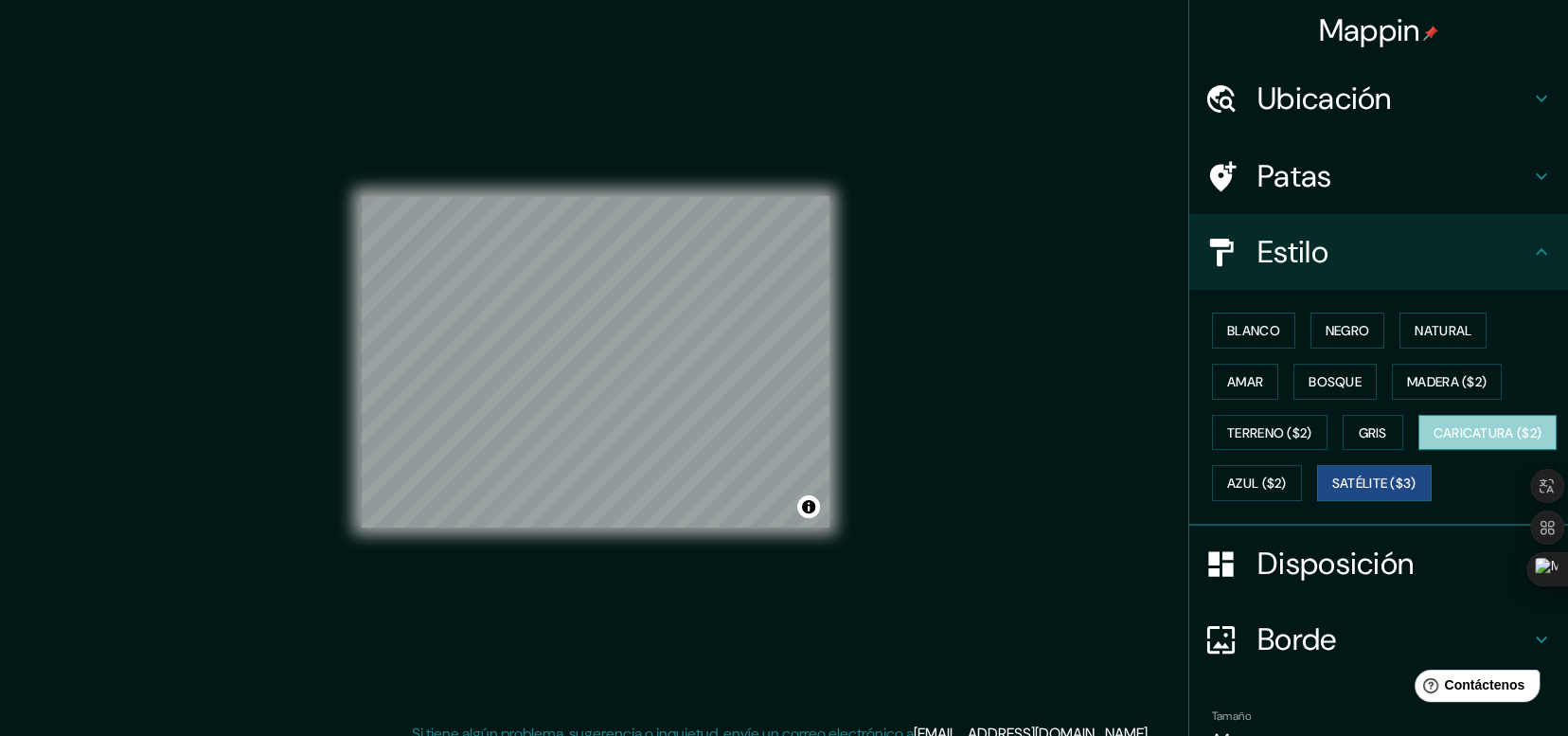
click at [1434, 442] on font "Caricatura ($2)" at bounding box center [1487, 433] width 109 height 17
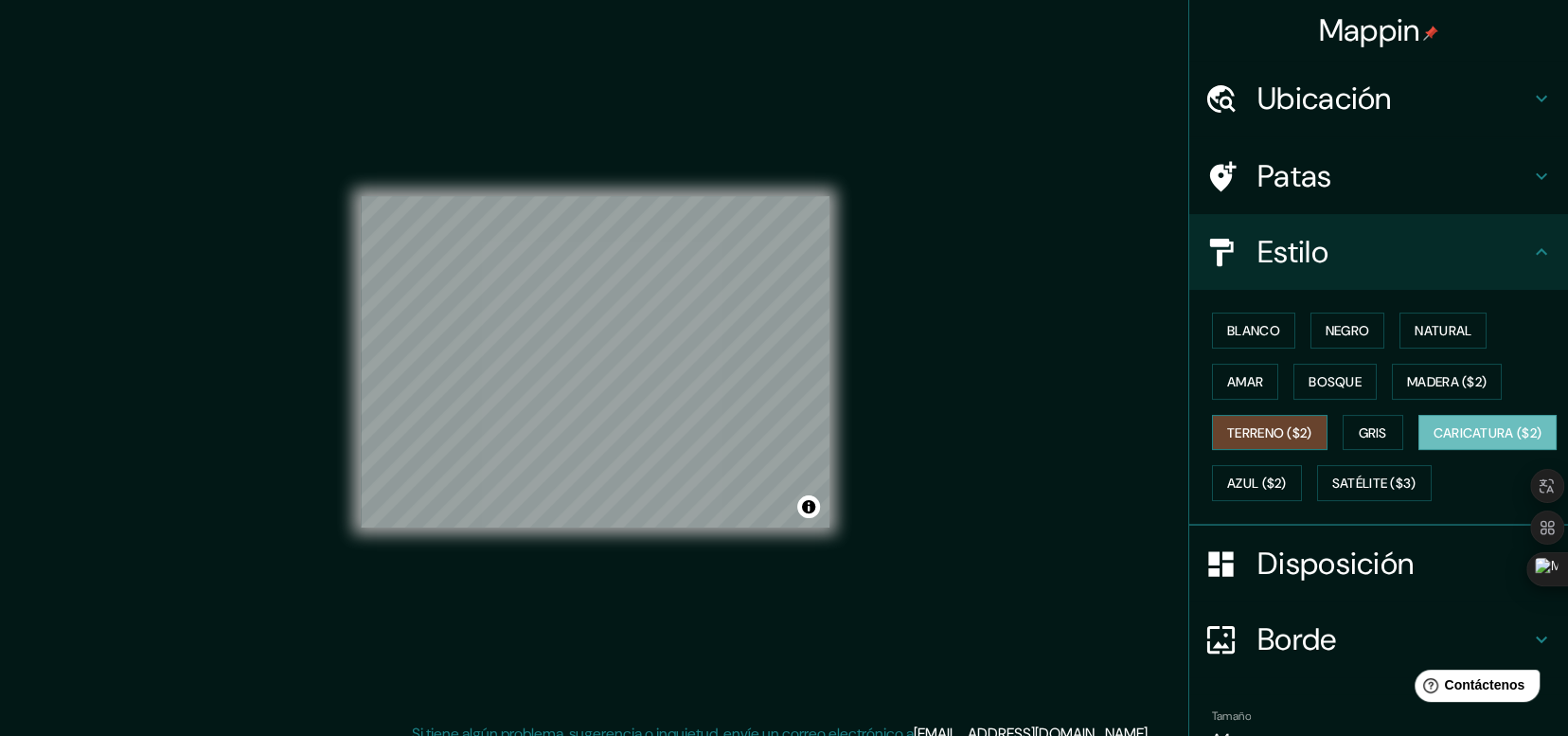
click at [1251, 435] on font "Terreno ($2)" at bounding box center [1269, 433] width 85 height 17
click at [1244, 370] on font "Amar" at bounding box center [1244, 382] width 36 height 25
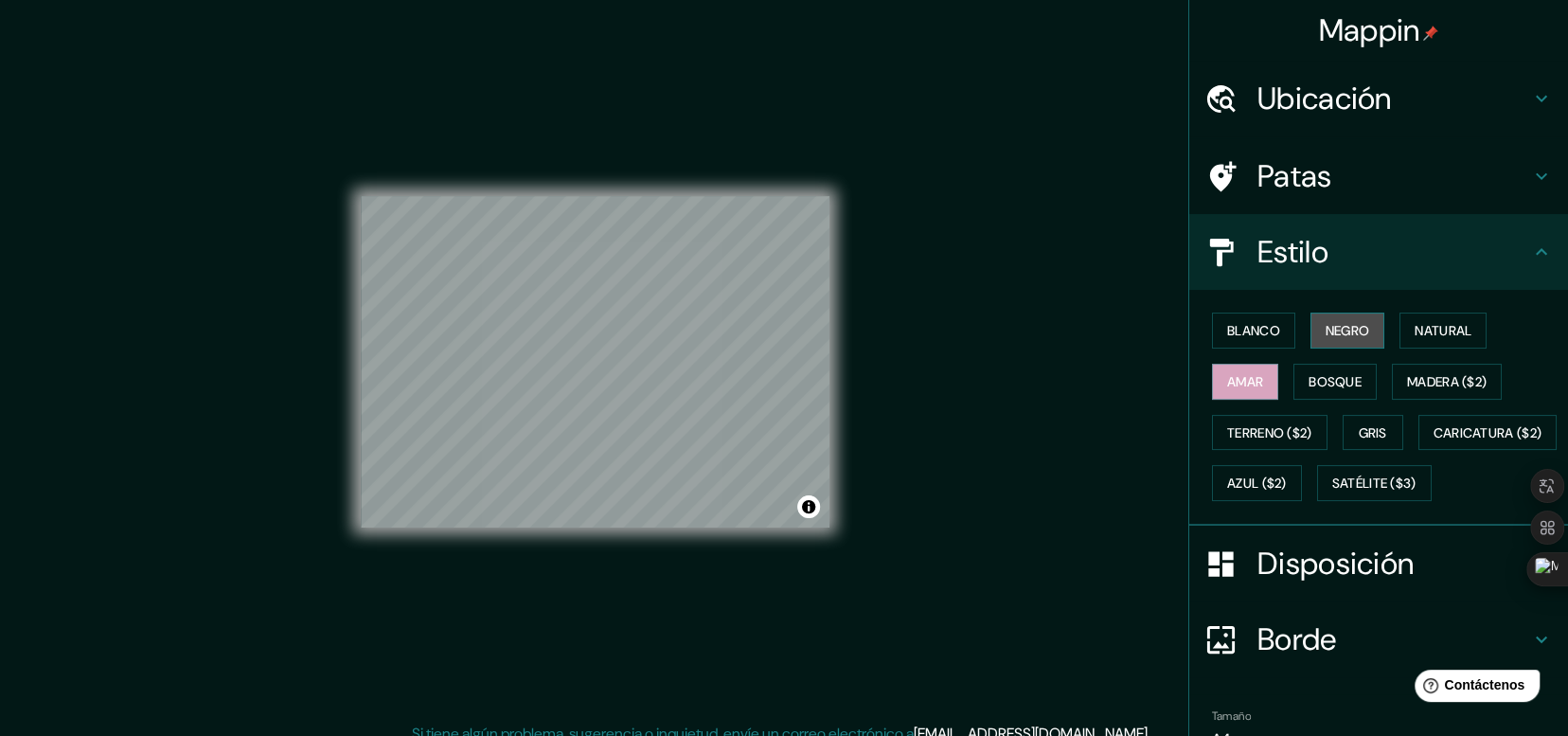
click at [1368, 337] on button "Negro" at bounding box center [1348, 330] width 75 height 36
click at [1251, 322] on font "Blanco" at bounding box center [1253, 331] width 53 height 17
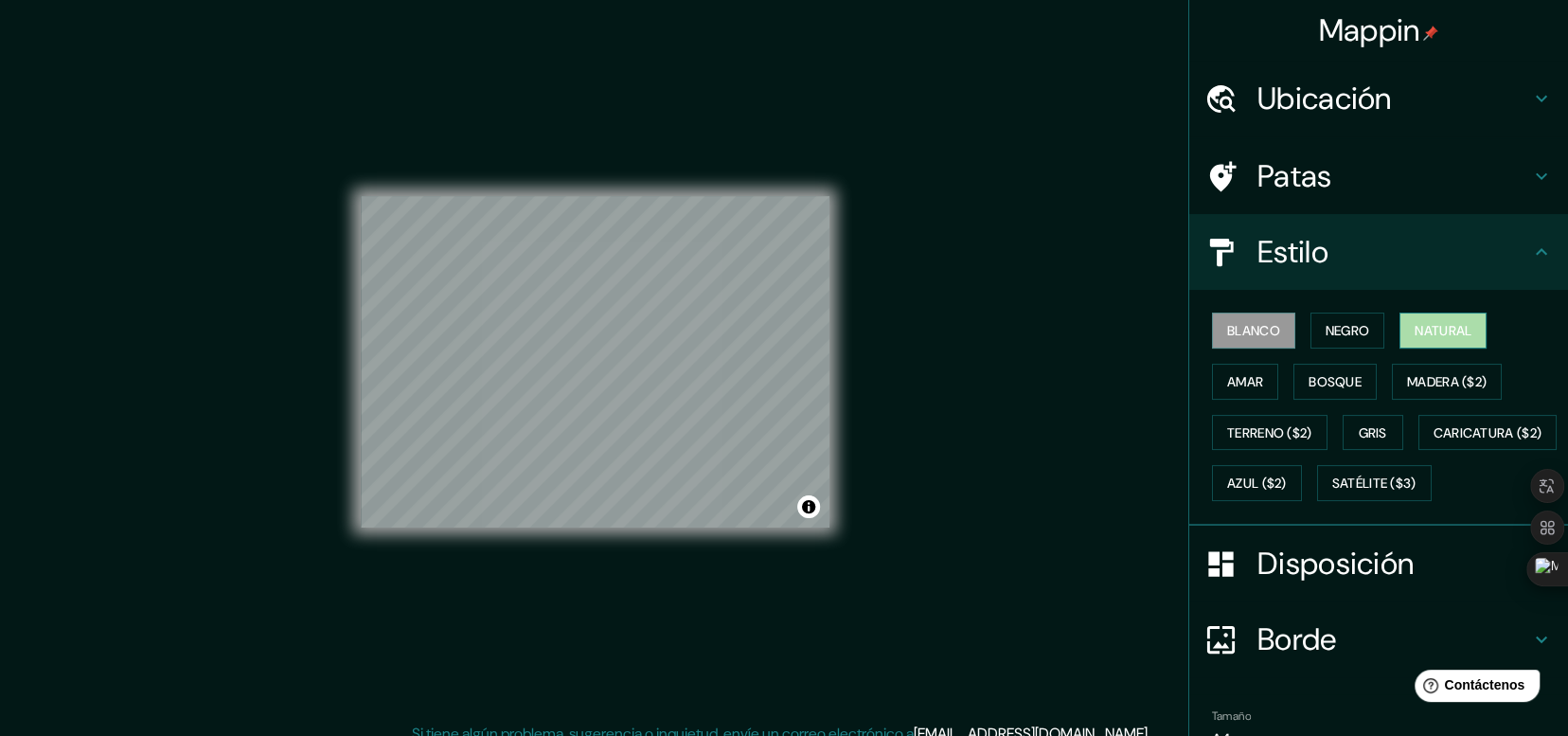
click at [1429, 331] on font "Natural" at bounding box center [1443, 331] width 57 height 17
click at [1355, 380] on button "Bosque" at bounding box center [1335, 381] width 84 height 36
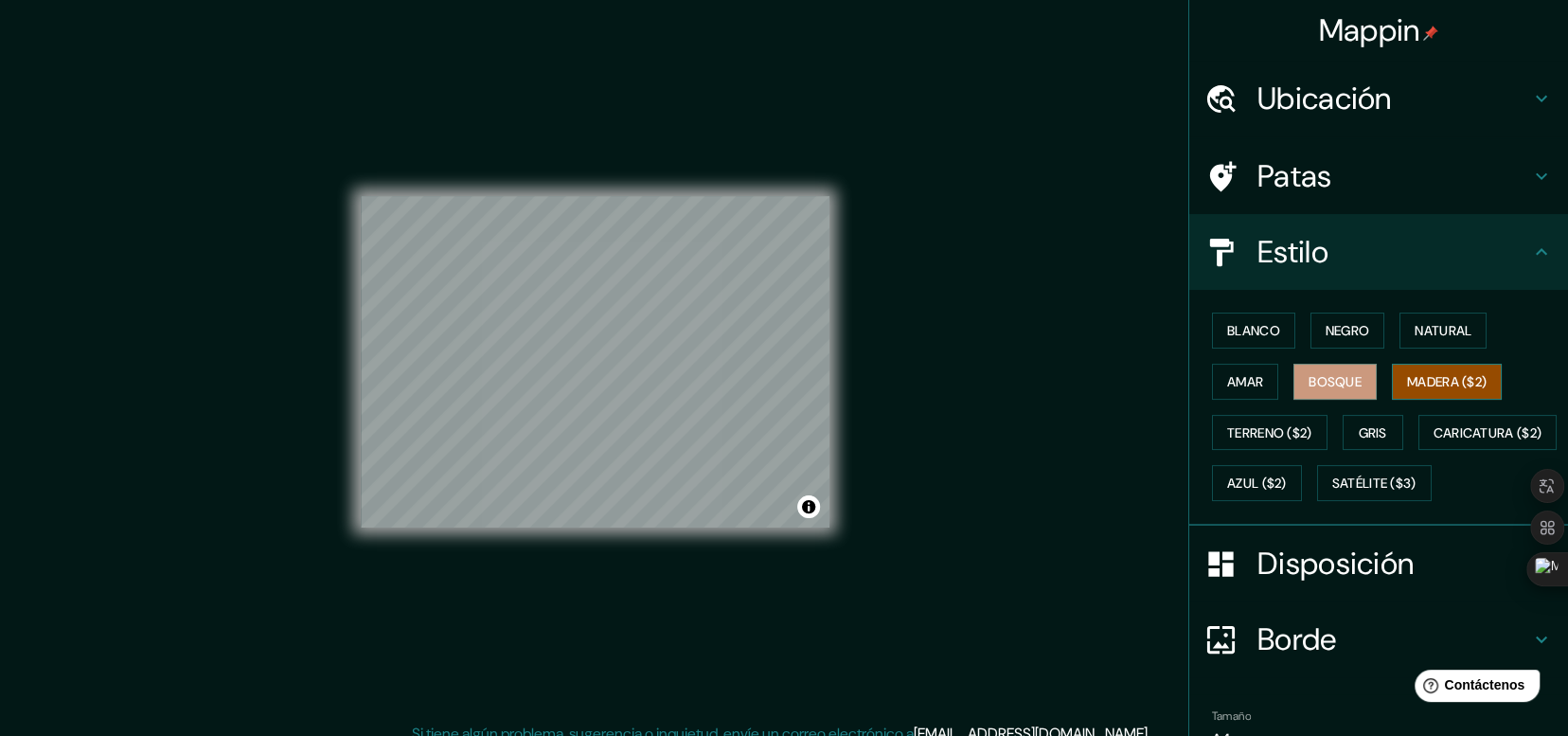
click at [1436, 370] on font "Madera ($2)" at bounding box center [1447, 382] width 80 height 25
